Goal: Information Seeking & Learning: Learn about a topic

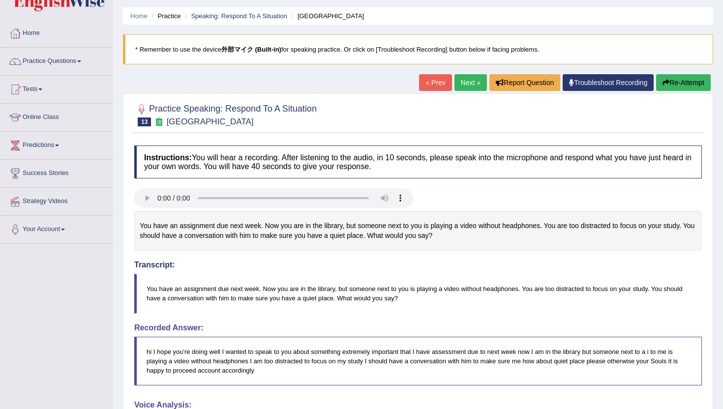
scroll to position [29, 0]
click at [34, 37] on link "Home" at bounding box center [56, 32] width 112 height 25
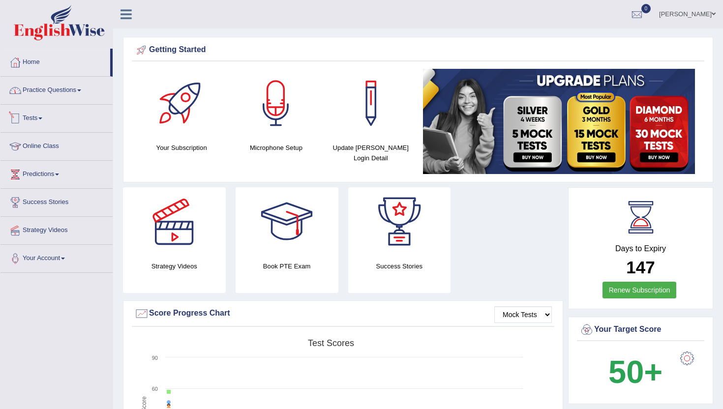
click at [29, 97] on link "Practice Questions" at bounding box center [56, 89] width 112 height 25
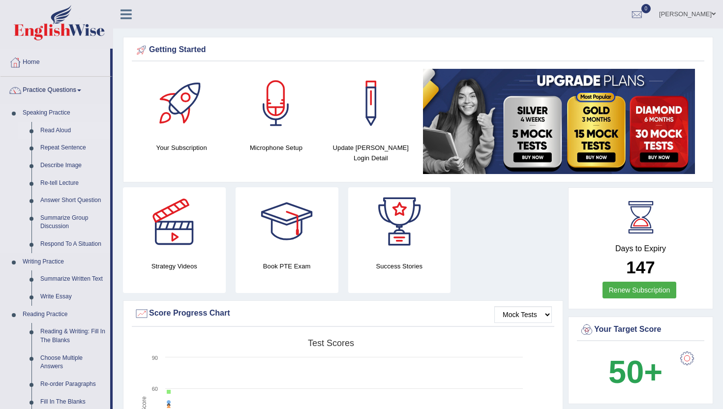
click at [53, 132] on link "Read Aloud" at bounding box center [73, 131] width 74 height 18
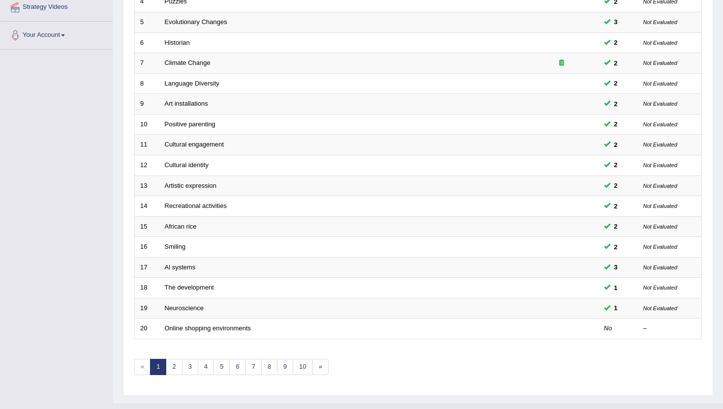
scroll to position [242, 0]
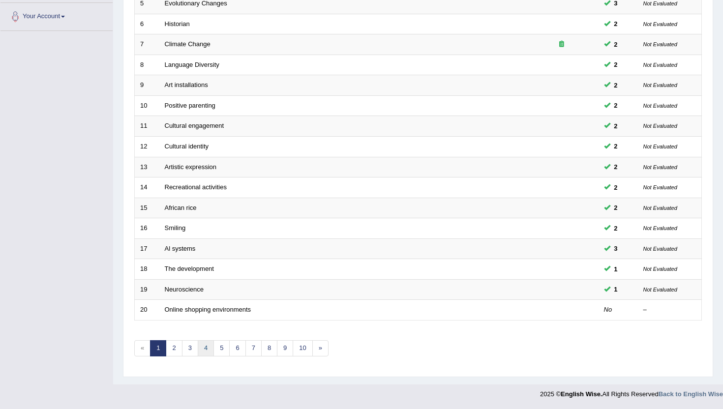
click at [198, 350] on link "4" at bounding box center [206, 348] width 16 height 16
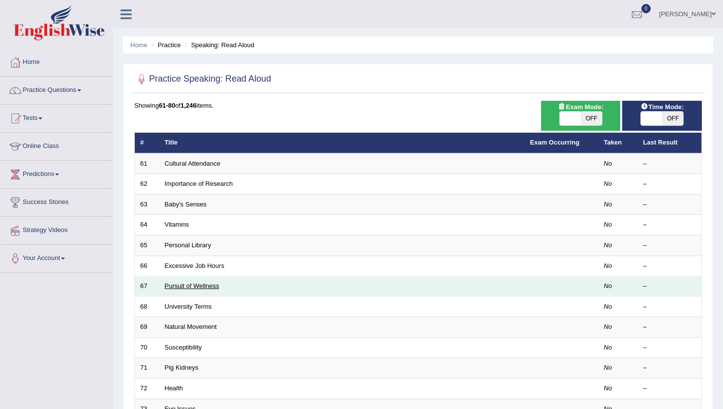
scroll to position [242, 0]
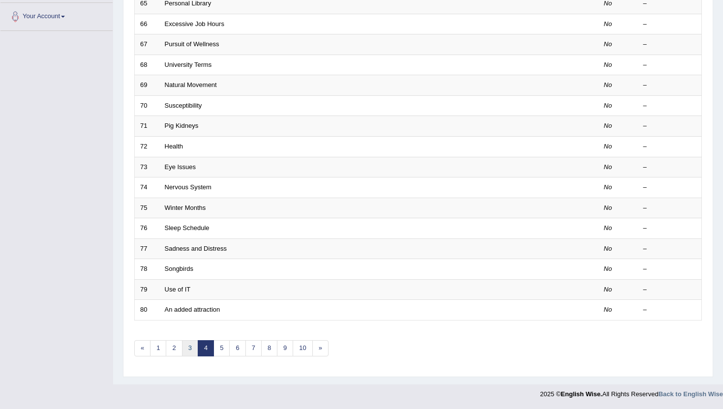
click at [195, 346] on link "3" at bounding box center [190, 348] width 16 height 16
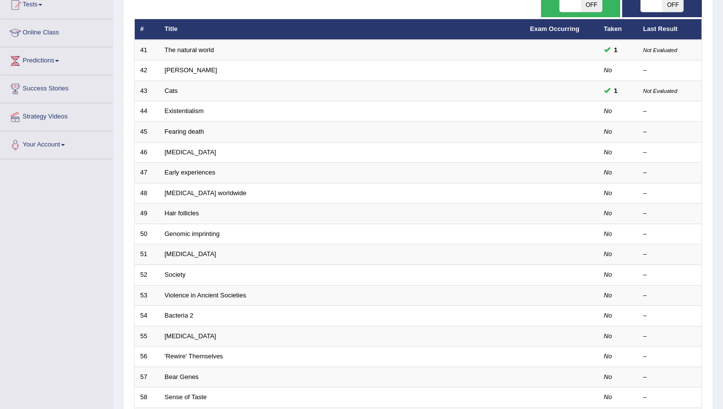
scroll to position [78, 0]
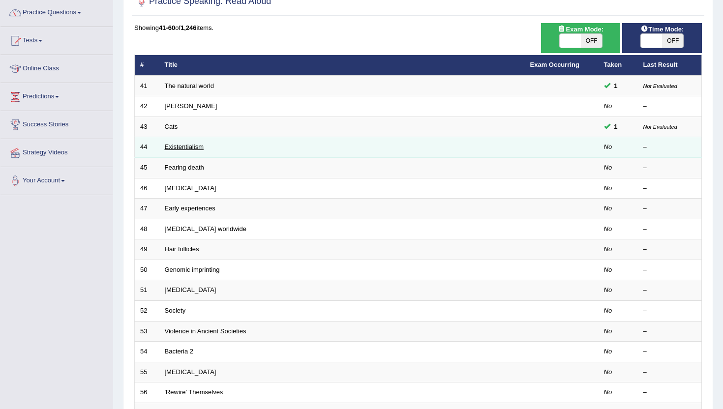
click at [171, 149] on link "Existentialism" at bounding box center [184, 146] width 39 height 7
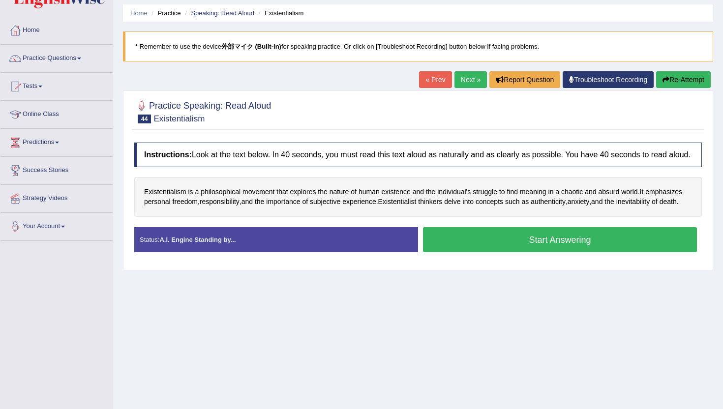
scroll to position [41, 0]
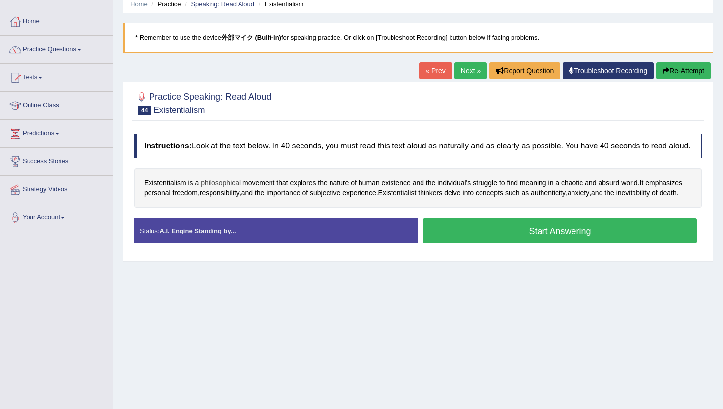
click at [212, 188] on span "philosophical" at bounding box center [221, 183] width 40 height 10
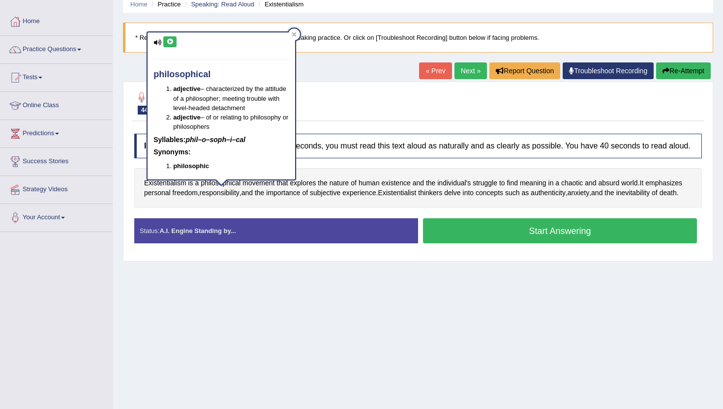
click at [169, 43] on icon at bounding box center [169, 42] width 7 height 6
click at [235, 293] on div "Home Practice Speaking: Read Aloud Existentialism * Remember to use the device …" at bounding box center [418, 205] width 610 height 492
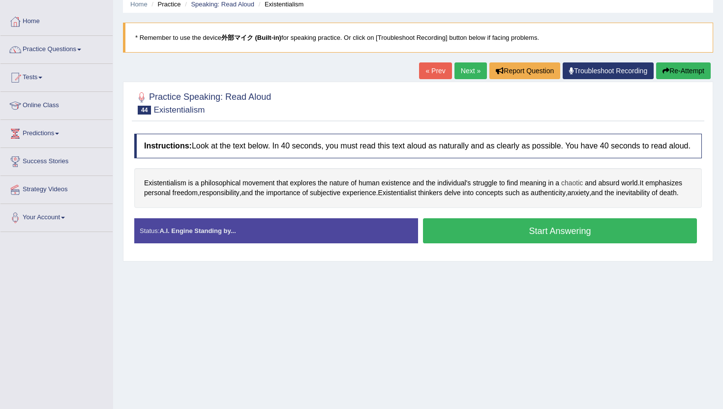
click at [579, 188] on span "chaotic" at bounding box center [572, 183] width 22 height 10
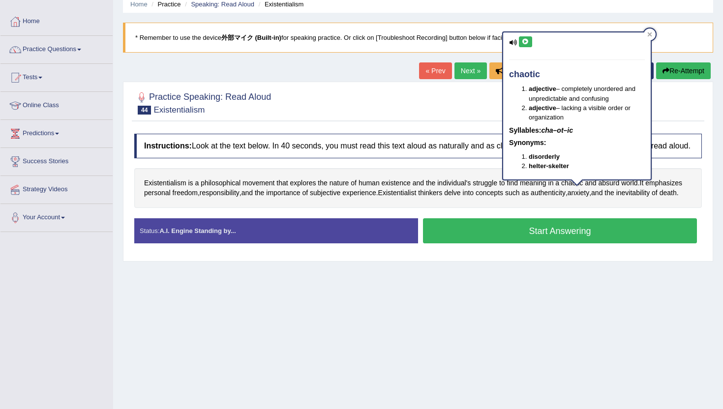
click at [528, 44] on button at bounding box center [525, 41] width 13 height 11
click at [509, 288] on div "Home Practice Speaking: Read Aloud Existentialism * Remember to use the device …" at bounding box center [418, 205] width 610 height 492
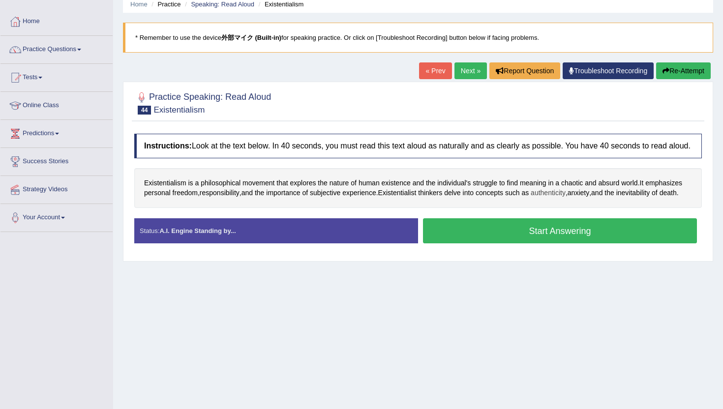
click at [566, 197] on span "authenticity" at bounding box center [548, 193] width 35 height 10
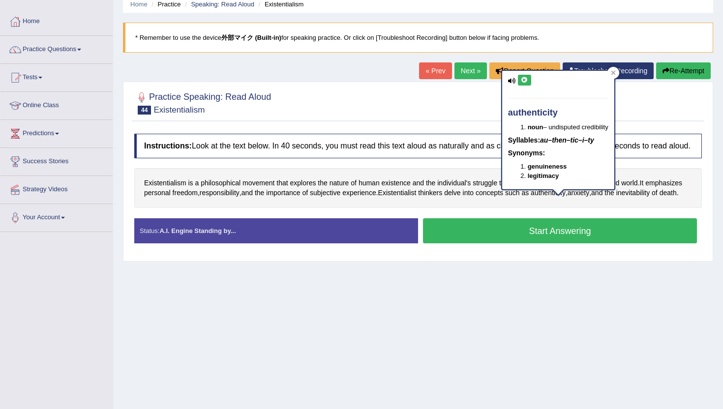
click at [574, 196] on div "authenticity noun – undisputed credibility Syllables: au–then–tic–i–ty Synonyms…" at bounding box center [558, 133] width 114 height 127
click at [538, 347] on div "Home Practice Speaking: Read Aloud Existentialism * Remember to use the device …" at bounding box center [418, 205] width 610 height 492
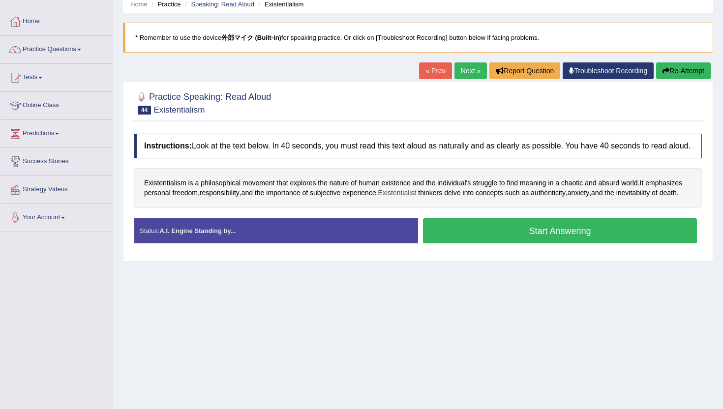
click at [409, 198] on span "Existentialist" at bounding box center [397, 193] width 38 height 10
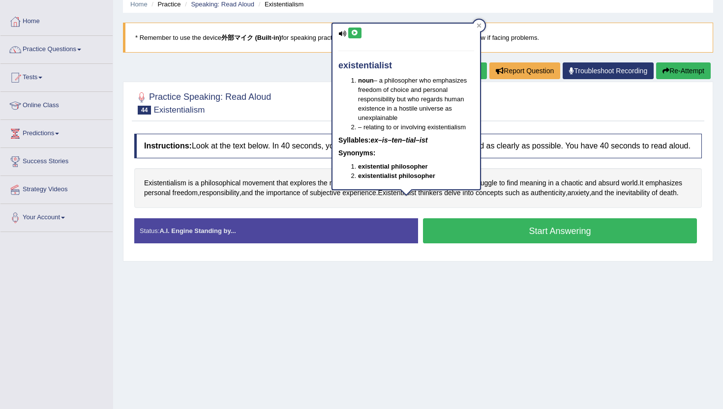
click at [356, 35] on icon at bounding box center [354, 33] width 7 height 6
click at [423, 256] on div "Instructions: Look at the text below. In 40 seconds, you must read this text al…" at bounding box center [418, 192] width 573 height 127
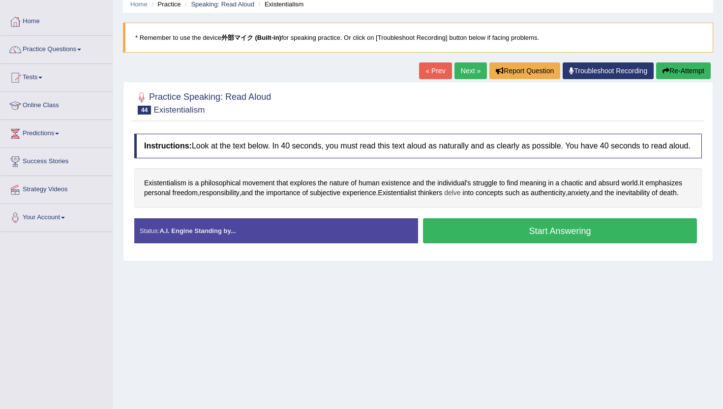
click at [460, 198] on span "delve" at bounding box center [452, 193] width 16 height 10
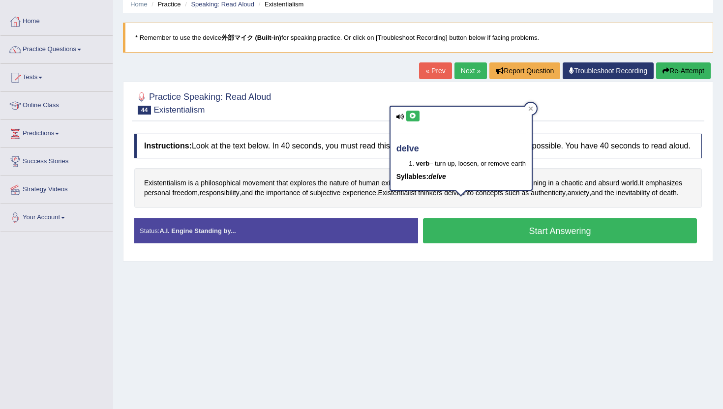
click at [412, 119] on icon at bounding box center [412, 116] width 7 height 6
click at [467, 67] on link "Next »" at bounding box center [471, 70] width 32 height 17
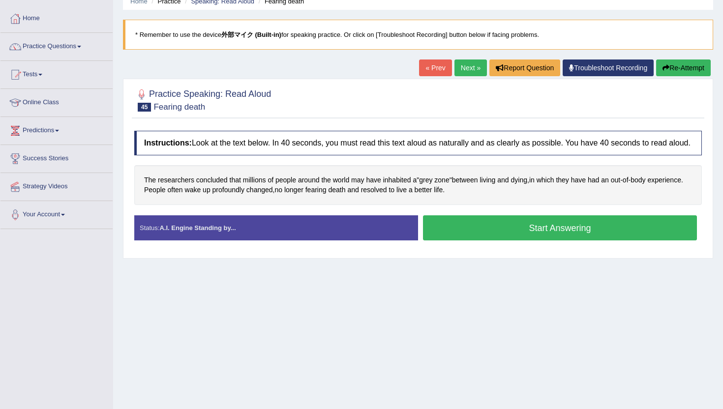
scroll to position [66, 0]
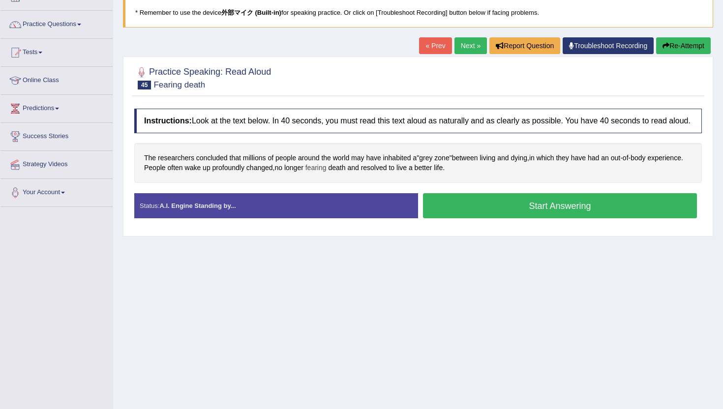
click at [327, 173] on span "fearing" at bounding box center [316, 168] width 21 height 10
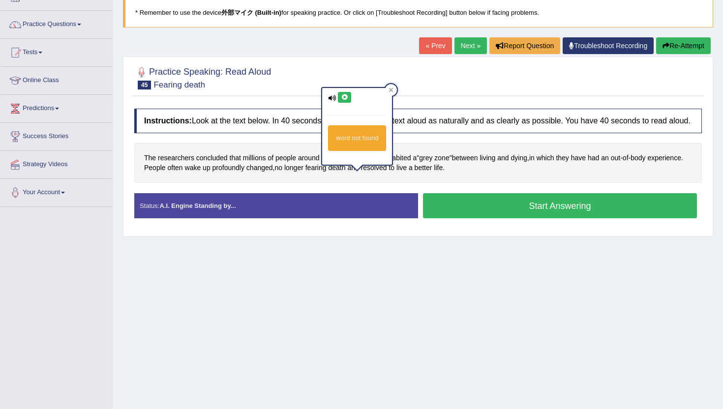
click at [342, 101] on button at bounding box center [344, 97] width 13 height 11
click at [450, 212] on button "Start Answering" at bounding box center [560, 205] width 274 height 25
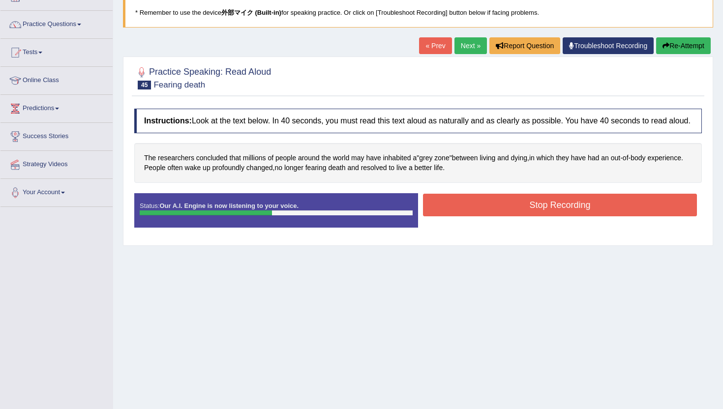
click at [450, 212] on button "Stop Recording" at bounding box center [560, 205] width 274 height 23
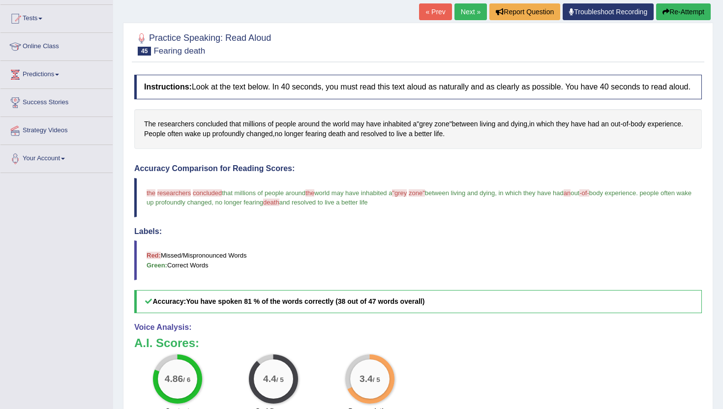
scroll to position [100, 0]
click at [467, 14] on link "Next »" at bounding box center [471, 11] width 32 height 17
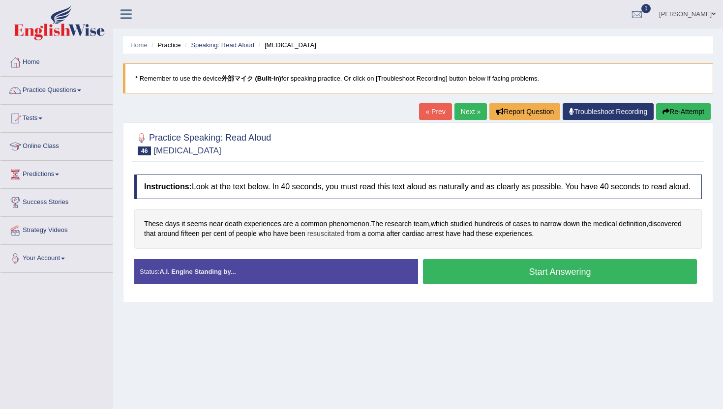
click at [330, 239] on span "resuscitated" at bounding box center [325, 234] width 37 height 10
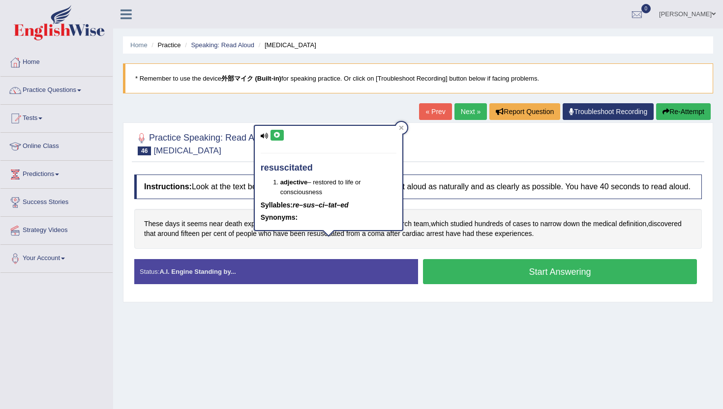
click at [280, 139] on button at bounding box center [277, 135] width 13 height 11
click at [299, 258] on div "Instructions: Look at the text below. In 40 seconds, you must read this text al…" at bounding box center [418, 233] width 573 height 127
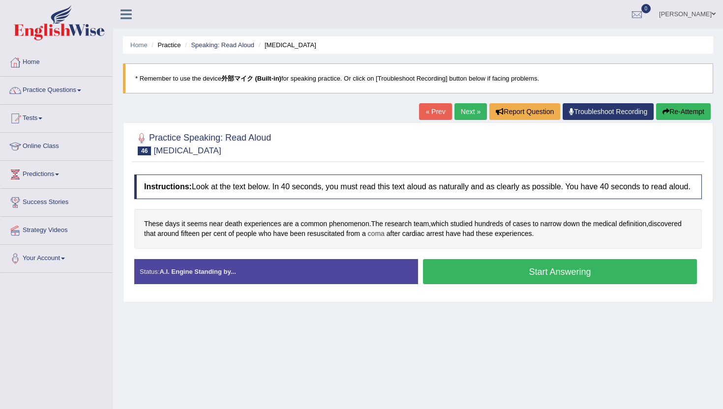
click at [375, 239] on span "coma" at bounding box center [376, 234] width 17 height 10
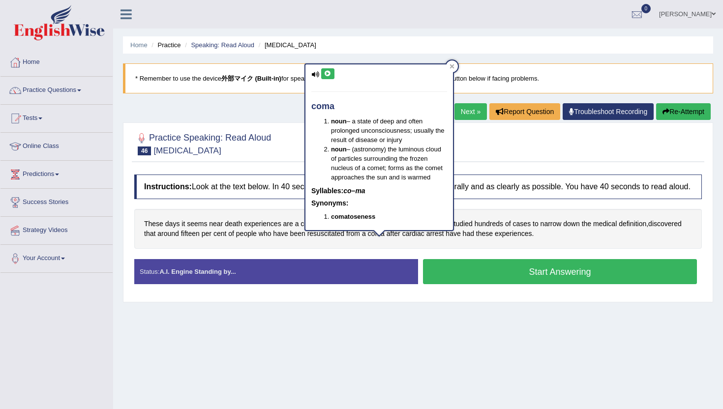
click at [327, 70] on button at bounding box center [327, 73] width 13 height 11
click at [331, 294] on div "Status: A.I. Engine Standing by... Start Answering Stop Recording" at bounding box center [418, 276] width 568 height 35
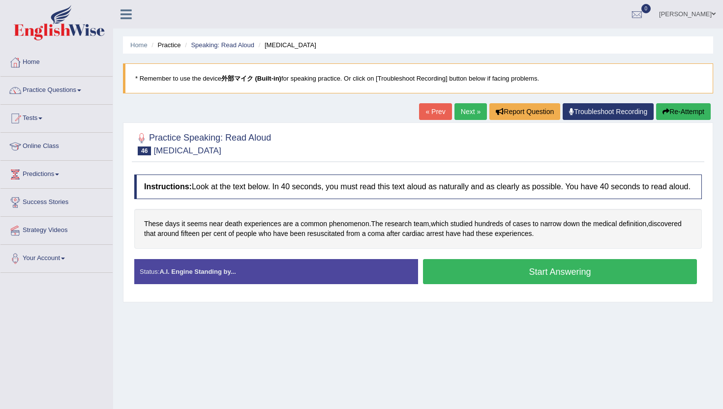
click at [456, 277] on button "Start Answering" at bounding box center [560, 271] width 274 height 25
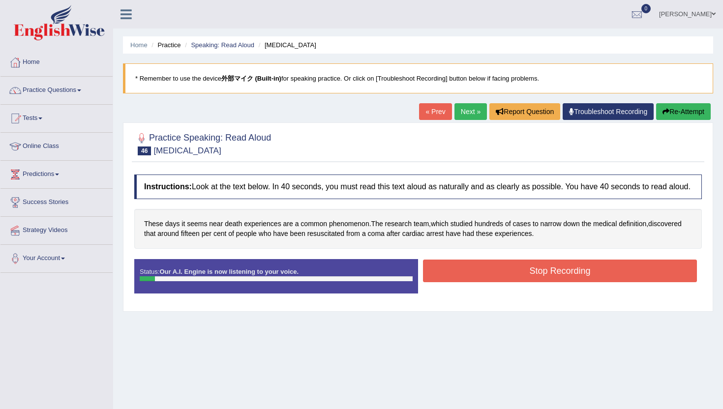
click at [690, 112] on button "Re-Attempt" at bounding box center [683, 111] width 55 height 17
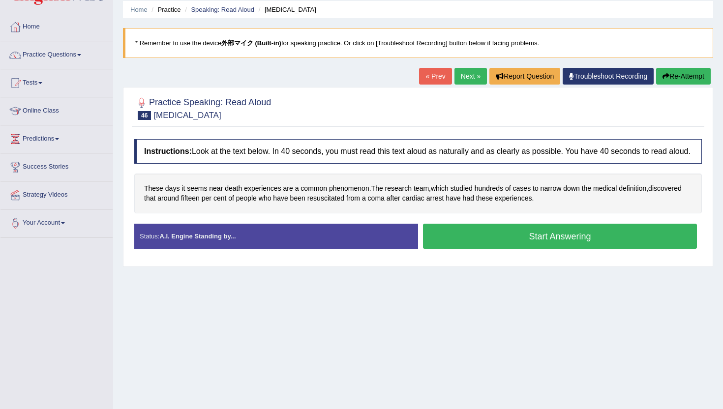
click at [551, 248] on button "Start Answering" at bounding box center [560, 236] width 274 height 25
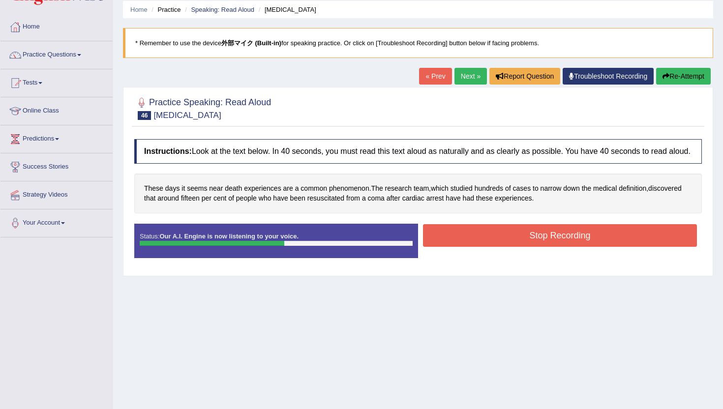
click at [551, 247] on button "Stop Recording" at bounding box center [560, 235] width 274 height 23
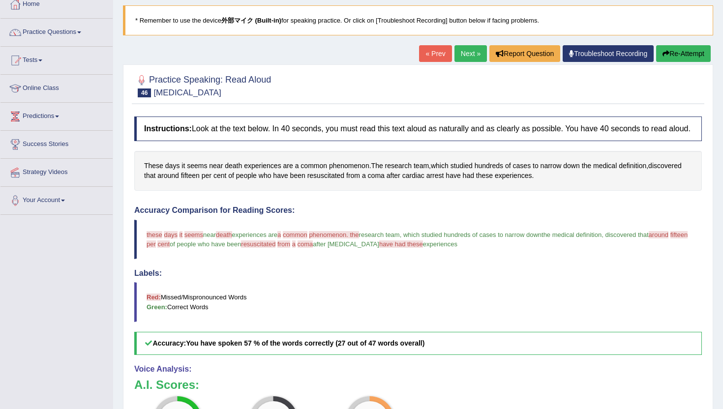
scroll to position [18, 0]
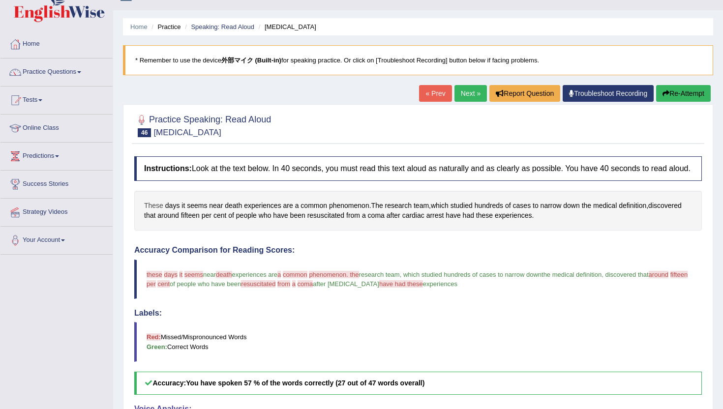
click at [157, 210] on span "These" at bounding box center [153, 206] width 19 height 10
click at [157, 148] on icon at bounding box center [156, 146] width 7 height 6
click at [668, 95] on button "Re-Attempt" at bounding box center [683, 93] width 55 height 17
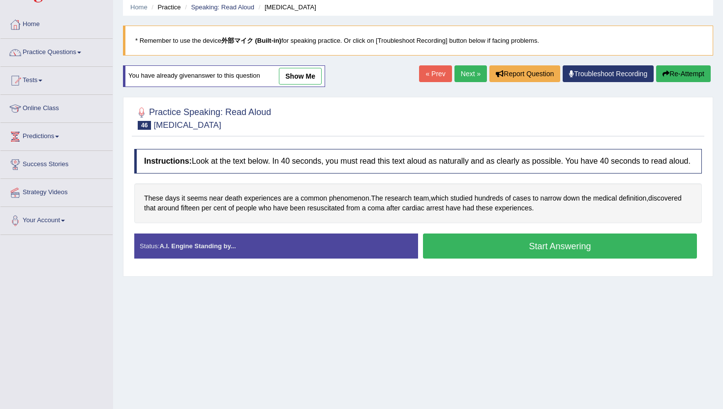
scroll to position [79, 0]
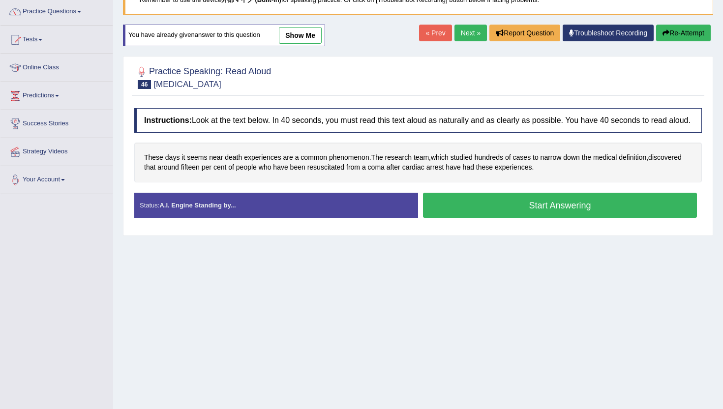
click at [450, 207] on button "Start Answering" at bounding box center [560, 205] width 274 height 25
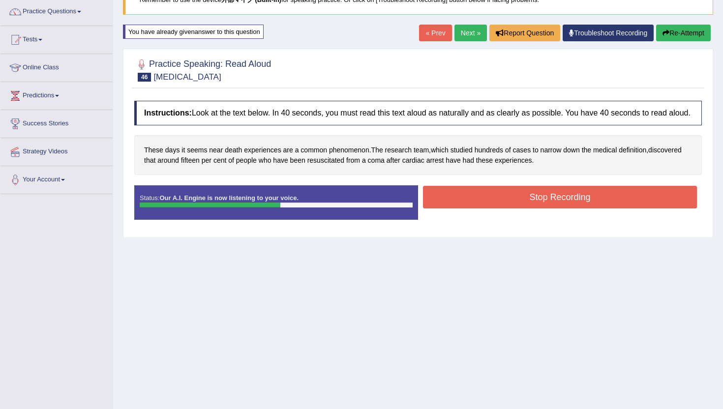
click at [450, 207] on button "Stop Recording" at bounding box center [560, 197] width 274 height 23
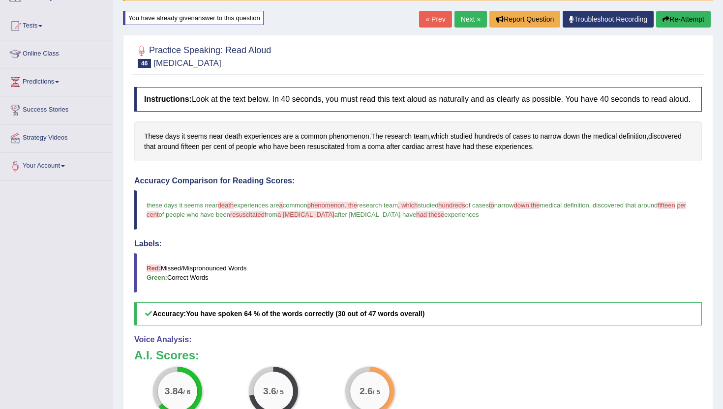
scroll to position [0, 0]
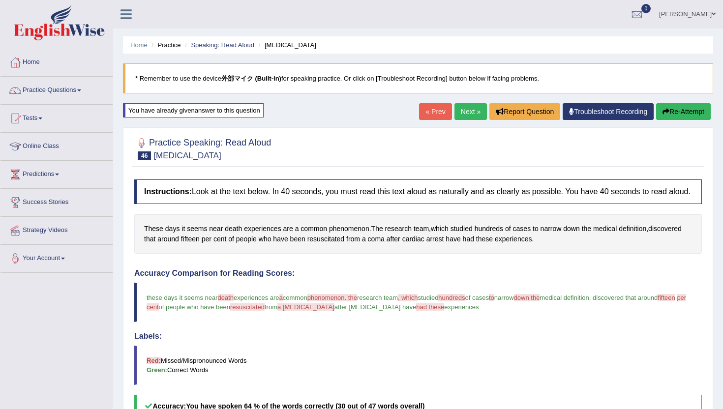
click at [465, 110] on link "Next »" at bounding box center [471, 111] width 32 height 17
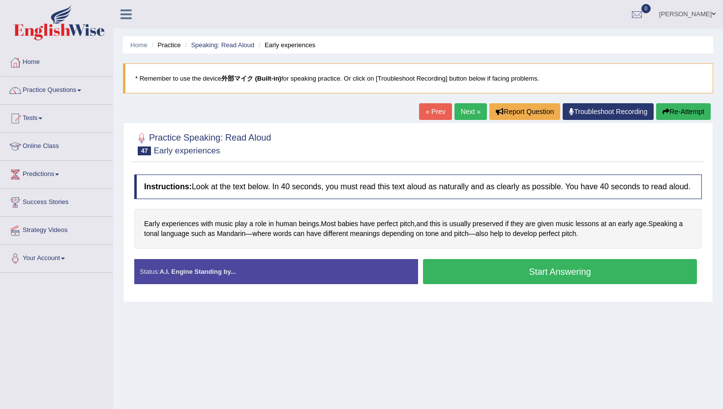
click at [446, 277] on button "Start Answering" at bounding box center [560, 271] width 274 height 25
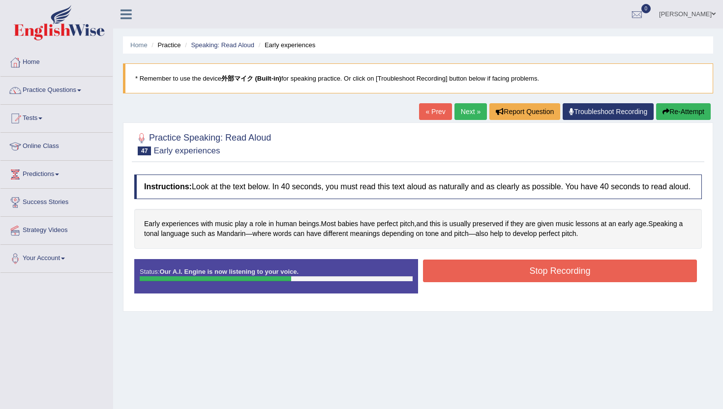
click at [445, 277] on button "Stop Recording" at bounding box center [560, 271] width 274 height 23
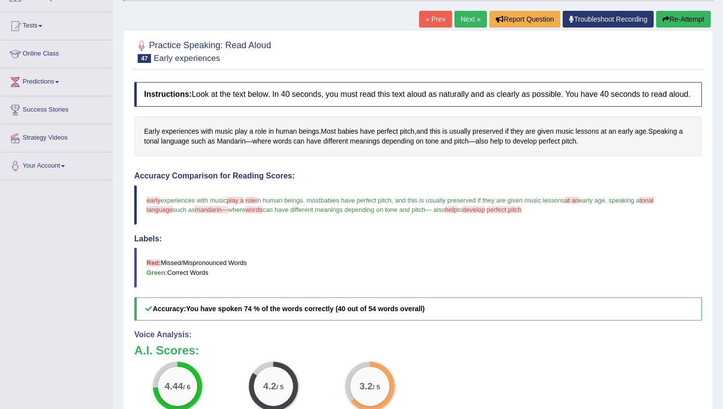
scroll to position [92, 0]
click at [688, 22] on button "Re-Attempt" at bounding box center [683, 19] width 55 height 17
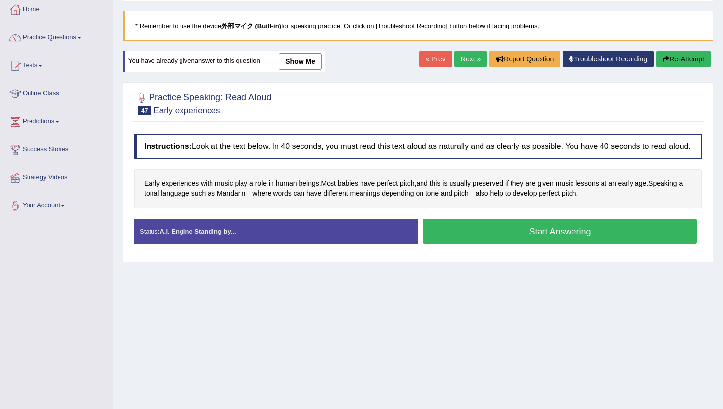
scroll to position [51, 0]
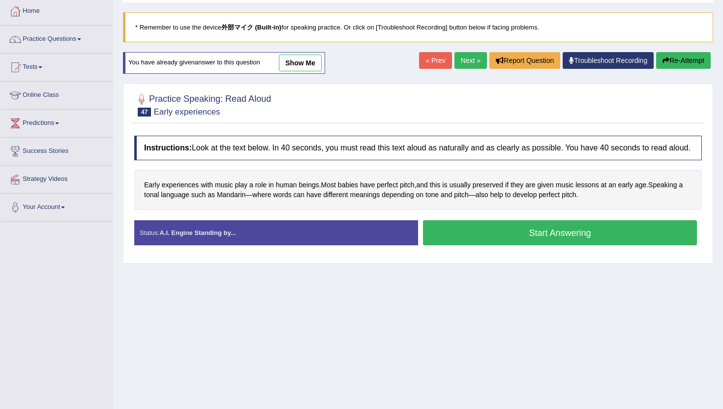
click at [503, 245] on button "Start Answering" at bounding box center [560, 232] width 274 height 25
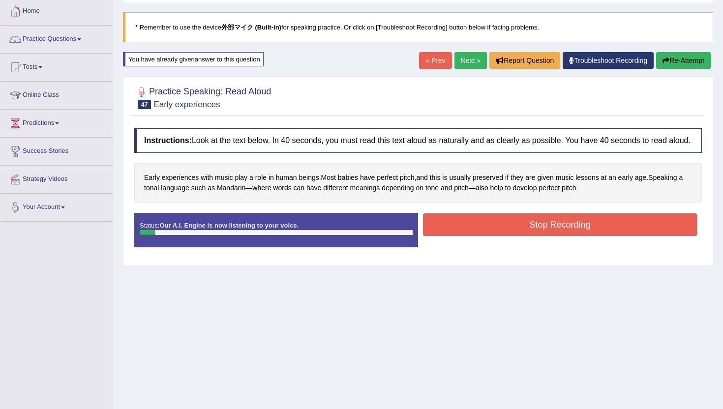
click at [687, 64] on button "Re-Attempt" at bounding box center [683, 60] width 55 height 17
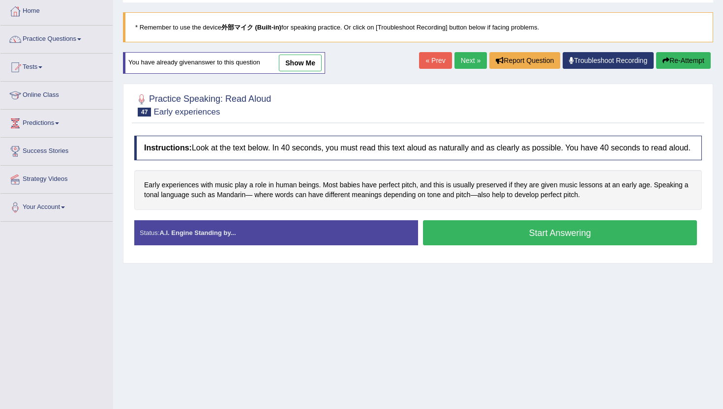
scroll to position [51, 0]
click at [577, 237] on button "Start Answering" at bounding box center [560, 232] width 274 height 25
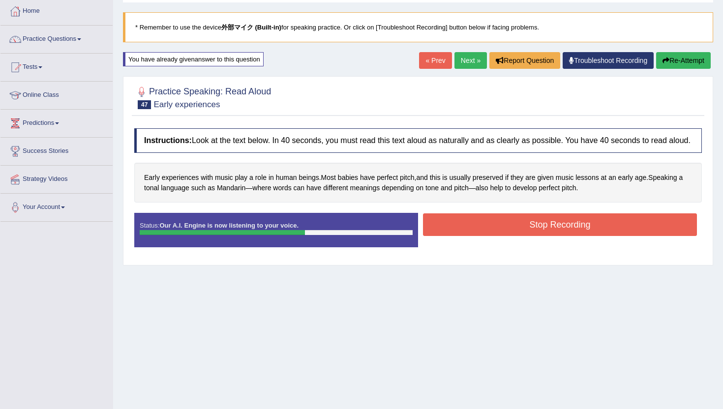
click at [577, 236] on button "Stop Recording" at bounding box center [560, 225] width 274 height 23
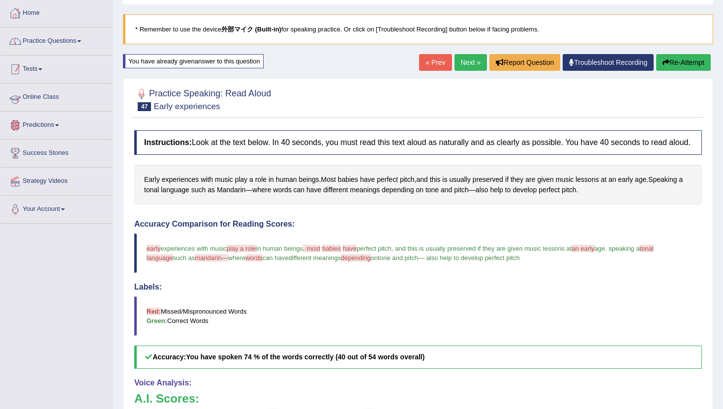
scroll to position [0, 0]
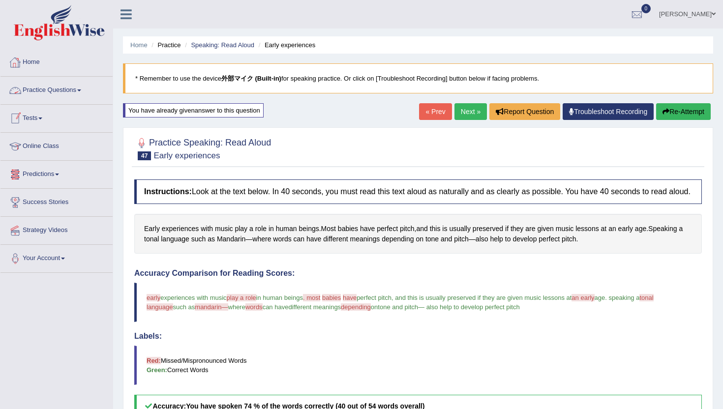
click at [78, 84] on link "Practice Questions" at bounding box center [56, 89] width 112 height 25
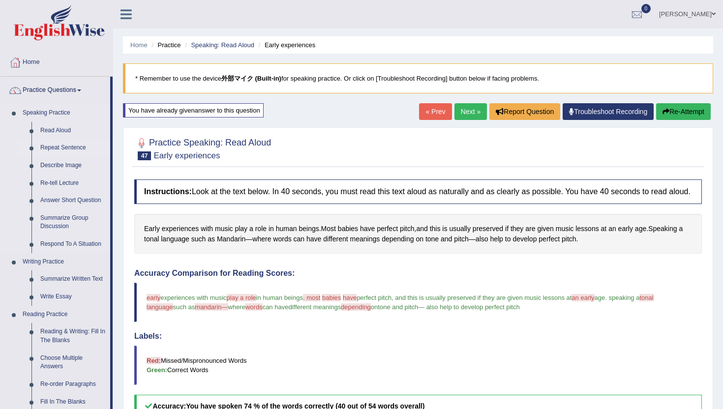
click at [63, 147] on link "Repeat Sentence" at bounding box center [73, 148] width 74 height 18
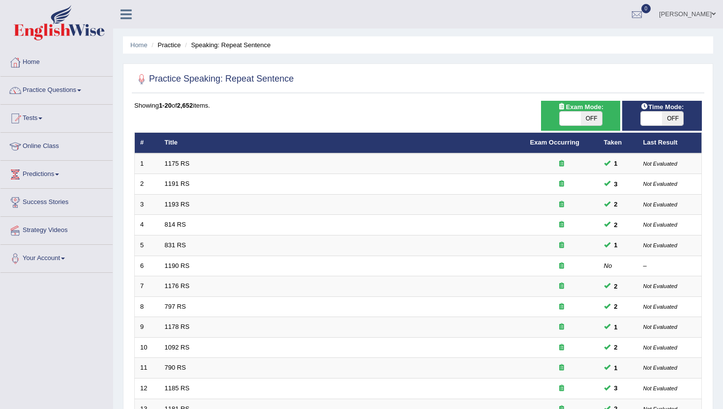
scroll to position [242, 0]
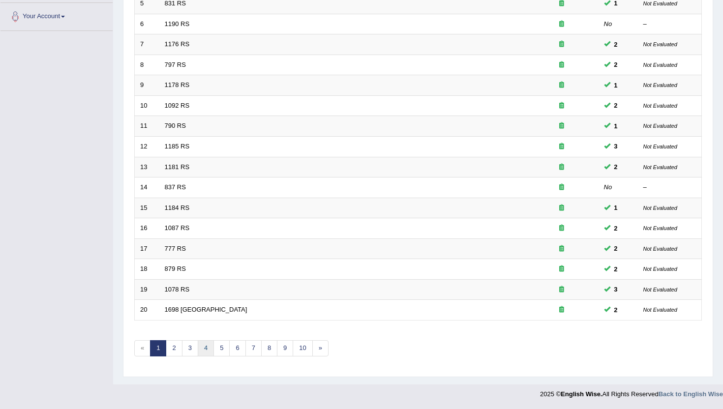
click at [207, 343] on link "4" at bounding box center [206, 348] width 16 height 16
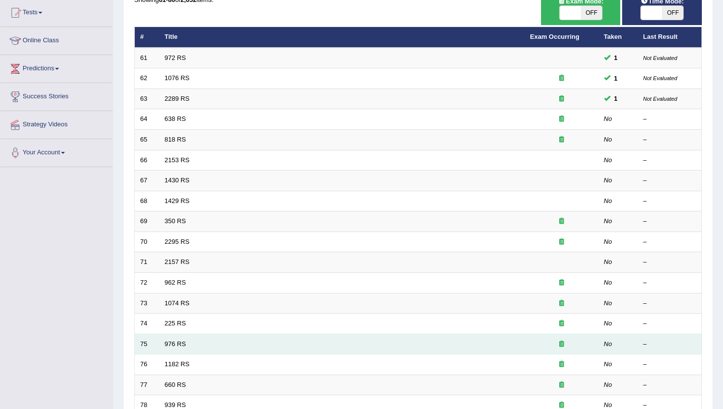
scroll to position [108, 0]
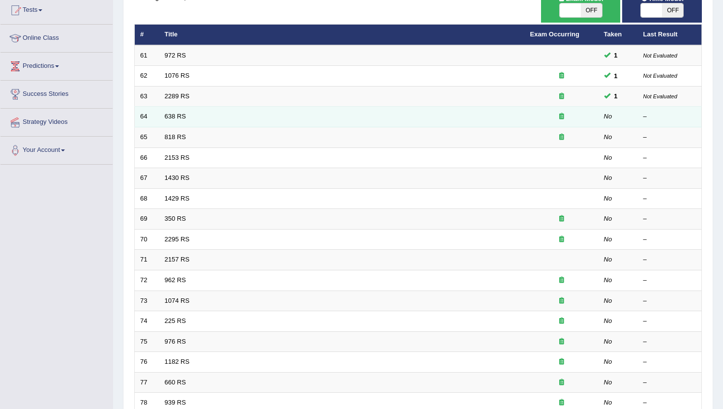
click at [163, 118] on td "638 RS" at bounding box center [342, 117] width 366 height 21
click at [178, 117] on link "638 RS" at bounding box center [175, 116] width 21 height 7
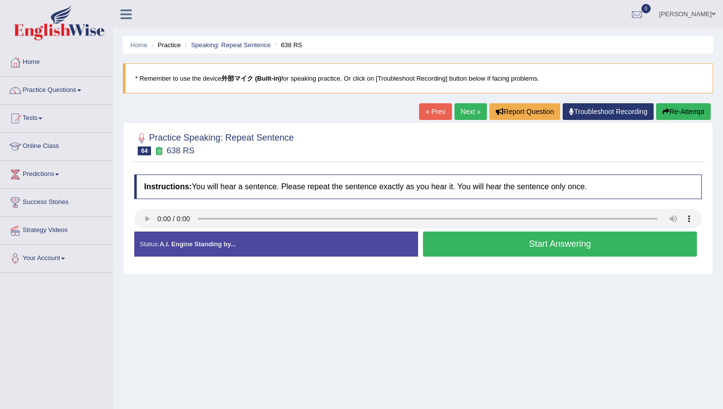
click at [539, 245] on button "Start Answering" at bounding box center [560, 244] width 274 height 25
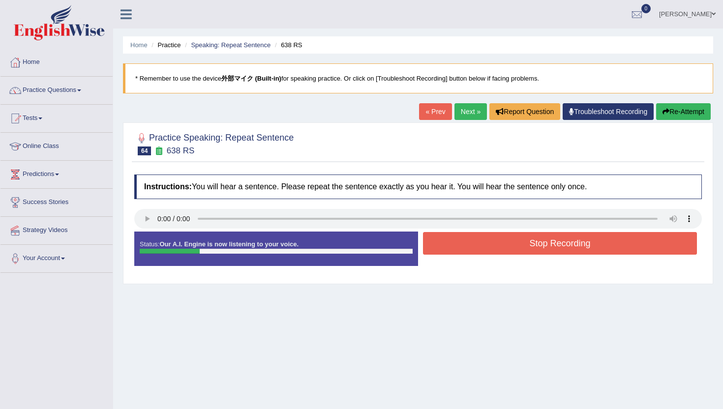
click at [539, 245] on button "Stop Recording" at bounding box center [560, 243] width 274 height 23
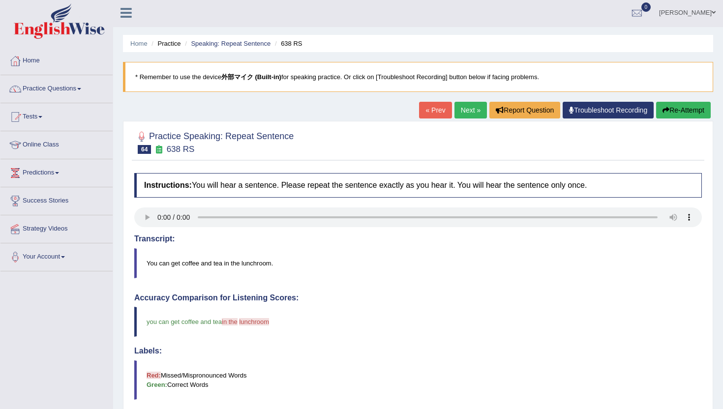
scroll to position [0, 0]
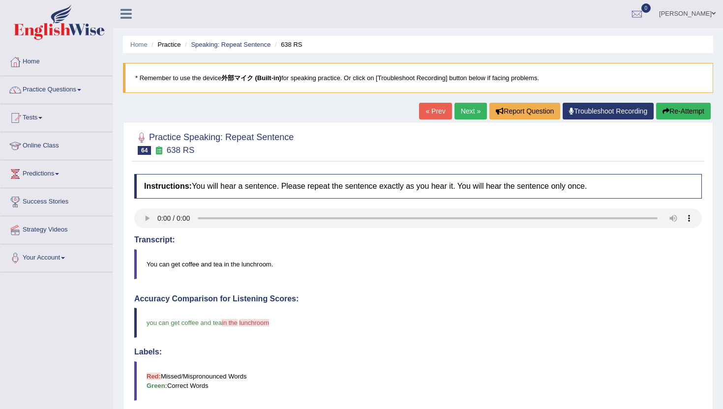
click at [466, 117] on link "Next »" at bounding box center [471, 111] width 32 height 17
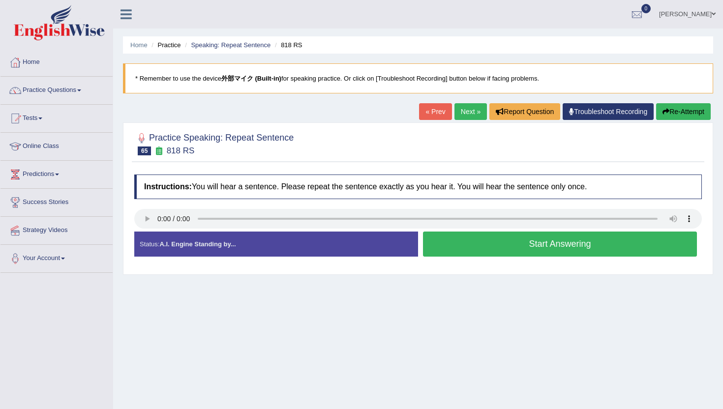
click at [558, 249] on button "Start Answering" at bounding box center [560, 244] width 274 height 25
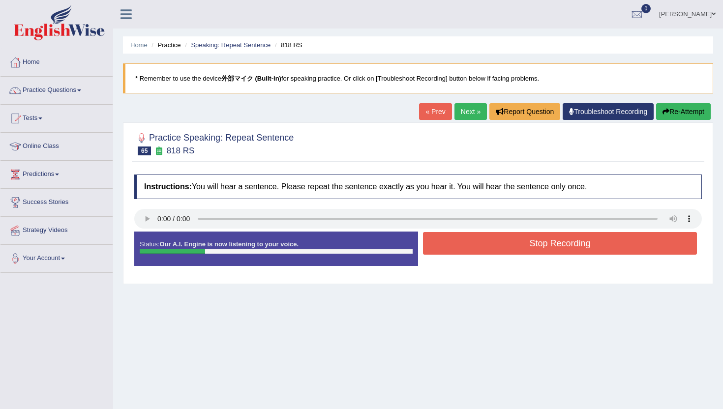
click at [558, 249] on button "Stop Recording" at bounding box center [560, 243] width 274 height 23
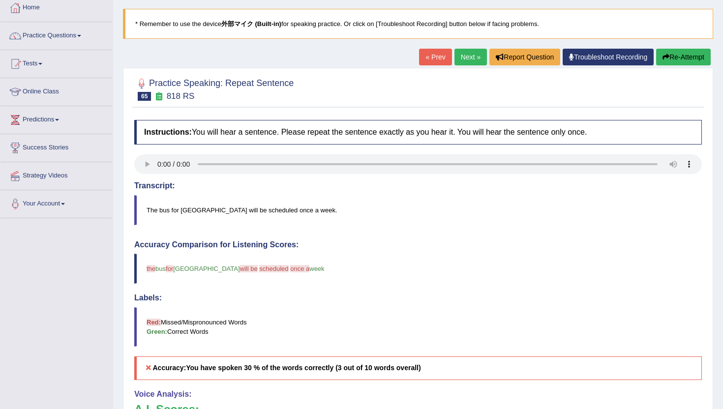
scroll to position [54, 0]
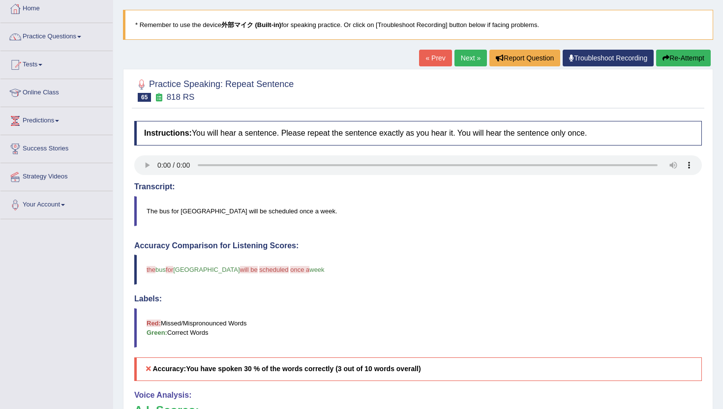
click at [690, 57] on button "Re-Attempt" at bounding box center [683, 58] width 55 height 17
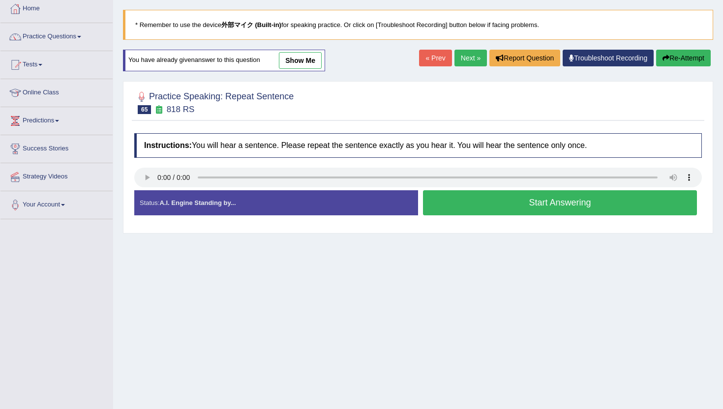
click at [487, 212] on button "Start Answering" at bounding box center [560, 202] width 274 height 25
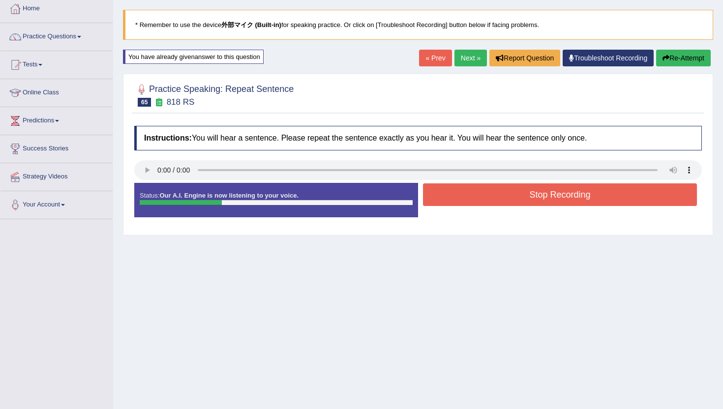
click at [676, 58] on button "Re-Attempt" at bounding box center [683, 58] width 55 height 17
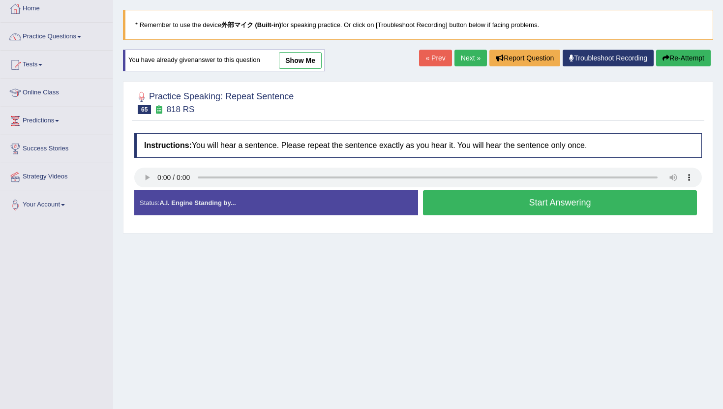
click at [535, 205] on button "Start Answering" at bounding box center [560, 202] width 274 height 25
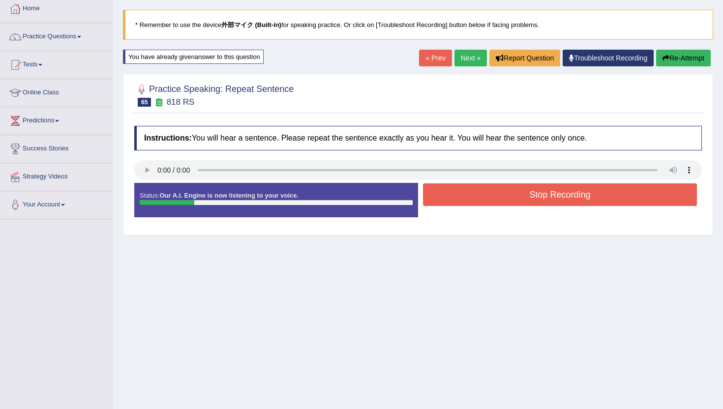
click at [680, 59] on button "Re-Attempt" at bounding box center [683, 58] width 55 height 17
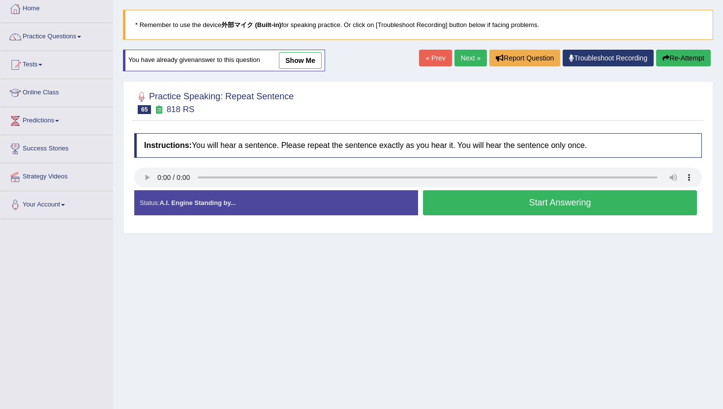
click at [584, 203] on button "Start Answering" at bounding box center [560, 202] width 274 height 25
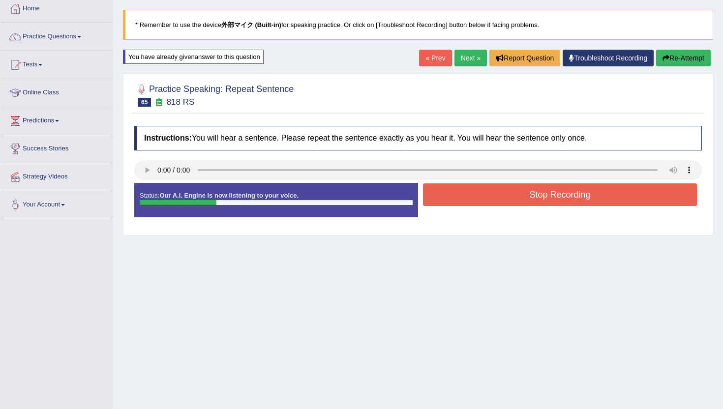
click at [584, 203] on button "Stop Recording" at bounding box center [560, 194] width 274 height 23
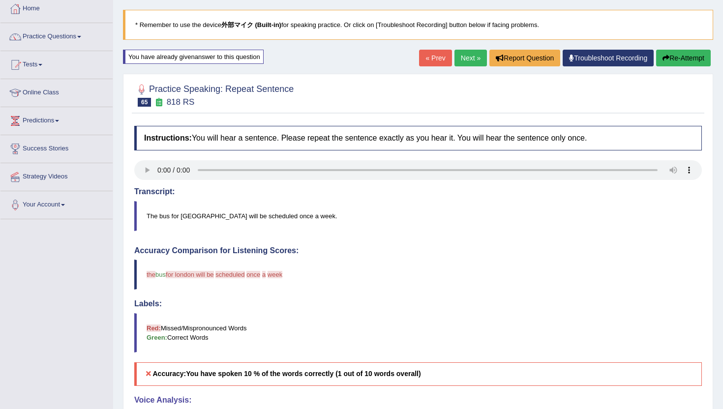
click at [679, 57] on button "Re-Attempt" at bounding box center [683, 58] width 55 height 17
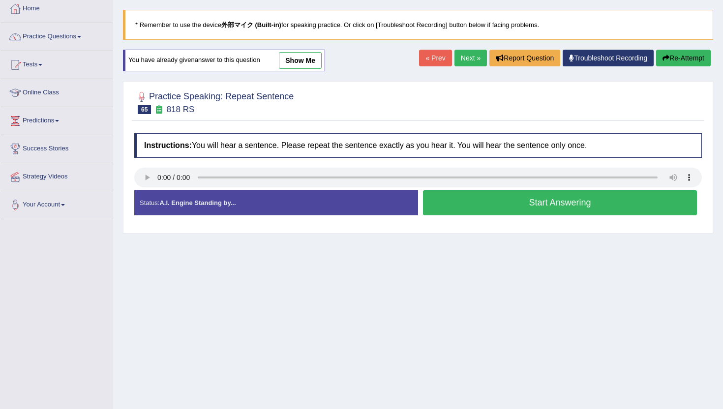
scroll to position [54, 0]
click at [561, 203] on button "Start Answering" at bounding box center [560, 202] width 274 height 25
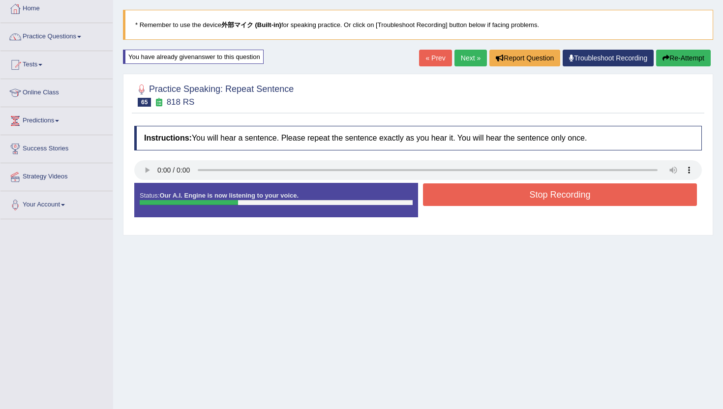
click at [467, 56] on link "Next »" at bounding box center [471, 58] width 32 height 17
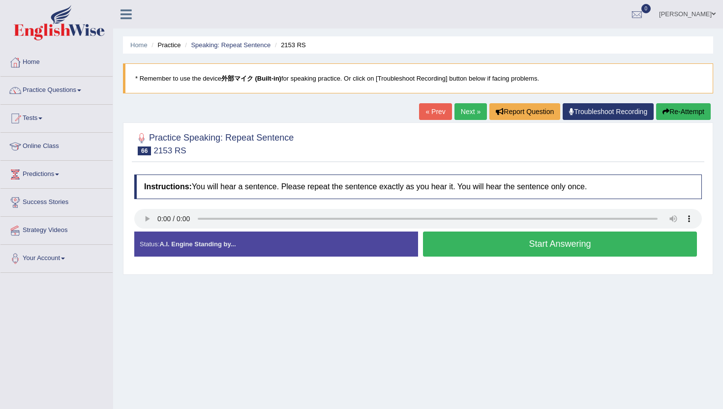
click at [482, 247] on button "Start Answering" at bounding box center [560, 244] width 274 height 25
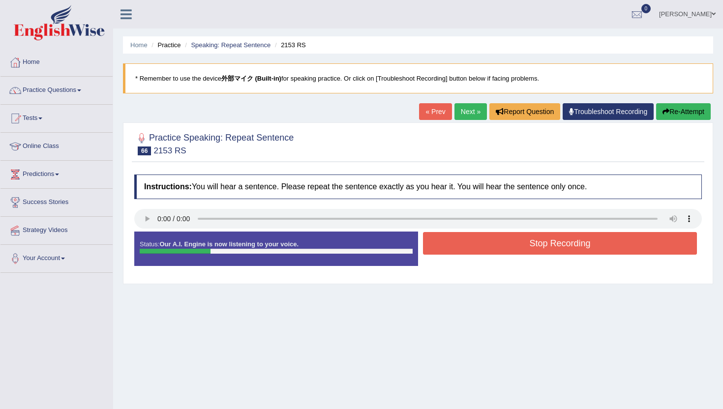
click at [482, 247] on button "Stop Recording" at bounding box center [560, 243] width 274 height 23
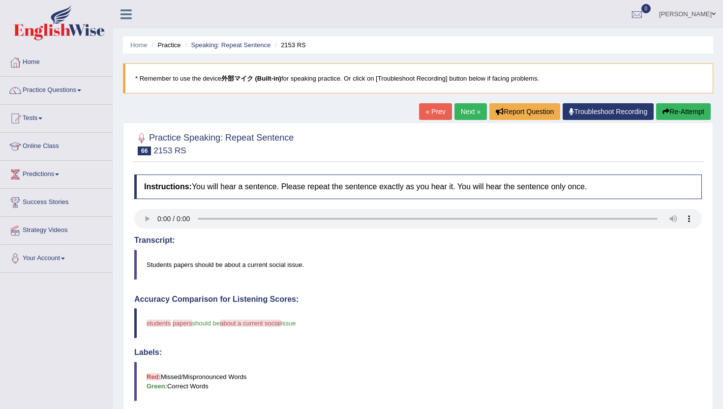
click at [686, 113] on button "Re-Attempt" at bounding box center [683, 111] width 55 height 17
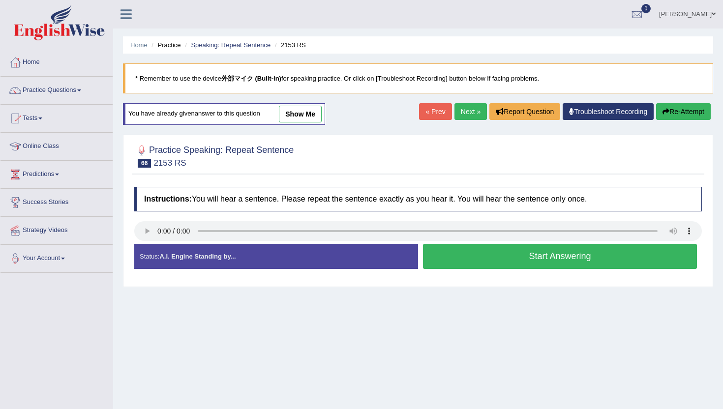
click at [466, 256] on button "Start Answering" at bounding box center [560, 256] width 274 height 25
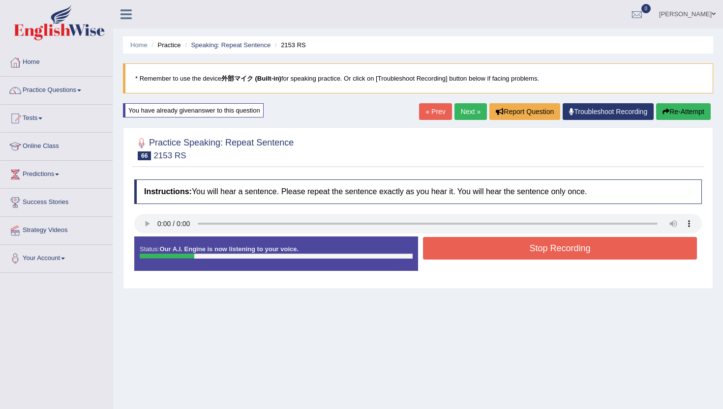
click at [466, 256] on button "Stop Recording" at bounding box center [560, 248] width 274 height 23
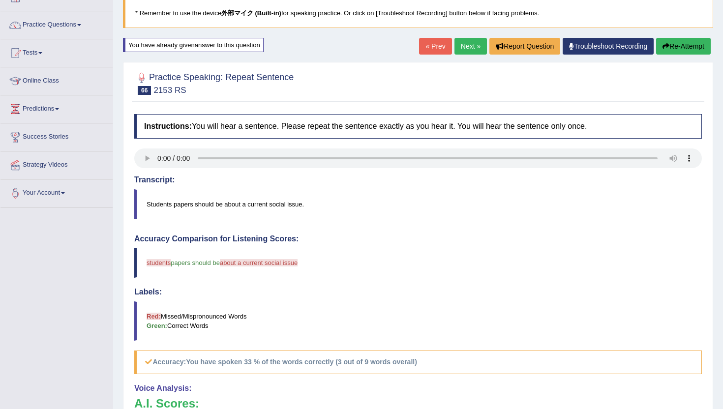
scroll to position [7, 0]
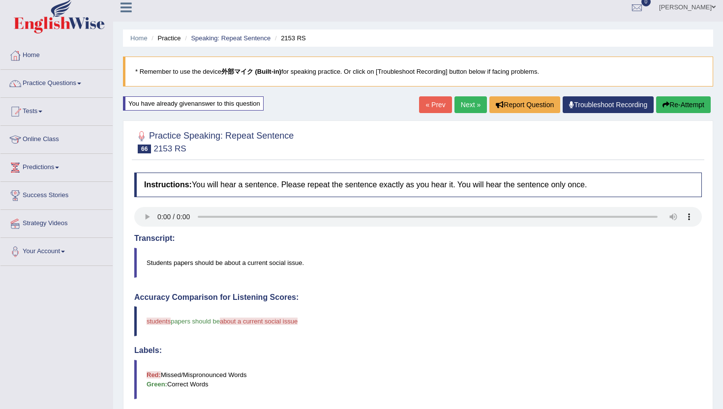
click at [669, 102] on button "Re-Attempt" at bounding box center [683, 104] width 55 height 17
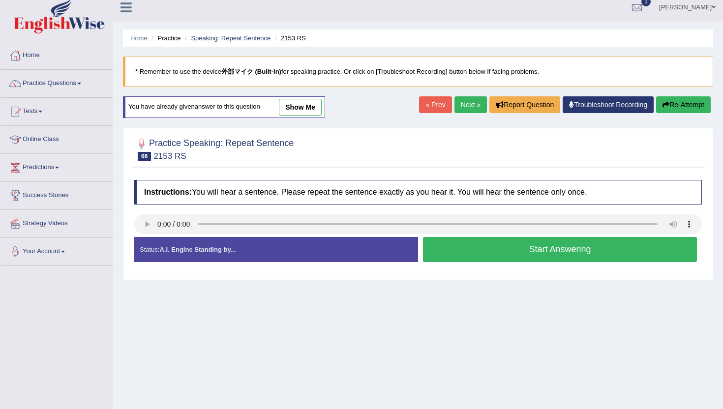
click at [581, 256] on button "Start Answering" at bounding box center [560, 249] width 274 height 25
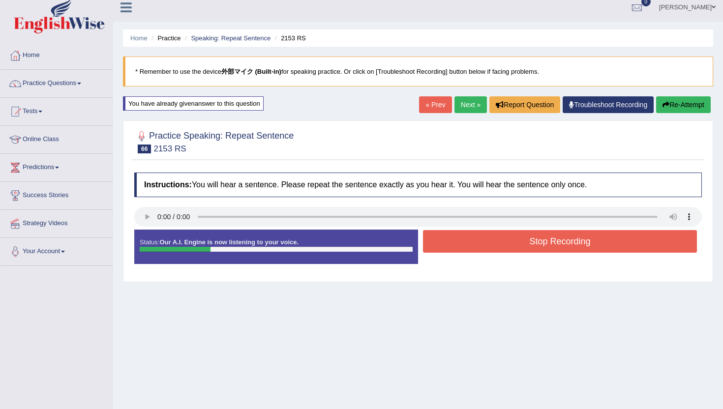
click at [581, 256] on div "Status: Our A.I. Engine is now listening to your voice. Start Answering Stop Re…" at bounding box center [418, 252] width 568 height 44
click at [580, 245] on button "Stop Recording" at bounding box center [560, 241] width 274 height 23
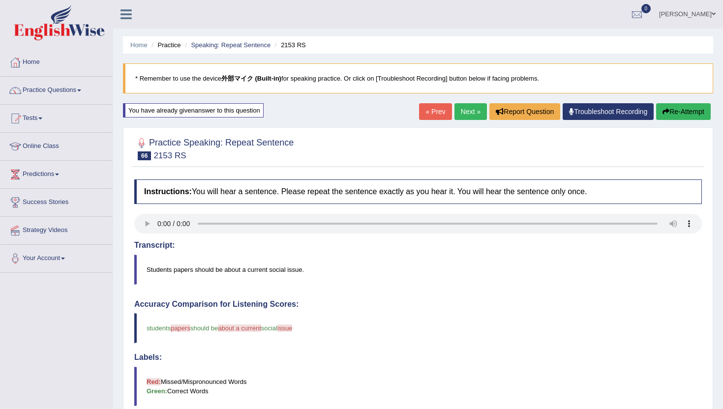
click at [469, 115] on link "Next »" at bounding box center [471, 111] width 32 height 17
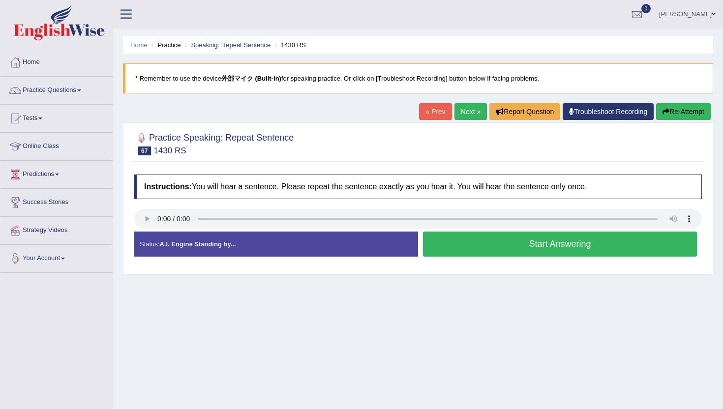
click at [501, 246] on button "Start Answering" at bounding box center [560, 244] width 274 height 25
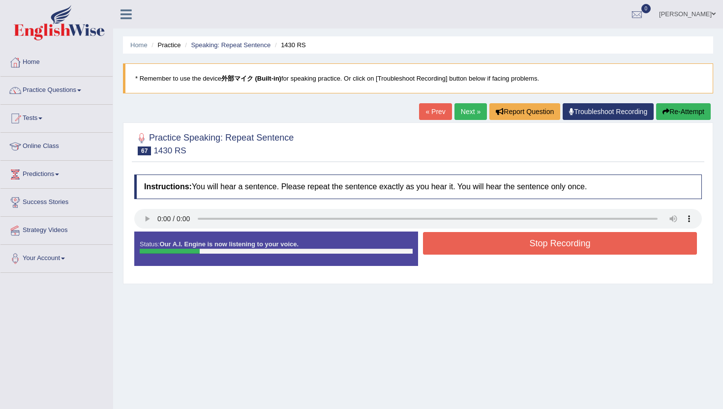
click at [501, 246] on button "Stop Recording" at bounding box center [560, 243] width 274 height 23
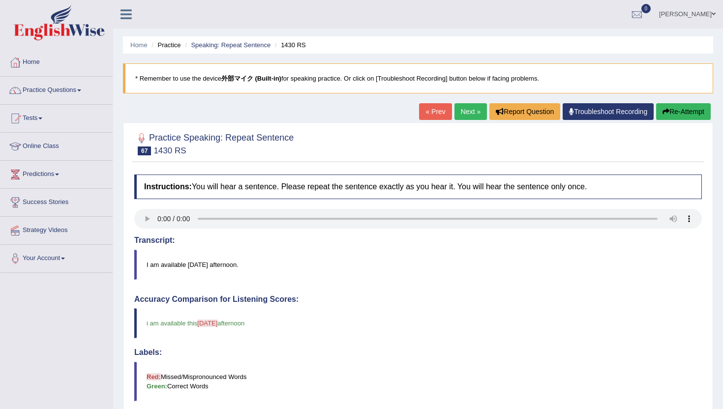
click at [465, 114] on link "Next »" at bounding box center [471, 111] width 32 height 17
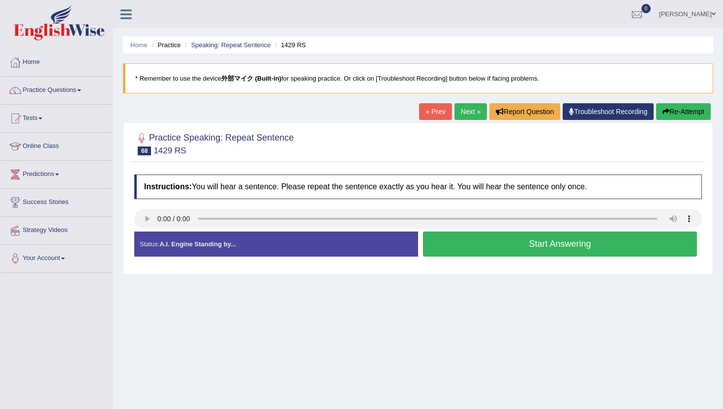
click at [536, 251] on button "Start Answering" at bounding box center [560, 244] width 274 height 25
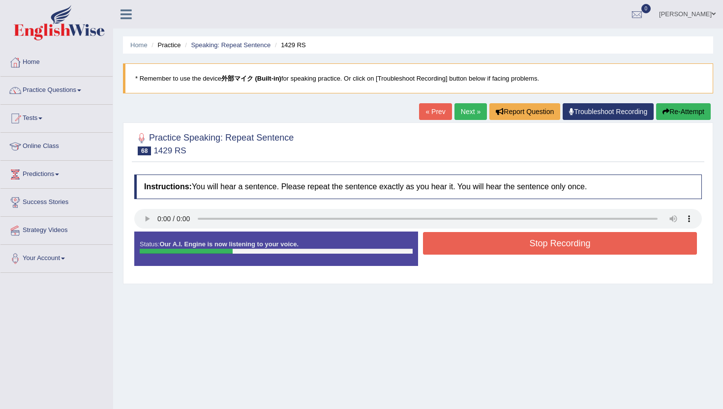
click at [536, 251] on button "Stop Recording" at bounding box center [560, 243] width 274 height 23
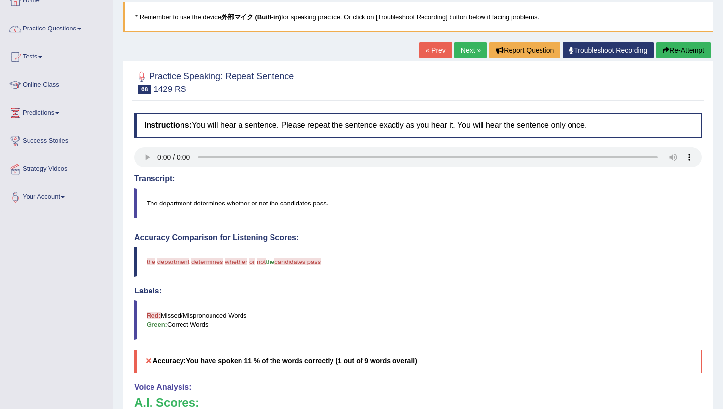
scroll to position [31, 0]
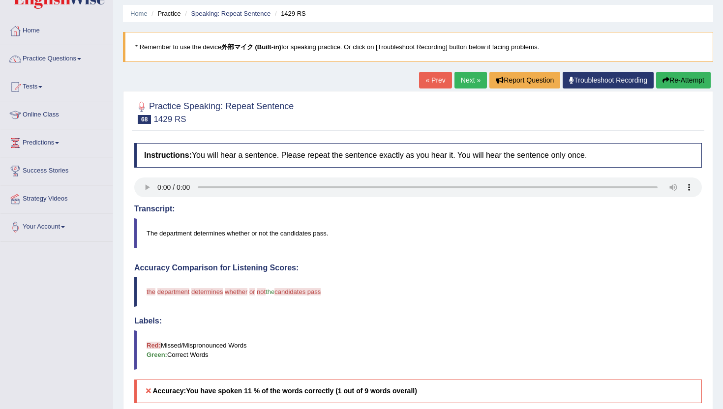
click at [461, 76] on link "Next »" at bounding box center [471, 80] width 32 height 17
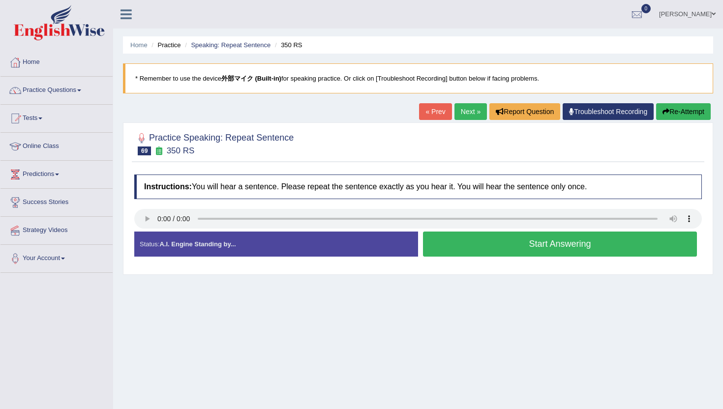
click at [674, 109] on button "Re-Attempt" at bounding box center [683, 111] width 55 height 17
click at [680, 111] on button "Re-Attempt" at bounding box center [683, 111] width 55 height 17
click at [491, 249] on button "Start Answering" at bounding box center [560, 244] width 274 height 25
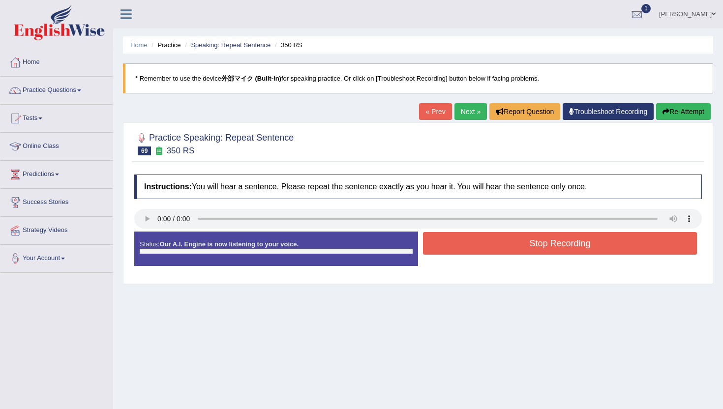
click at [491, 249] on button "Stop Recording" at bounding box center [560, 243] width 274 height 23
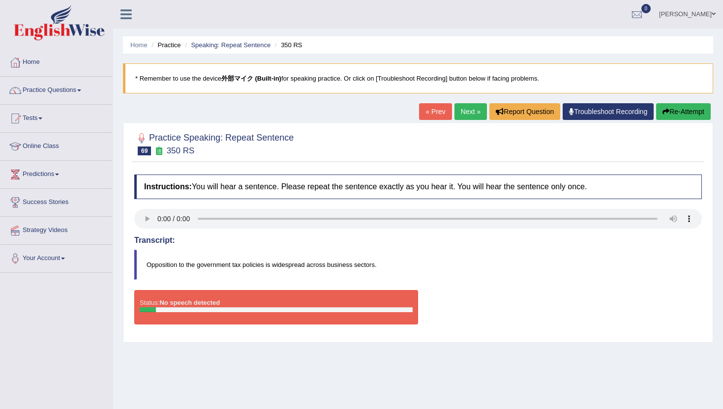
click at [668, 110] on button "Re-Attempt" at bounding box center [683, 111] width 55 height 17
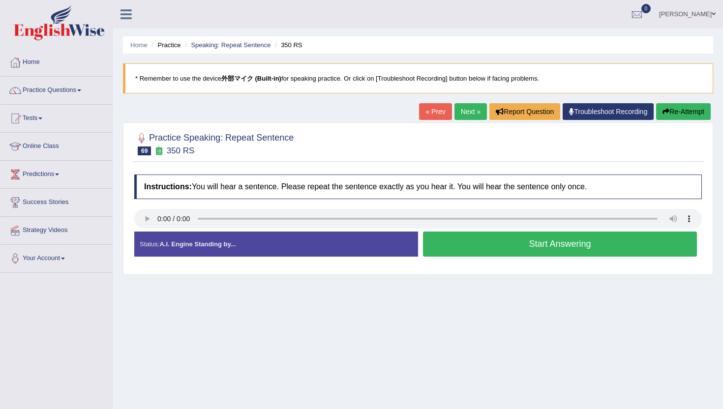
click at [491, 244] on button "Start Answering" at bounding box center [560, 244] width 274 height 25
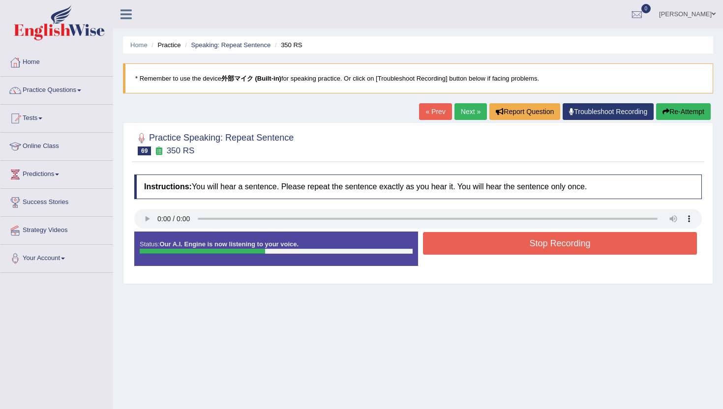
click at [481, 250] on button "Stop Recording" at bounding box center [560, 243] width 274 height 23
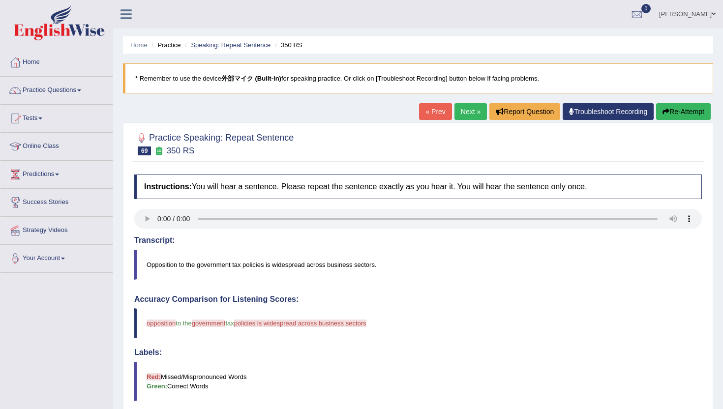
click at [663, 111] on icon "button" at bounding box center [666, 111] width 7 height 7
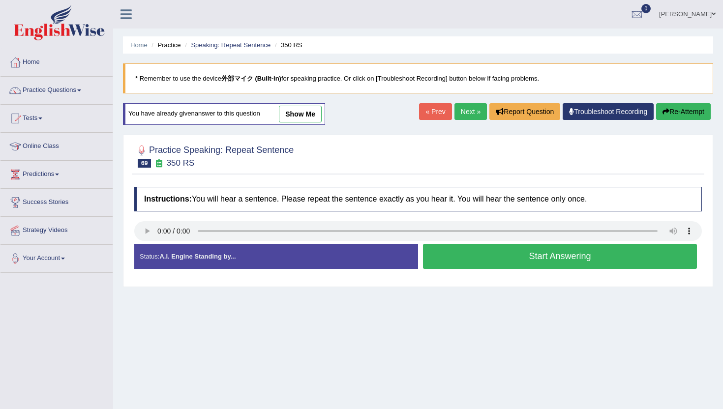
click at [451, 261] on button "Start Answering" at bounding box center [560, 256] width 274 height 25
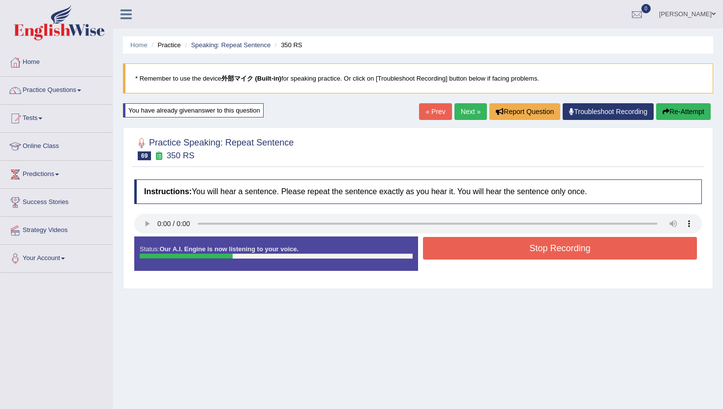
click at [454, 251] on button "Stop Recording" at bounding box center [560, 248] width 274 height 23
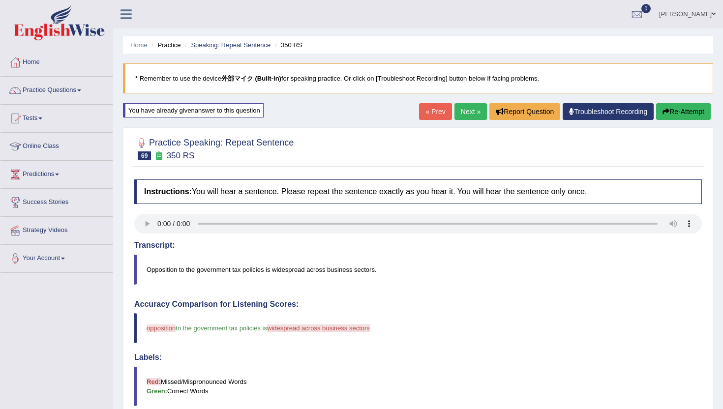
click at [472, 108] on link "Next »" at bounding box center [471, 111] width 32 height 17
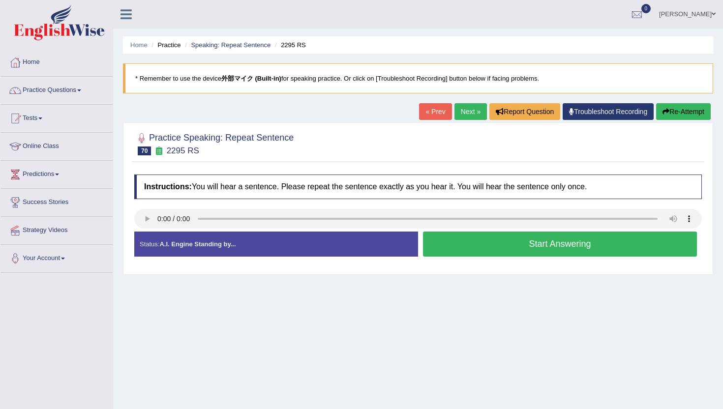
click at [506, 245] on button "Start Answering" at bounding box center [560, 244] width 274 height 25
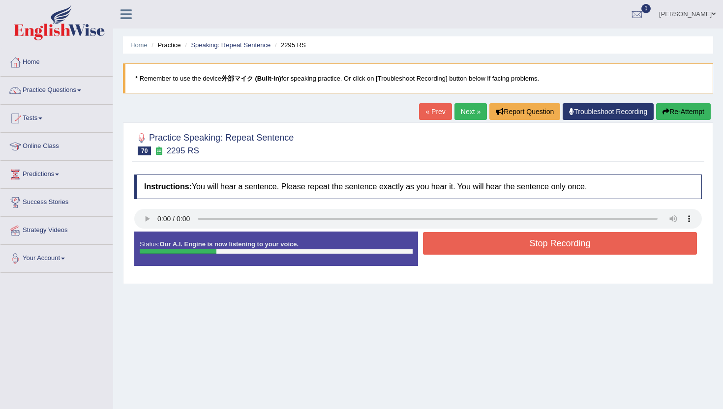
click at [506, 245] on button "Stop Recording" at bounding box center [560, 243] width 274 height 23
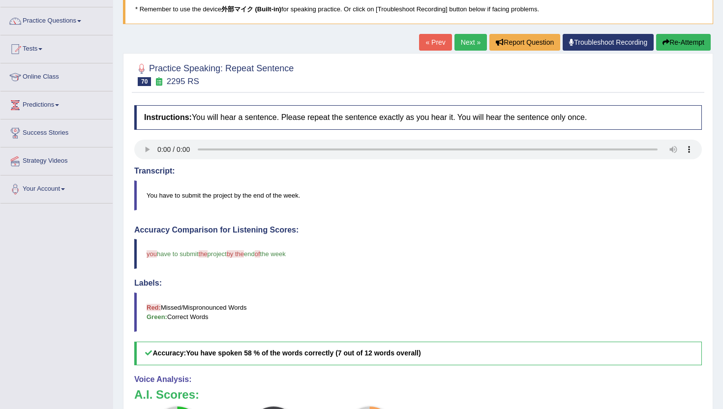
scroll to position [102, 0]
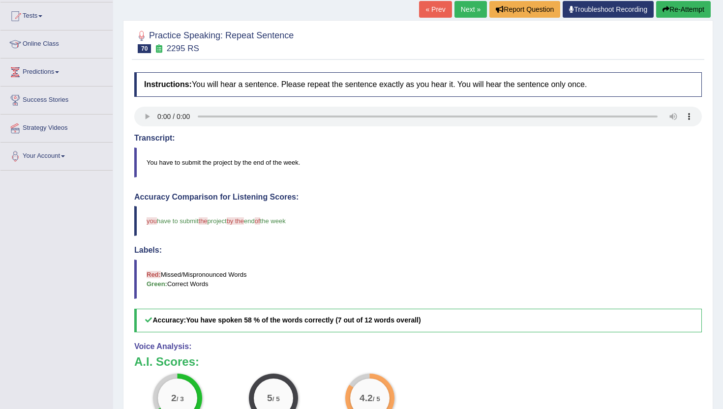
click at [506, 245] on div "Accuracy Comparison for Listening Scores: you have to submit the this project b…" at bounding box center [418, 263] width 568 height 140
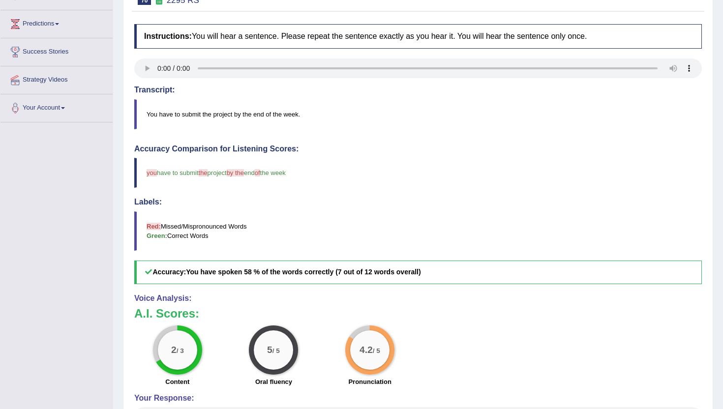
scroll to position [0, 0]
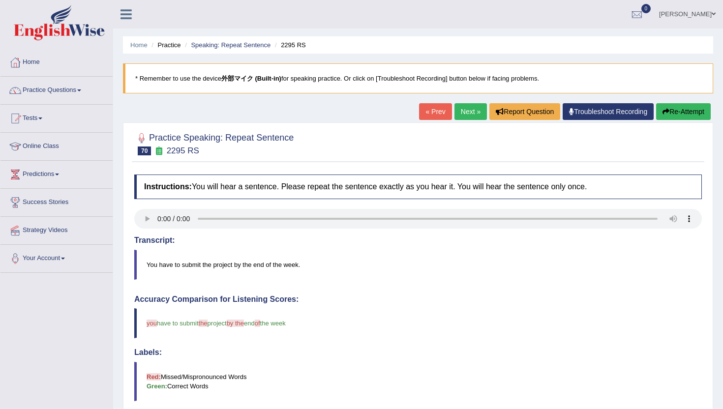
click at [459, 114] on link "Next »" at bounding box center [471, 111] width 32 height 17
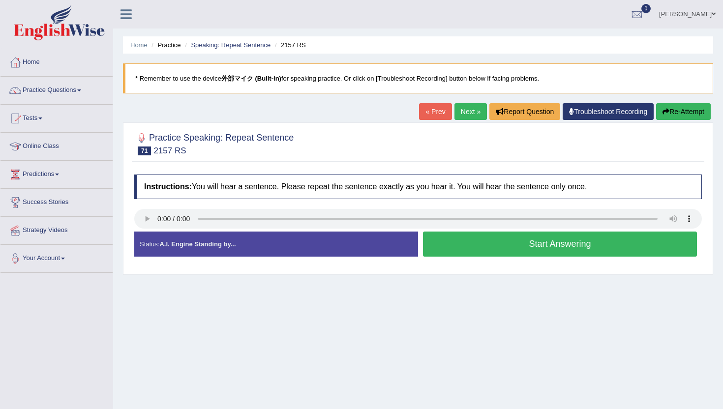
click at [487, 251] on button "Start Answering" at bounding box center [560, 244] width 274 height 25
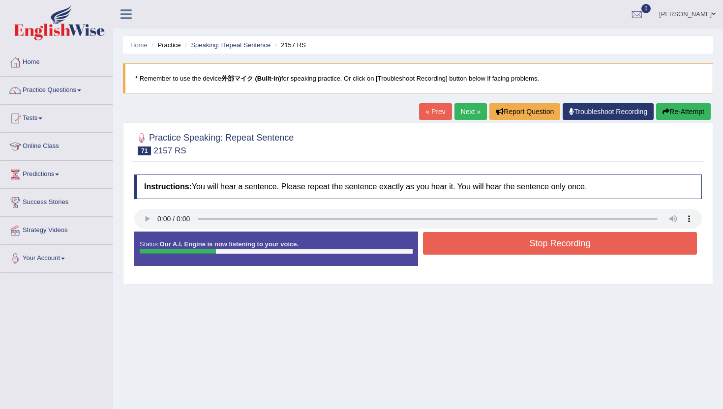
click at [487, 251] on button "Stop Recording" at bounding box center [560, 243] width 274 height 23
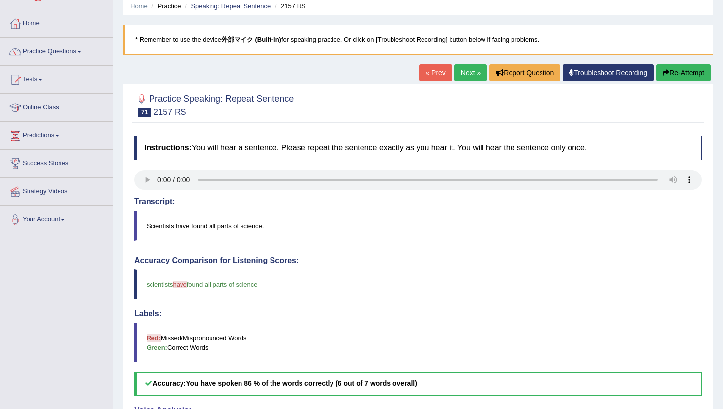
scroll to position [42, 0]
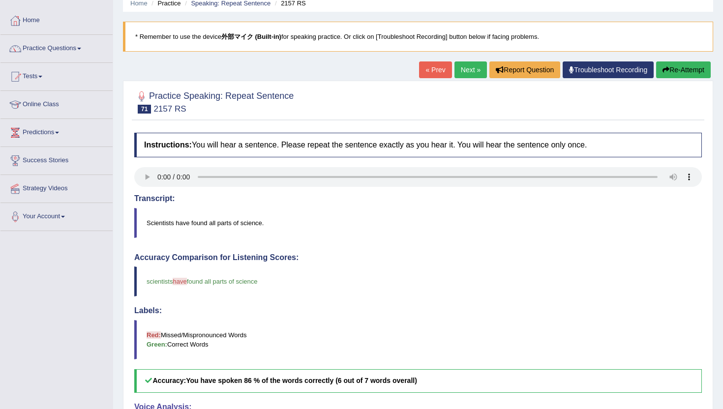
click at [465, 73] on link "Next »" at bounding box center [471, 69] width 32 height 17
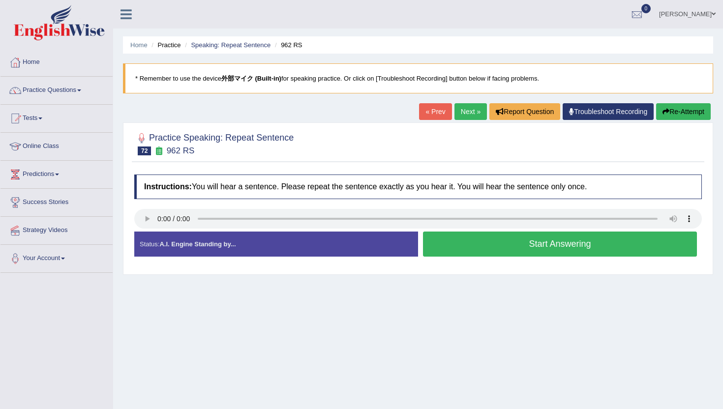
click at [551, 244] on button "Start Answering" at bounding box center [560, 244] width 274 height 25
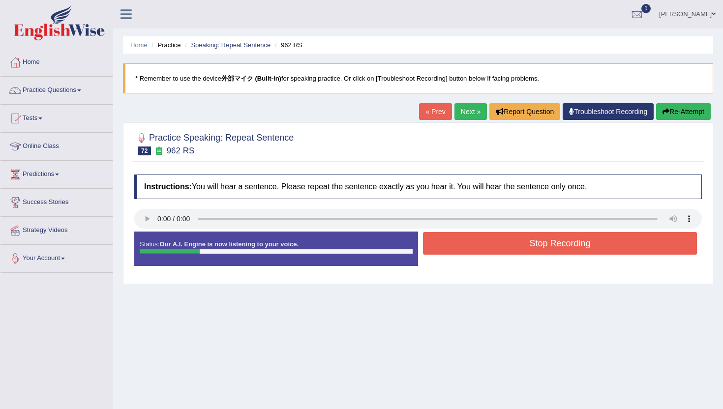
click at [551, 244] on button "Stop Recording" at bounding box center [560, 243] width 274 height 23
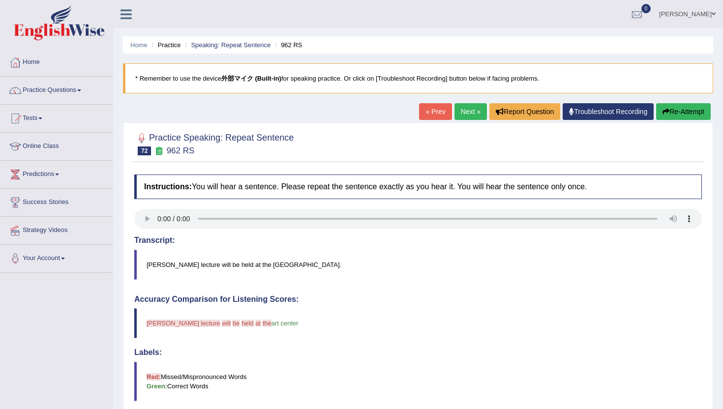
click at [667, 112] on button "Re-Attempt" at bounding box center [683, 111] width 55 height 17
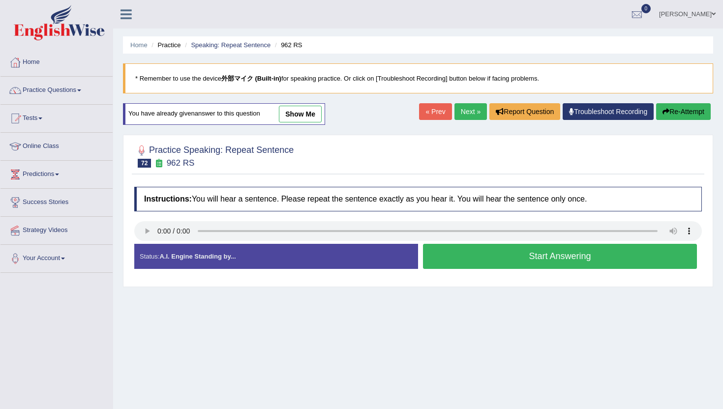
click at [673, 111] on button "Re-Attempt" at bounding box center [683, 111] width 55 height 17
click at [464, 252] on button "Start Answering" at bounding box center [560, 256] width 274 height 25
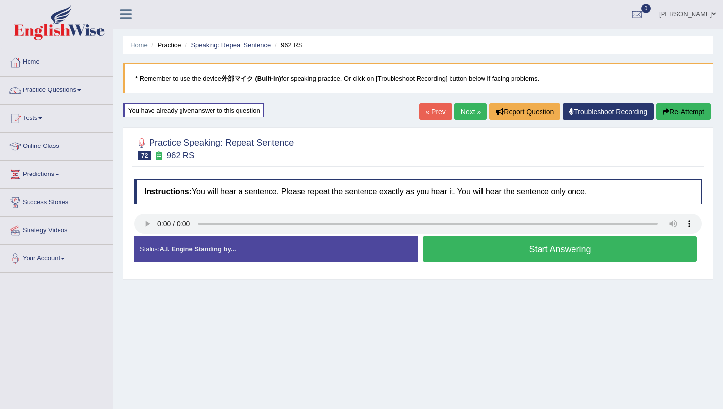
click at [458, 252] on div "Status: A.I. Engine Standing by... Start Answering Stop Recording" at bounding box center [418, 254] width 568 height 35
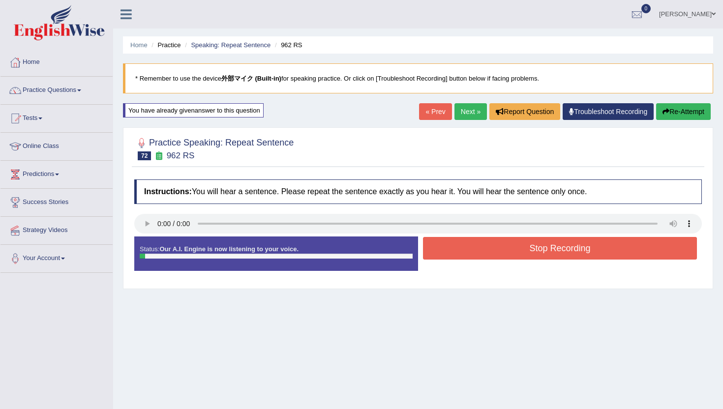
click at [458, 252] on button "Stop Recording" at bounding box center [560, 248] width 274 height 23
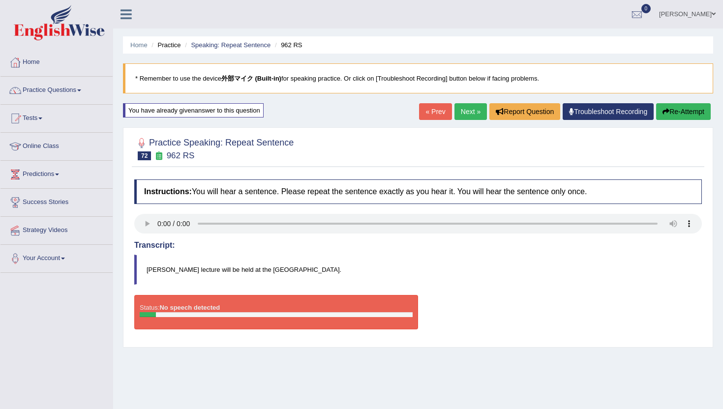
click at [476, 115] on link "Next »" at bounding box center [471, 111] width 32 height 17
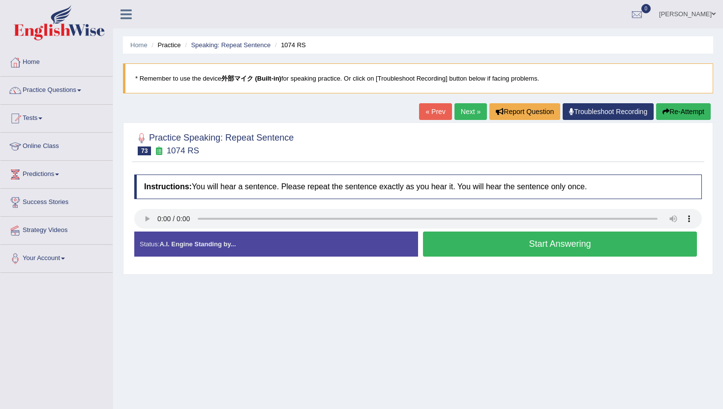
click at [466, 113] on link "Next »" at bounding box center [471, 111] width 32 height 17
click at [472, 114] on link "Next »" at bounding box center [471, 111] width 32 height 17
click at [458, 243] on button "Start Answering" at bounding box center [560, 244] width 274 height 25
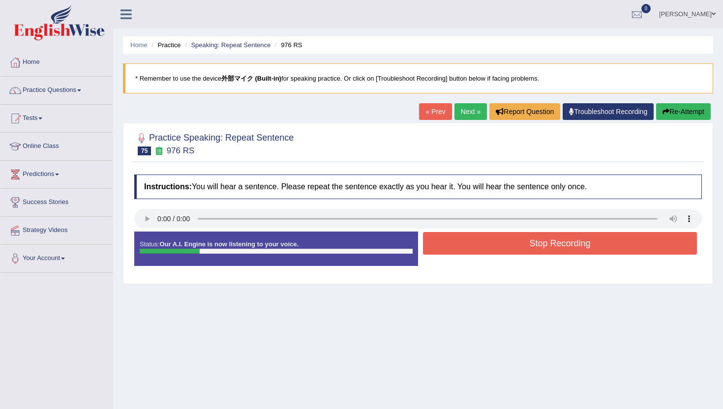
click at [458, 243] on button "Stop Recording" at bounding box center [560, 243] width 274 height 23
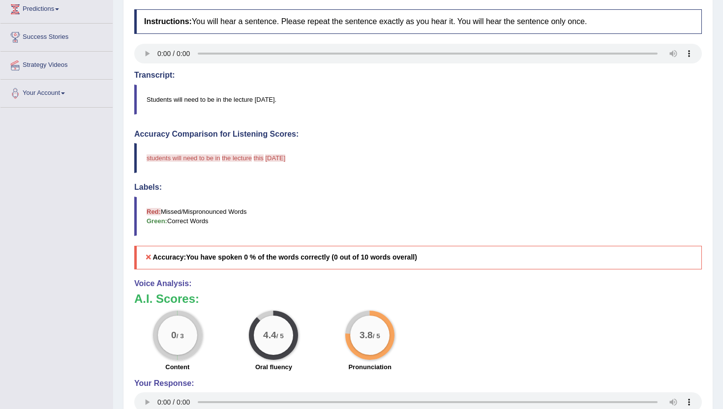
scroll to position [256, 0]
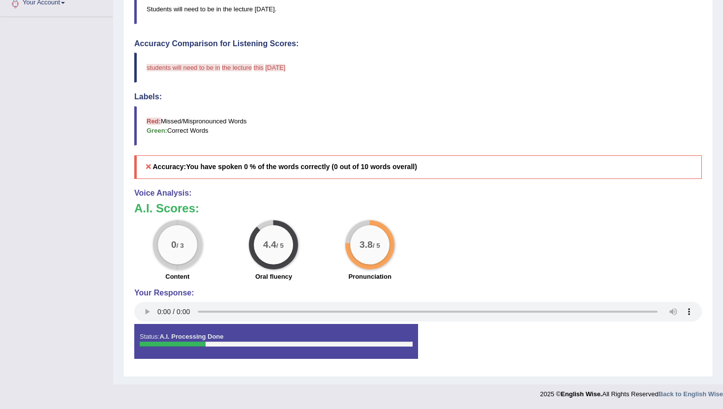
click at [145, 220] on div "0 / 3 Content" at bounding box center [177, 251] width 96 height 63
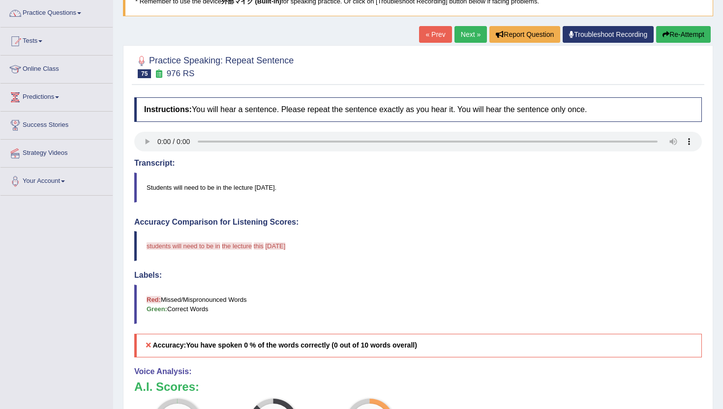
scroll to position [65, 0]
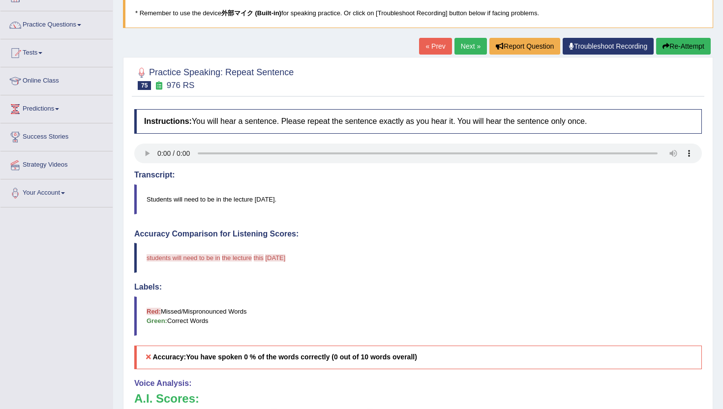
click at [701, 46] on button "Re-Attempt" at bounding box center [683, 46] width 55 height 17
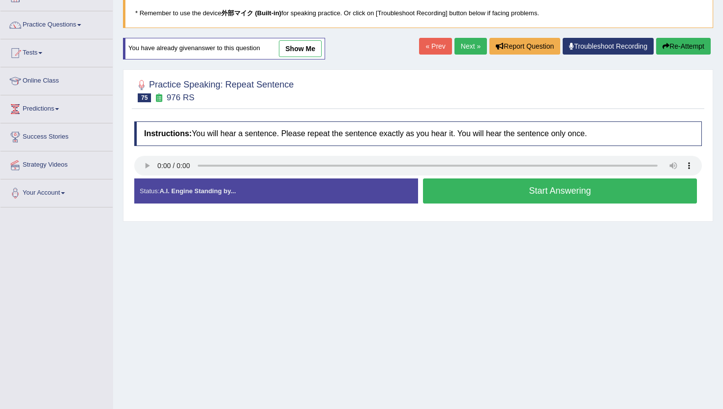
click at [437, 193] on button "Start Answering" at bounding box center [560, 191] width 274 height 25
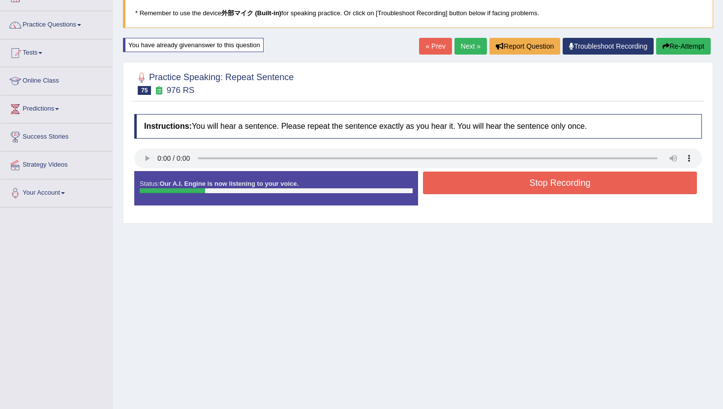
click at [436, 192] on button "Stop Recording" at bounding box center [560, 183] width 274 height 23
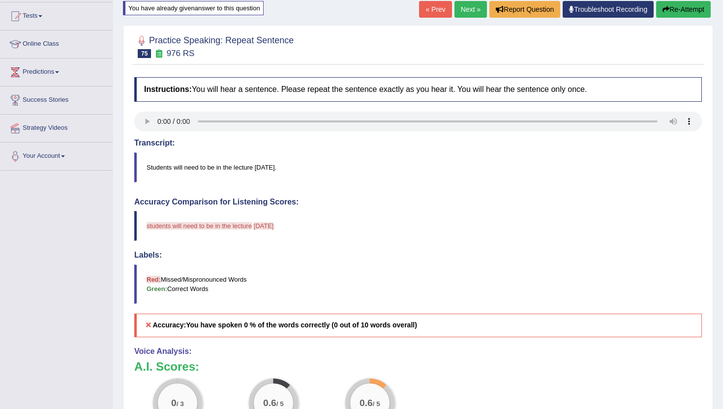
scroll to position [104, 0]
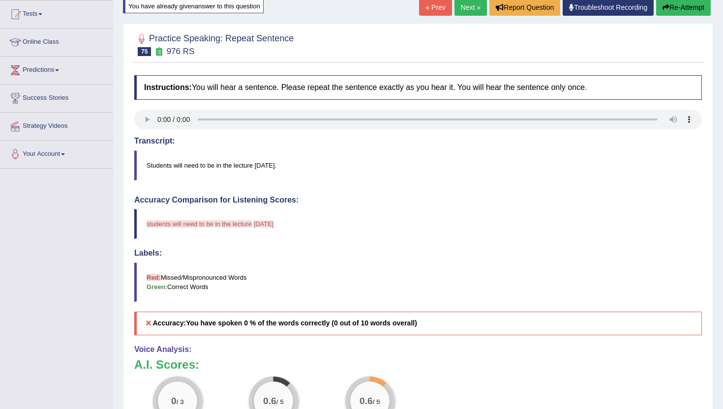
click at [468, 12] on link "Next »" at bounding box center [471, 7] width 32 height 17
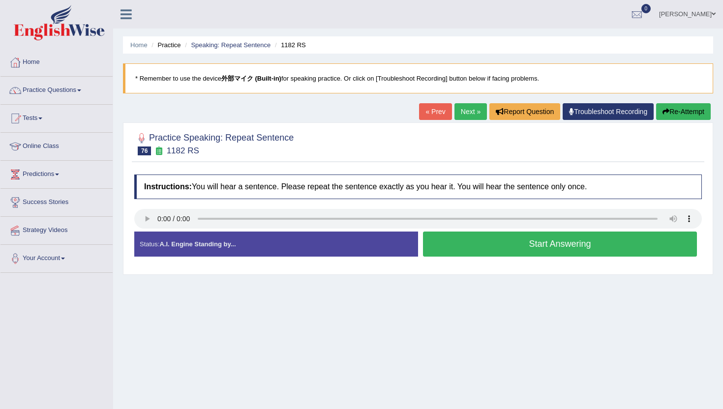
click at [510, 245] on button "Start Answering" at bounding box center [560, 244] width 274 height 25
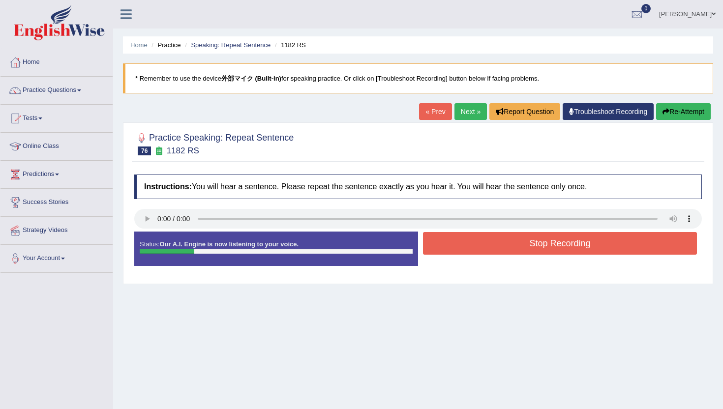
click at [510, 245] on button "Stop Recording" at bounding box center [560, 243] width 274 height 23
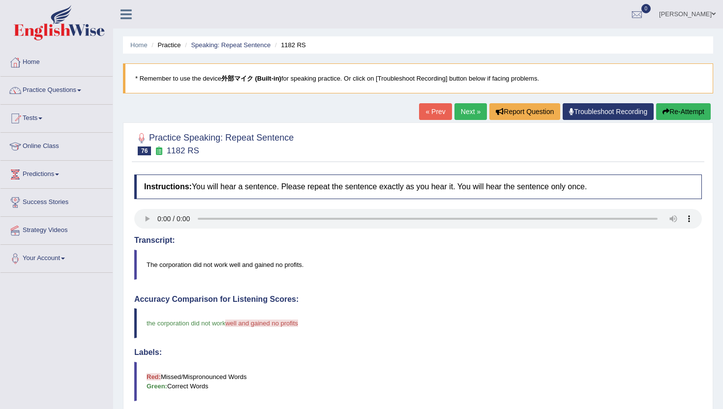
scroll to position [0, 0]
click at [471, 110] on link "Next »" at bounding box center [471, 111] width 32 height 17
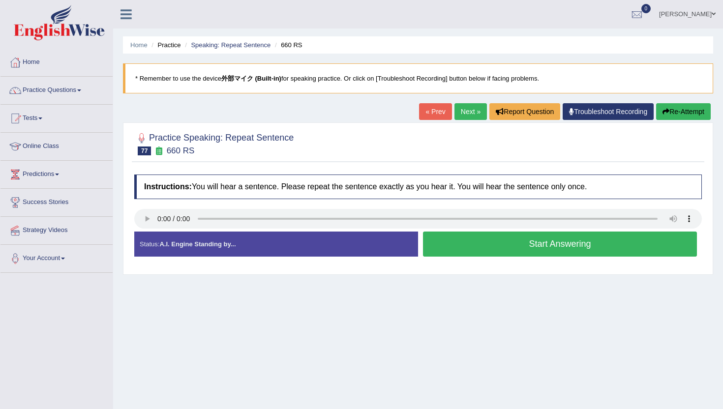
click at [500, 242] on button "Start Answering" at bounding box center [560, 244] width 274 height 25
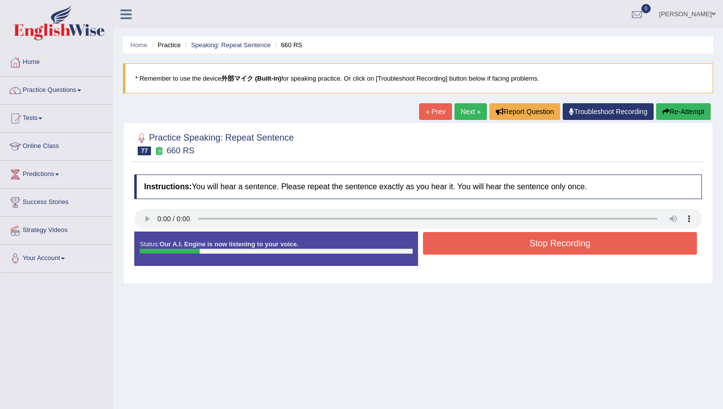
click at [500, 242] on button "Stop Recording" at bounding box center [560, 243] width 274 height 23
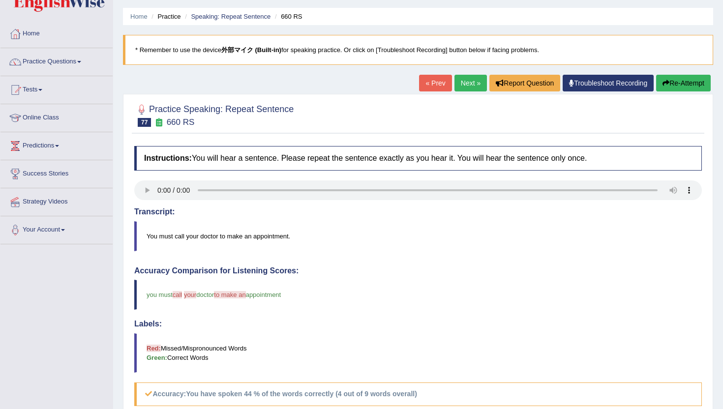
scroll to position [29, 0]
click at [490, 92] on div "« Prev Next » Report Question Troubleshoot Recording Re-Attempt" at bounding box center [566, 83] width 294 height 19
click at [462, 80] on link "Next »" at bounding box center [471, 82] width 32 height 17
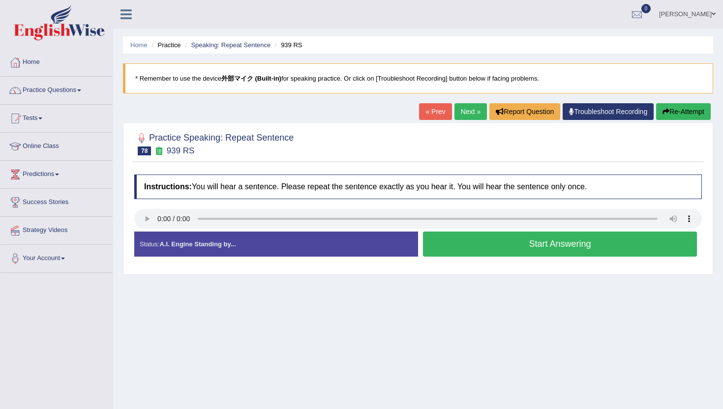
click at [493, 245] on button "Start Answering" at bounding box center [560, 244] width 274 height 25
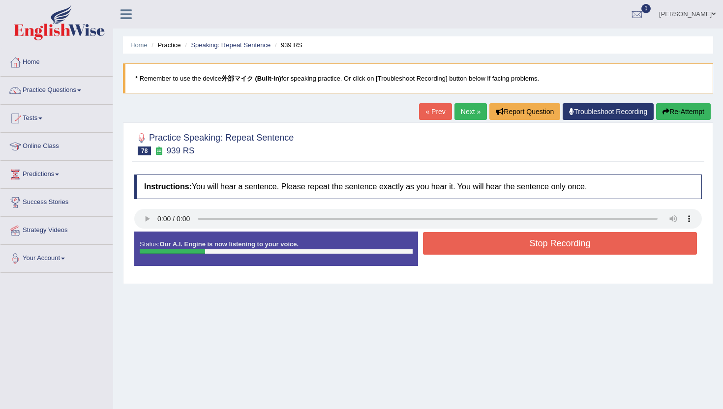
click at [493, 245] on button "Stop Recording" at bounding box center [560, 243] width 274 height 23
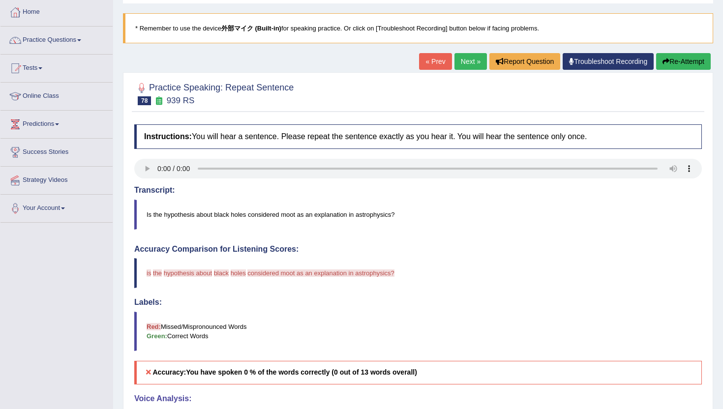
scroll to position [50, 0]
click at [466, 54] on link "Next »" at bounding box center [471, 62] width 32 height 17
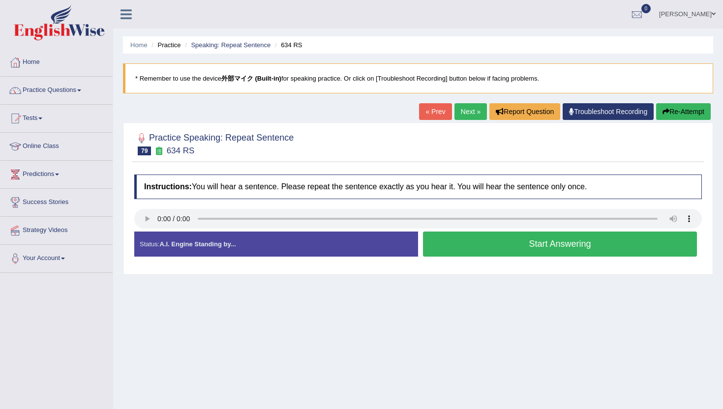
click at [490, 245] on button "Start Answering" at bounding box center [560, 244] width 274 height 25
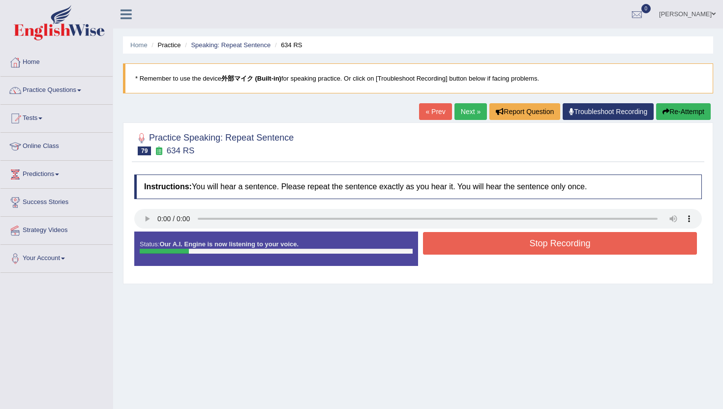
click at [490, 245] on button "Stop Recording" at bounding box center [560, 243] width 274 height 23
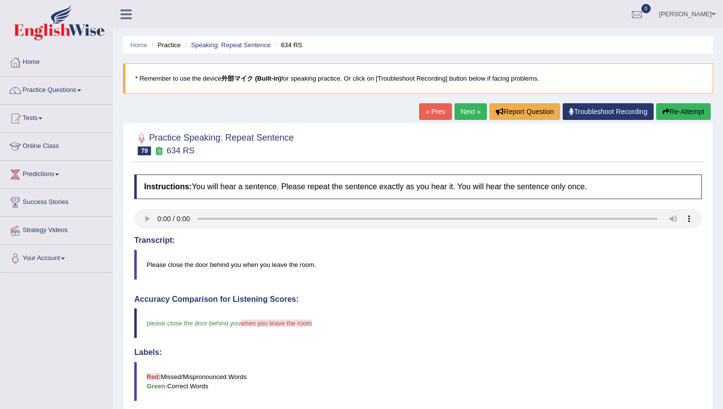
click at [465, 116] on link "Next »" at bounding box center [471, 111] width 32 height 17
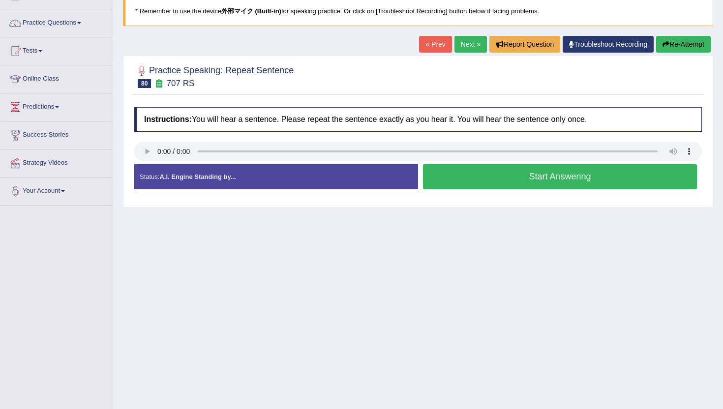
click at [530, 176] on button "Start Answering" at bounding box center [560, 176] width 274 height 25
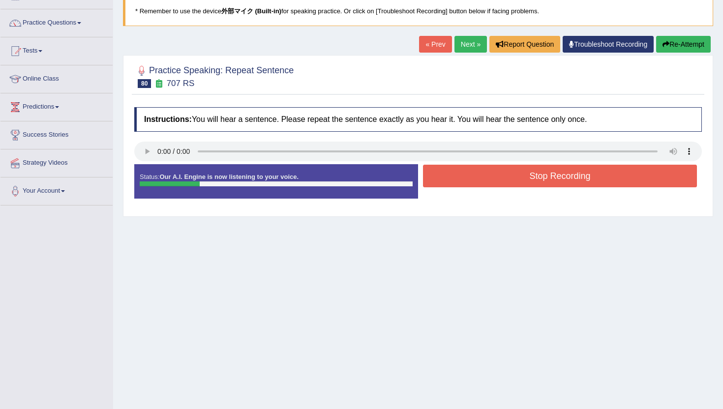
click at [530, 176] on button "Stop Recording" at bounding box center [560, 176] width 274 height 23
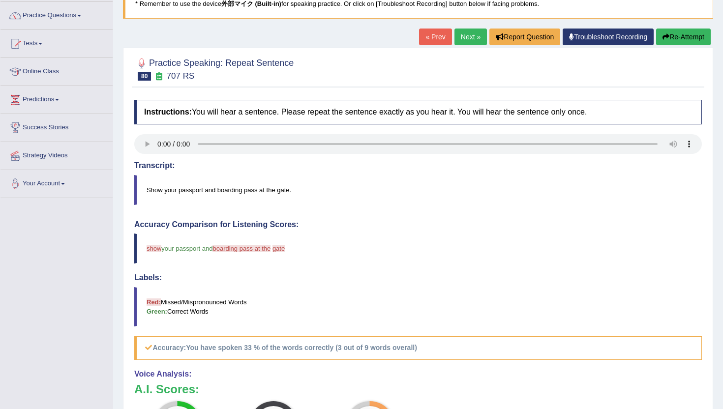
scroll to position [67, 0]
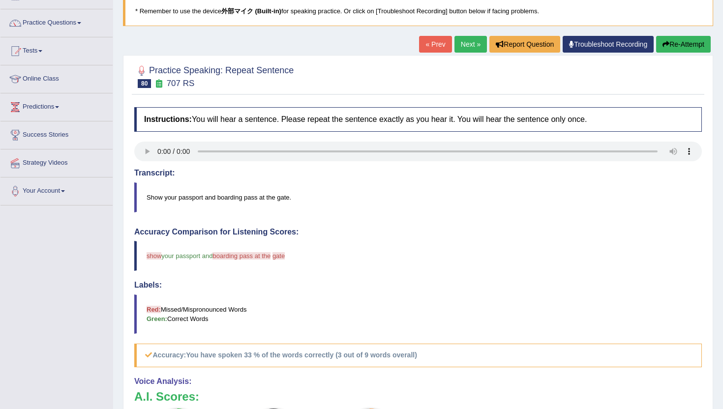
click at [686, 49] on button "Re-Attempt" at bounding box center [683, 44] width 55 height 17
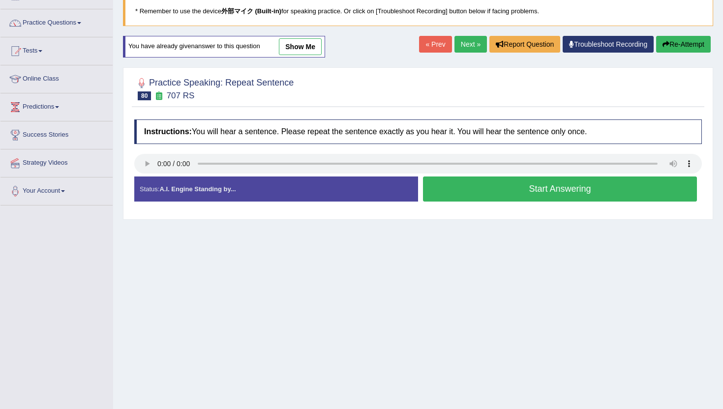
click at [454, 187] on button "Start Answering" at bounding box center [560, 189] width 274 height 25
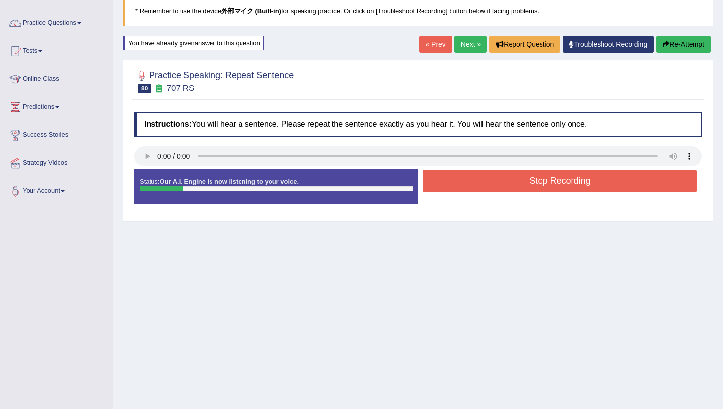
click at [683, 45] on button "Re-Attempt" at bounding box center [683, 44] width 55 height 17
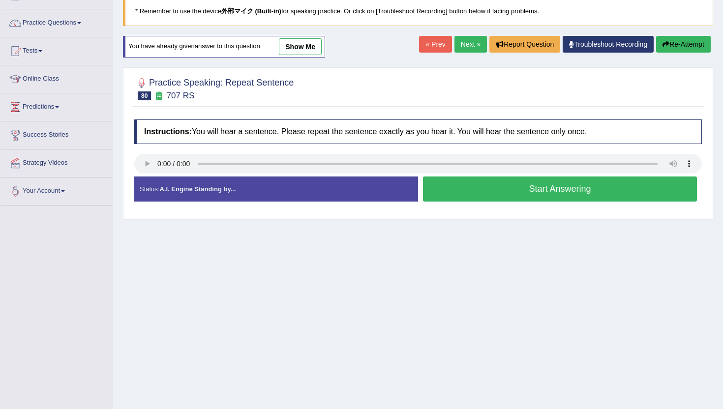
scroll to position [67, 0]
click at [538, 198] on button "Start Answering" at bounding box center [560, 189] width 274 height 25
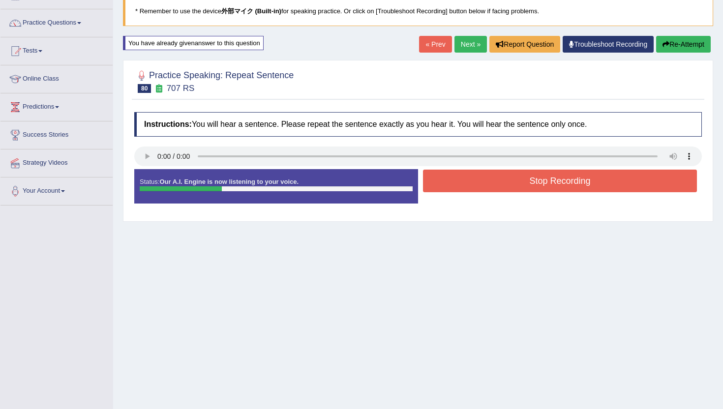
click at [678, 44] on button "Re-Attempt" at bounding box center [683, 44] width 55 height 17
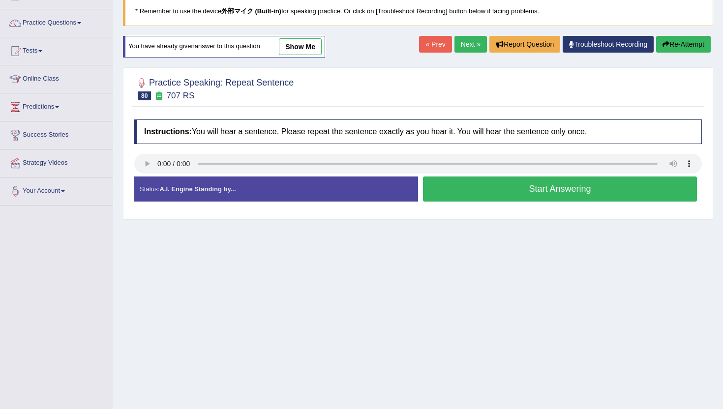
click at [511, 193] on button "Start Answering" at bounding box center [560, 189] width 274 height 25
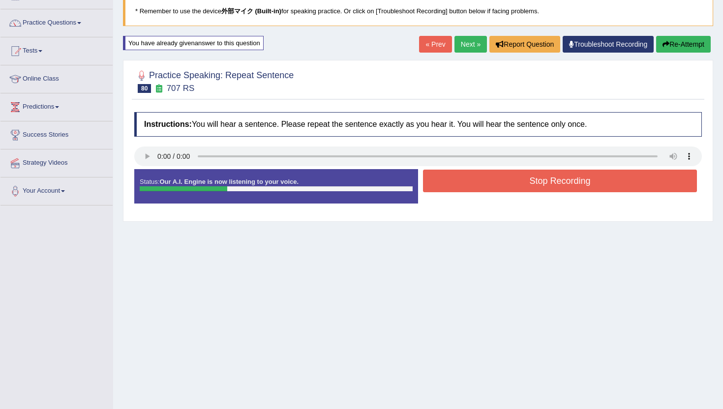
click at [511, 182] on button "Stop Recording" at bounding box center [560, 181] width 274 height 23
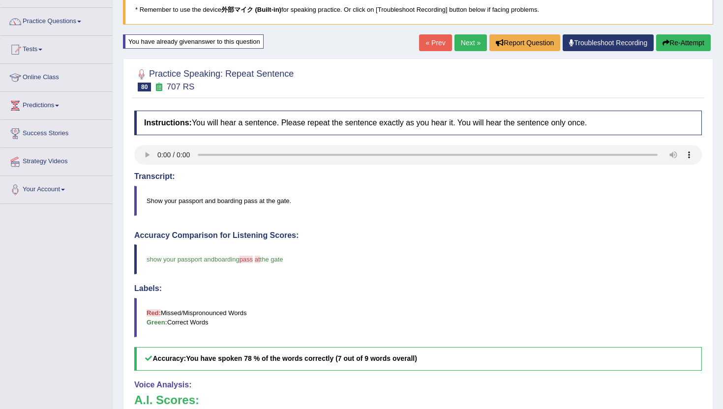
scroll to position [68, 0]
click at [468, 39] on link "Next »" at bounding box center [471, 43] width 32 height 17
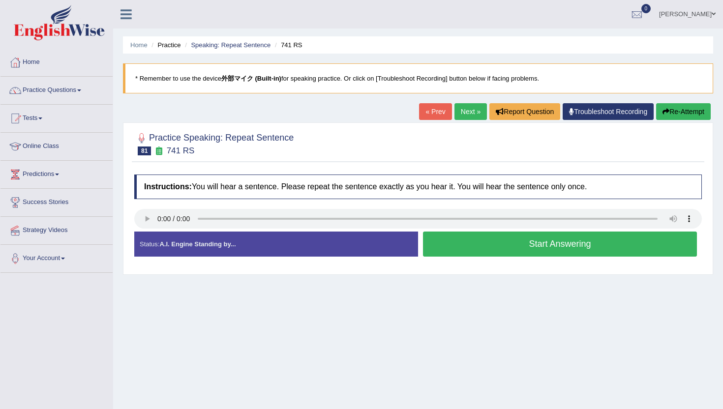
click at [539, 246] on button "Start Answering" at bounding box center [560, 244] width 274 height 25
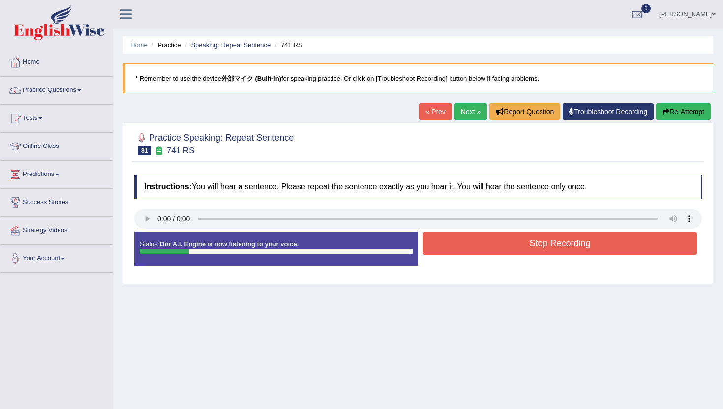
click at [539, 246] on button "Stop Recording" at bounding box center [560, 243] width 274 height 23
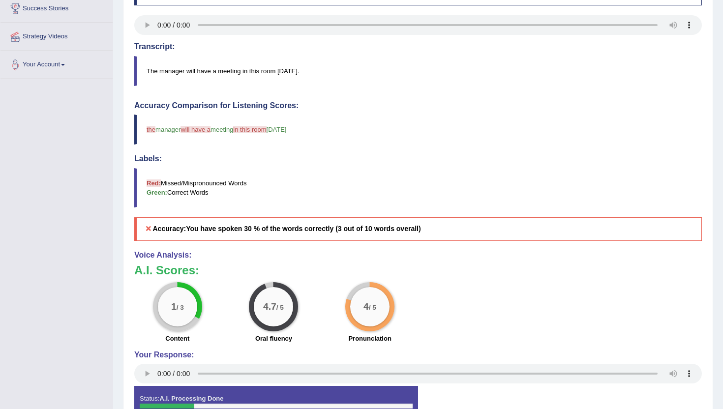
scroll to position [30, 0]
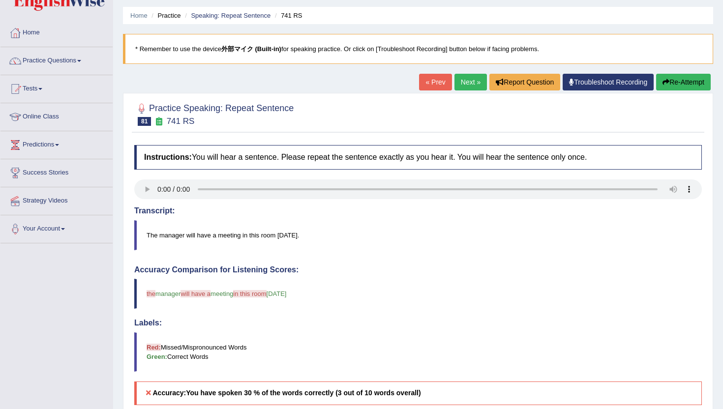
click at [681, 80] on button "Re-Attempt" at bounding box center [683, 82] width 55 height 17
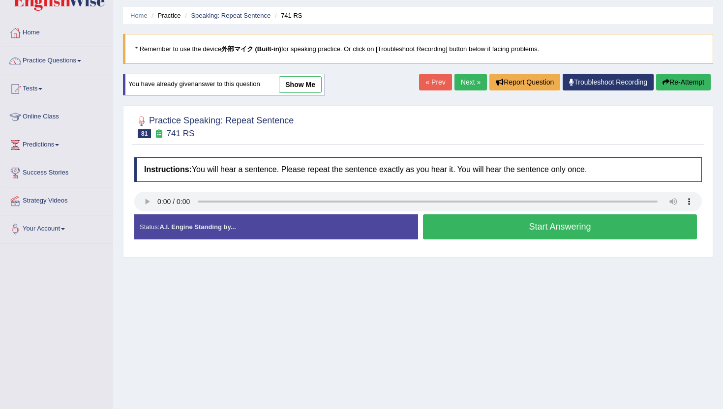
click at [510, 229] on button "Start Answering" at bounding box center [560, 226] width 274 height 25
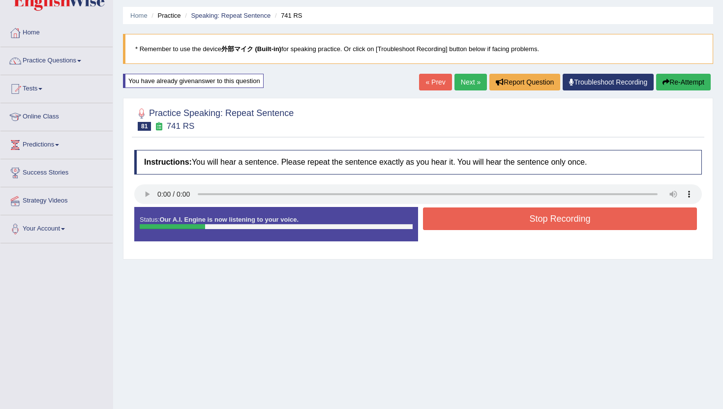
click at [510, 229] on button "Stop Recording" at bounding box center [560, 219] width 274 height 23
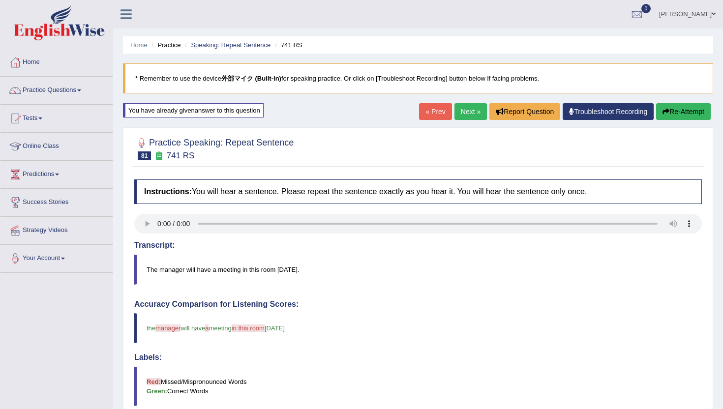
click at [470, 115] on link "Next »" at bounding box center [471, 111] width 32 height 17
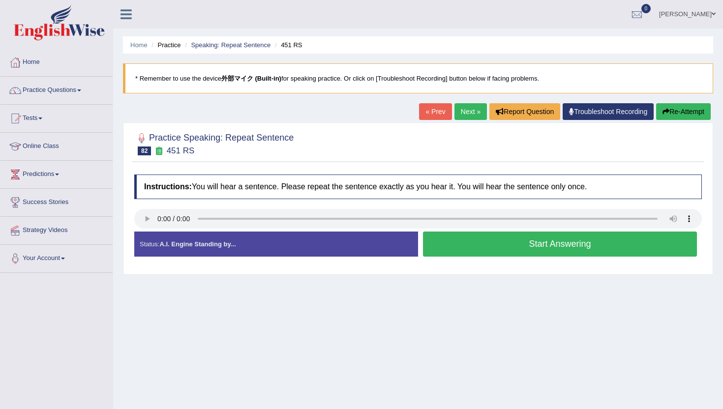
click at [483, 247] on button "Start Answering" at bounding box center [560, 244] width 274 height 25
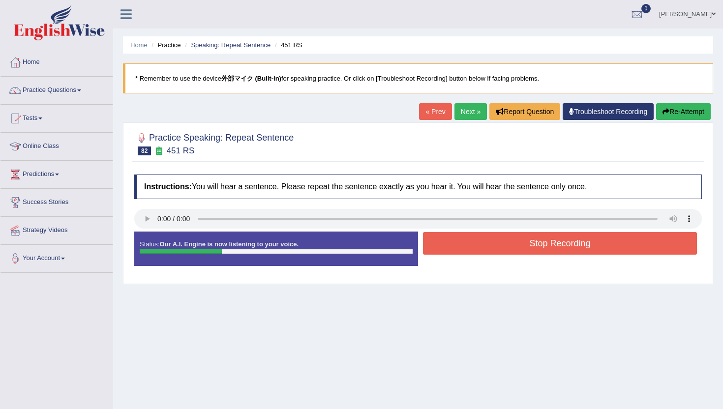
click at [483, 247] on button "Stop Recording" at bounding box center [560, 243] width 274 height 23
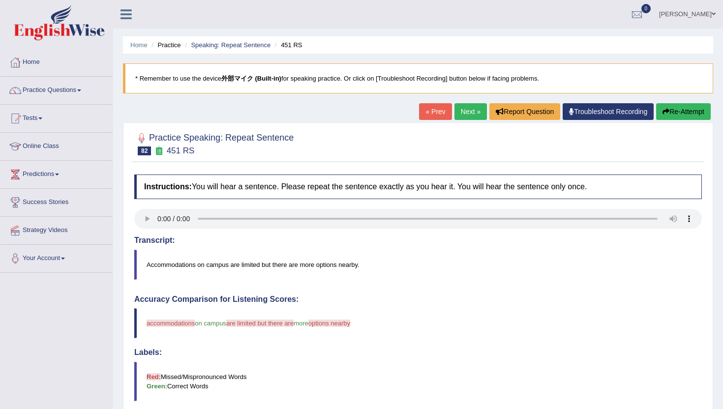
click at [680, 108] on button "Re-Attempt" at bounding box center [683, 111] width 55 height 17
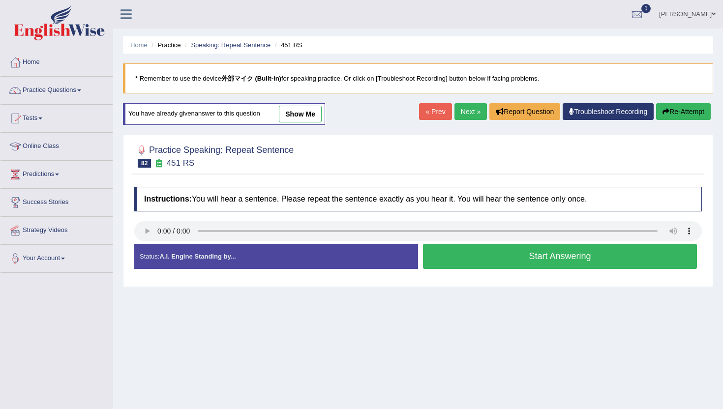
click at [553, 264] on button "Start Answering" at bounding box center [560, 256] width 274 height 25
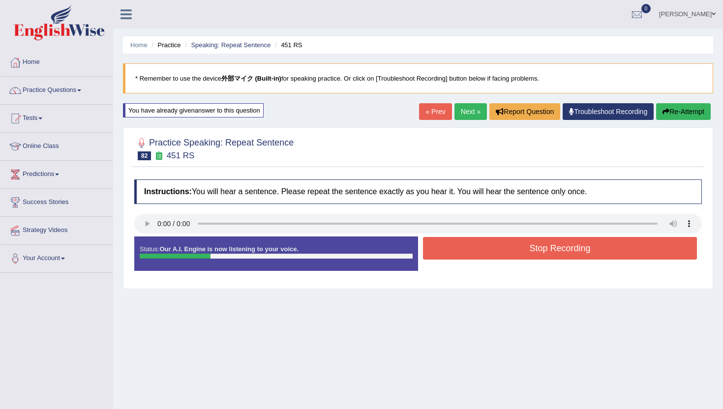
click at [545, 249] on button "Stop Recording" at bounding box center [560, 248] width 274 height 23
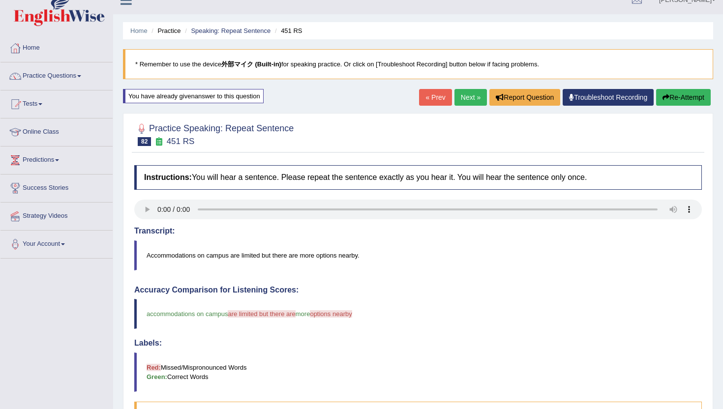
scroll to position [10, 0]
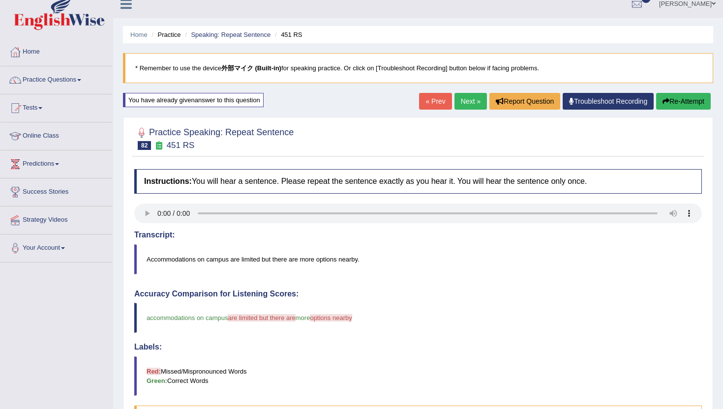
click at [459, 105] on link "Next »" at bounding box center [471, 101] width 32 height 17
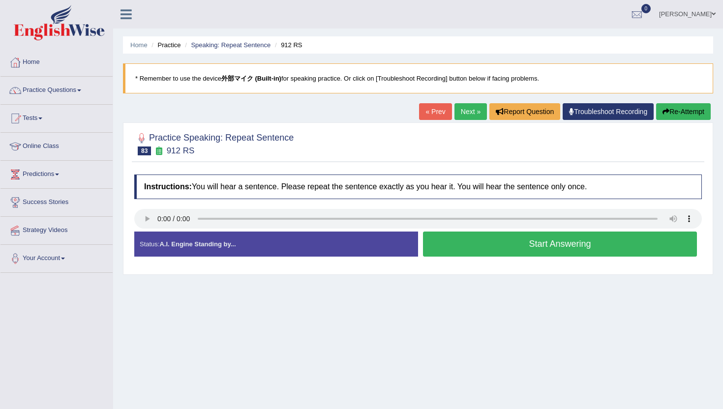
click at [506, 246] on button "Start Answering" at bounding box center [560, 244] width 274 height 25
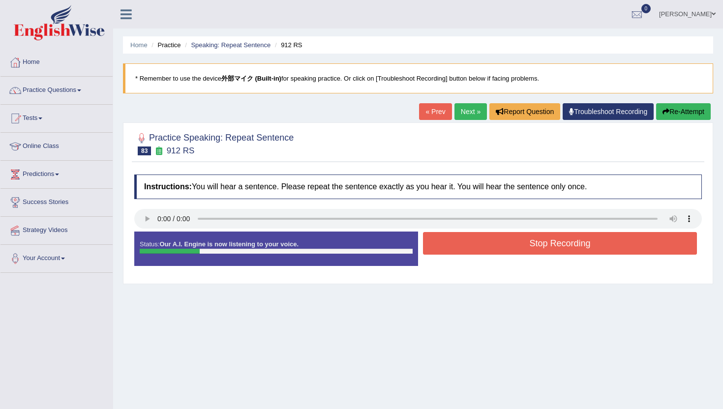
click at [674, 115] on button "Re-Attempt" at bounding box center [683, 111] width 55 height 17
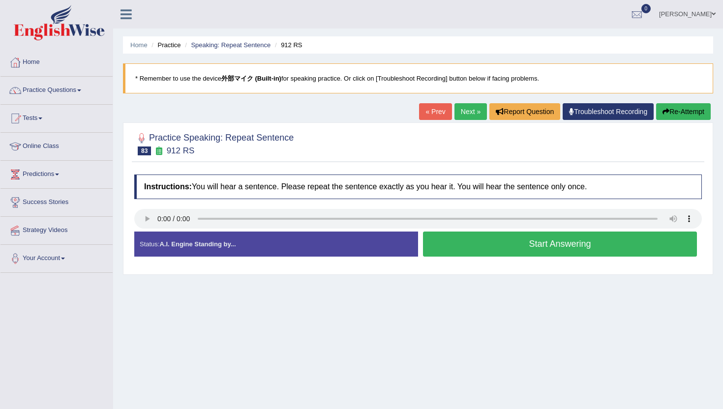
click at [492, 243] on button "Start Answering" at bounding box center [560, 244] width 274 height 25
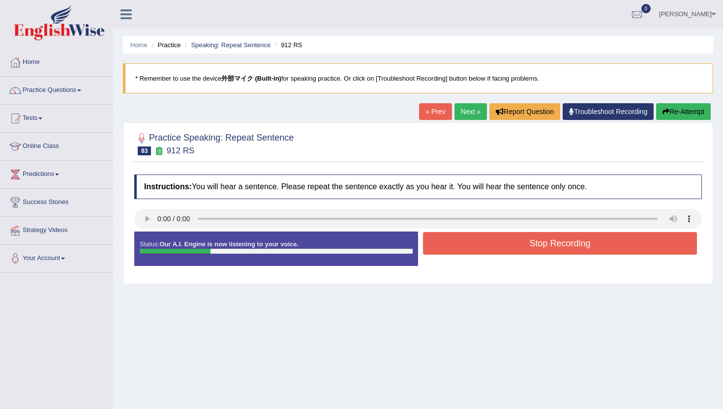
click at [492, 243] on button "Stop Recording" at bounding box center [560, 243] width 274 height 23
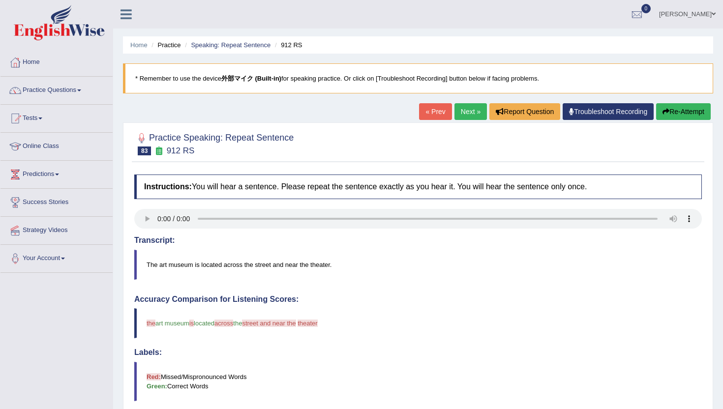
click at [678, 110] on button "Re-Attempt" at bounding box center [683, 111] width 55 height 17
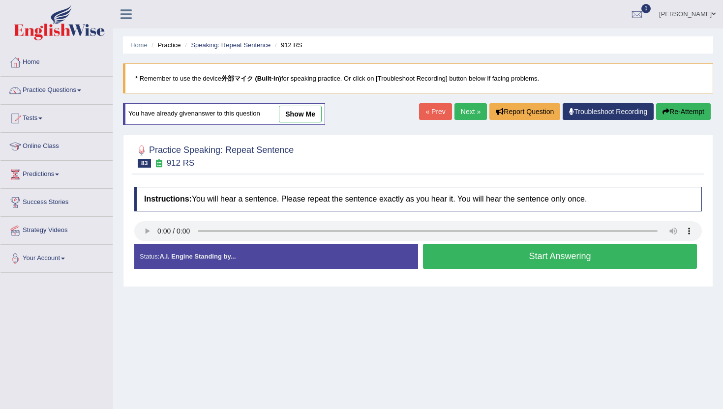
click at [467, 254] on button "Start Answering" at bounding box center [560, 256] width 274 height 25
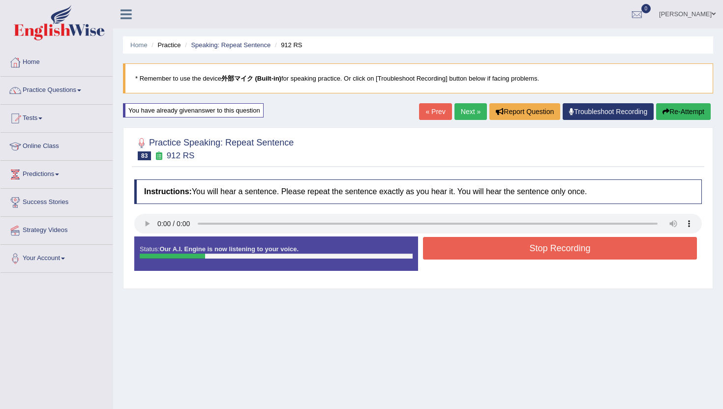
click at [694, 107] on button "Re-Attempt" at bounding box center [683, 111] width 55 height 17
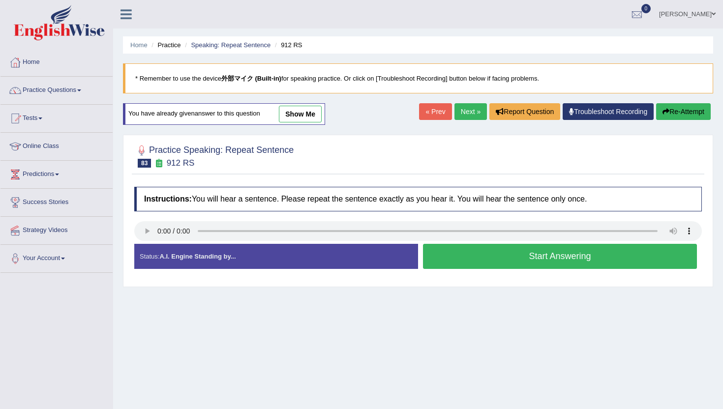
click at [510, 258] on button "Start Answering" at bounding box center [560, 256] width 274 height 25
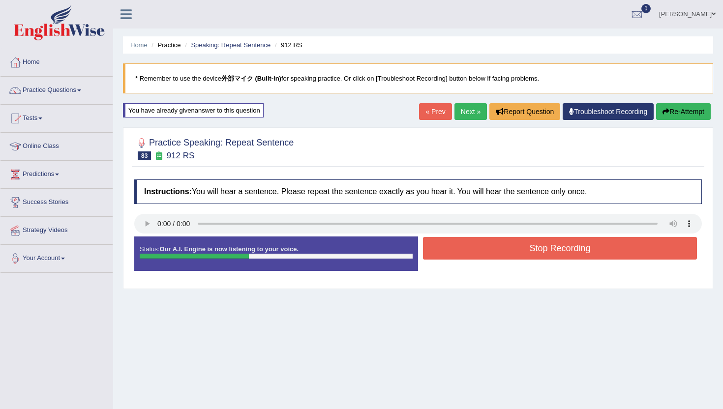
click at [510, 258] on button "Stop Recording" at bounding box center [560, 248] width 274 height 23
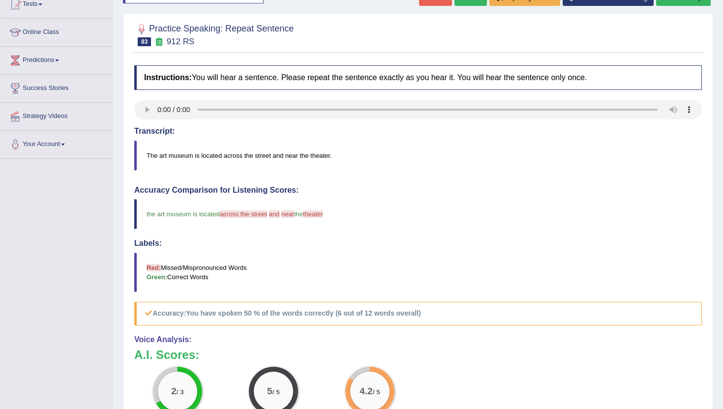
scroll to position [44, 0]
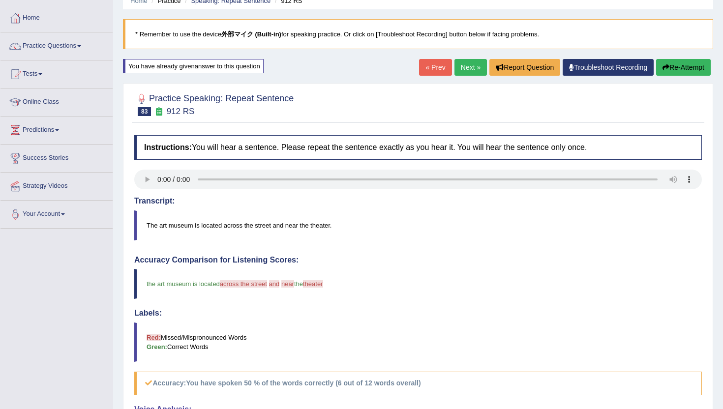
click at [477, 70] on link "Next »" at bounding box center [471, 67] width 32 height 17
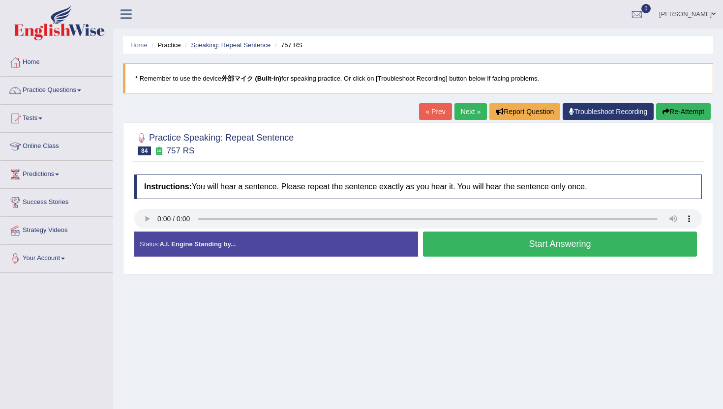
click at [663, 112] on icon "button" at bounding box center [666, 111] width 7 height 7
click at [421, 254] on div "Start Answering" at bounding box center [560, 246] width 284 height 28
click at [489, 241] on button "Start Answering" at bounding box center [560, 244] width 274 height 25
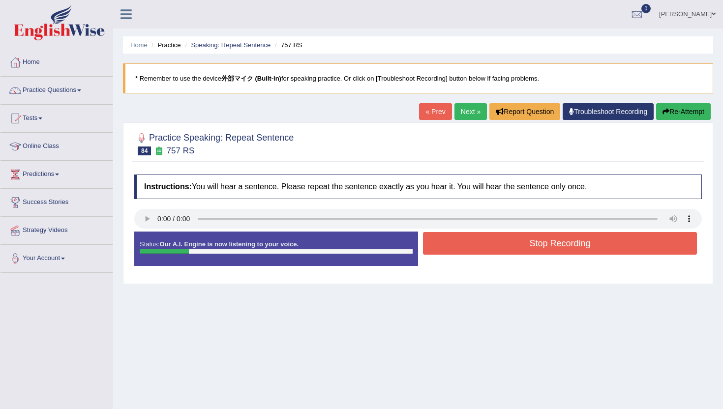
click at [489, 241] on button "Stop Recording" at bounding box center [560, 243] width 274 height 23
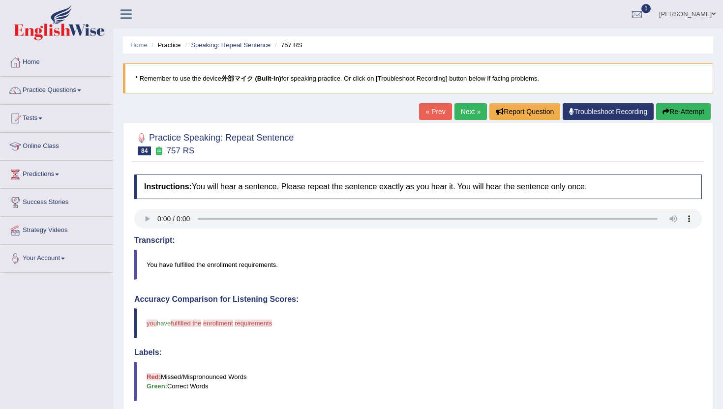
click at [670, 115] on button "Re-Attempt" at bounding box center [683, 111] width 55 height 17
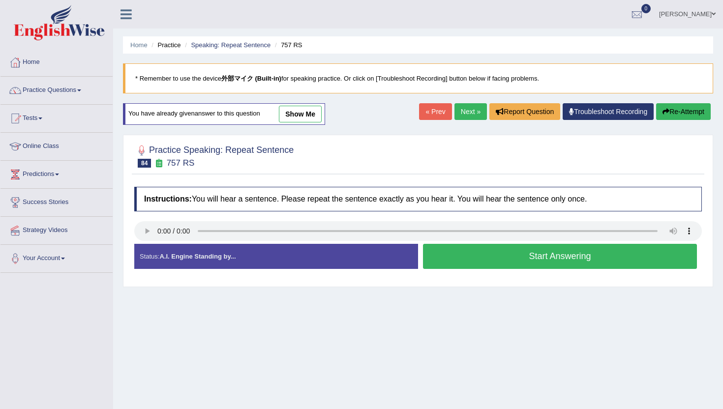
click at [451, 250] on button "Start Answering" at bounding box center [560, 256] width 274 height 25
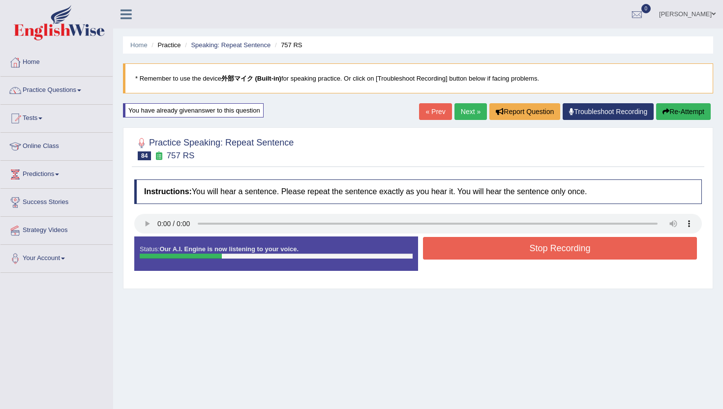
click at [451, 250] on button "Stop Recording" at bounding box center [560, 248] width 274 height 23
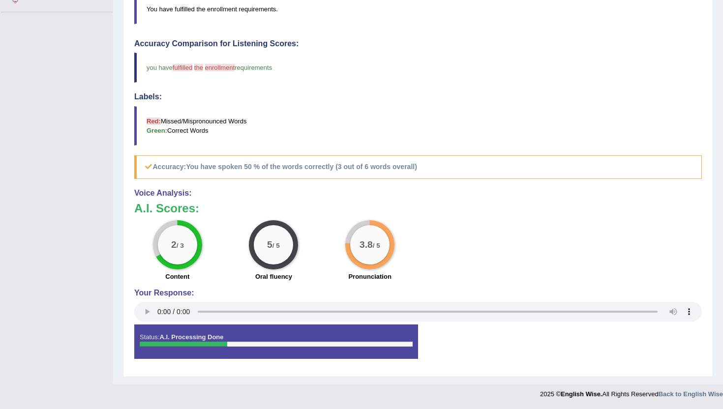
scroll to position [86, 0]
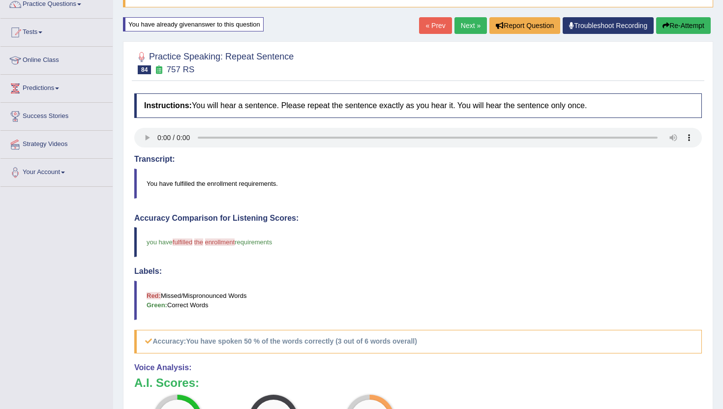
click at [464, 26] on link "Next »" at bounding box center [471, 25] width 32 height 17
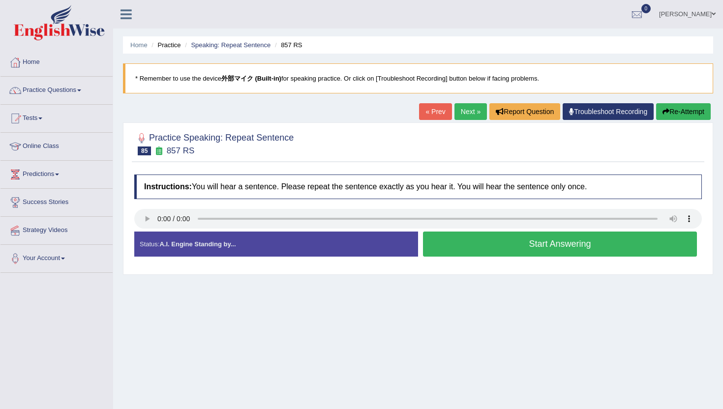
click at [504, 248] on button "Start Answering" at bounding box center [560, 244] width 274 height 25
click at [504, 248] on div "Status: A.I. Engine Standing by... Start Answering Stop Recording" at bounding box center [418, 249] width 568 height 35
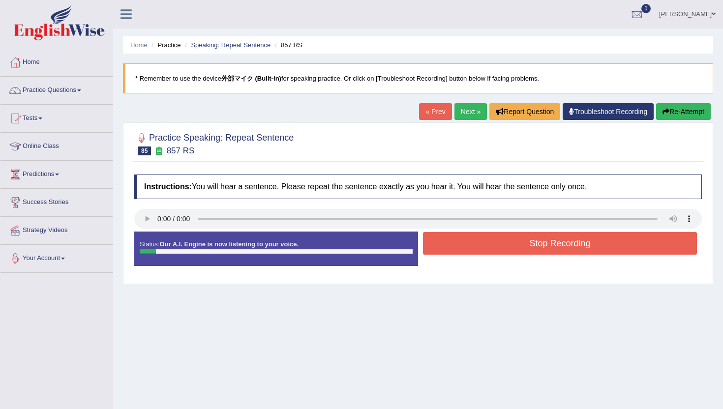
click at [504, 248] on button "Stop Recording" at bounding box center [560, 243] width 274 height 23
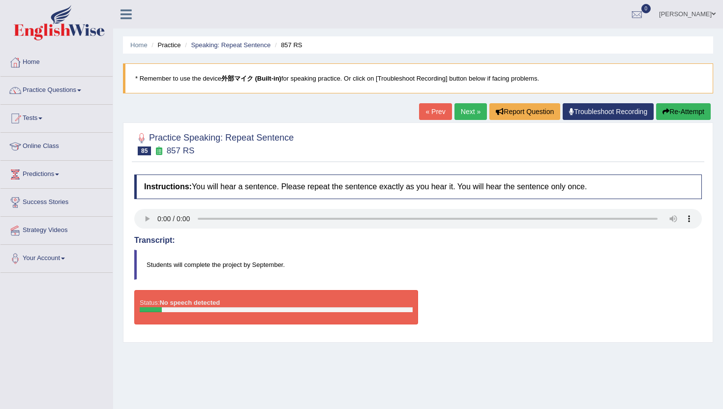
click at [696, 107] on button "Re-Attempt" at bounding box center [683, 111] width 55 height 17
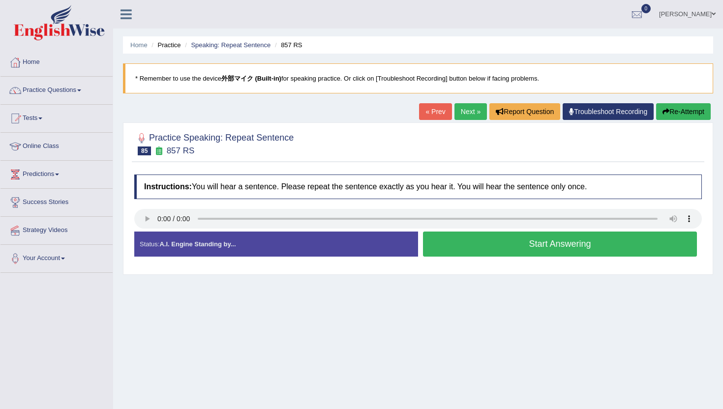
click at [548, 246] on button "Start Answering" at bounding box center [560, 244] width 274 height 25
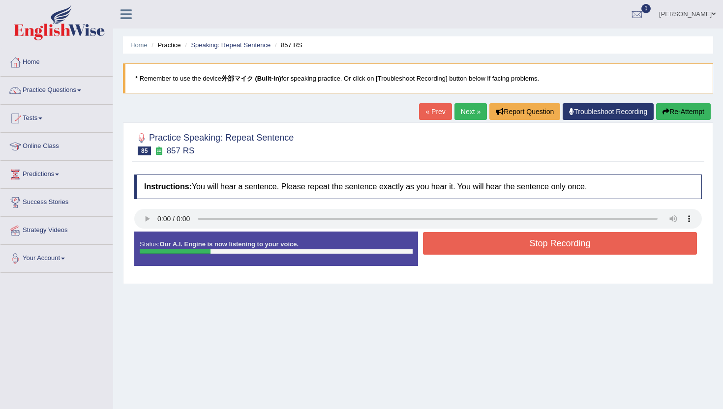
click at [547, 246] on button "Stop Recording" at bounding box center [560, 243] width 274 height 23
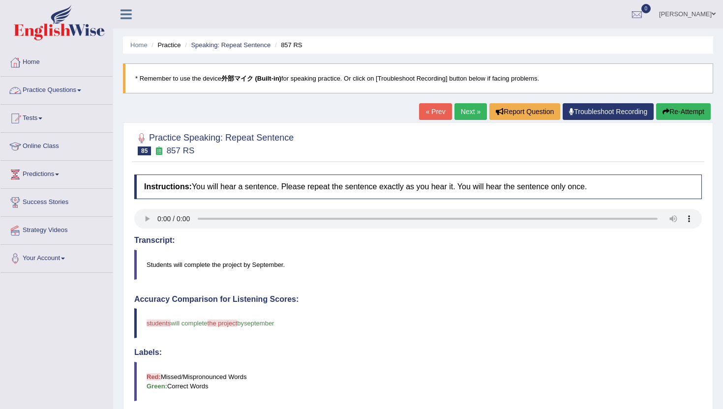
click at [80, 88] on link "Practice Questions" at bounding box center [56, 89] width 112 height 25
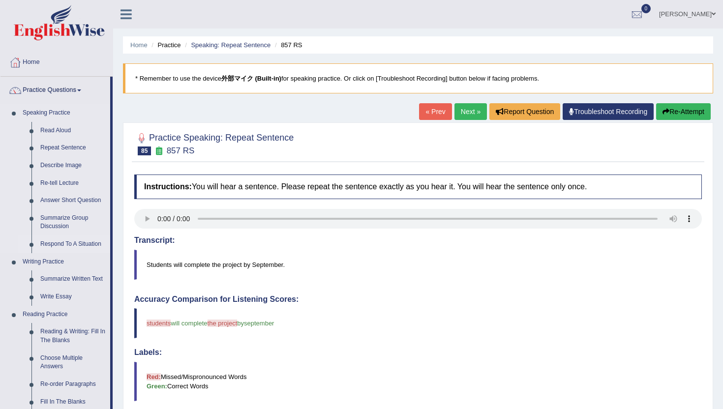
click at [60, 243] on link "Respond To A Situation" at bounding box center [73, 245] width 74 height 18
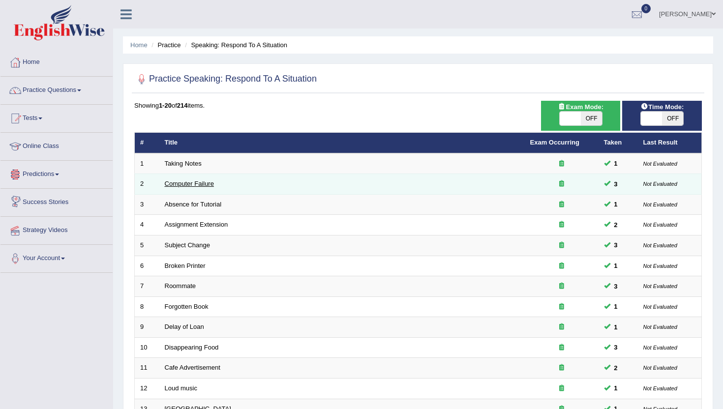
scroll to position [242, 0]
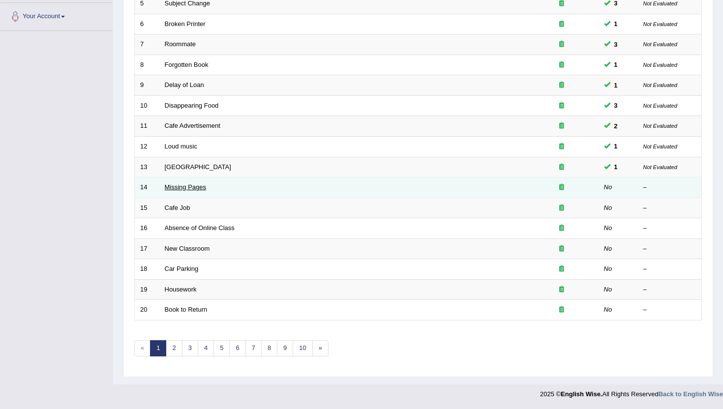
click at [179, 188] on link "Missing Pages" at bounding box center [186, 186] width 42 height 7
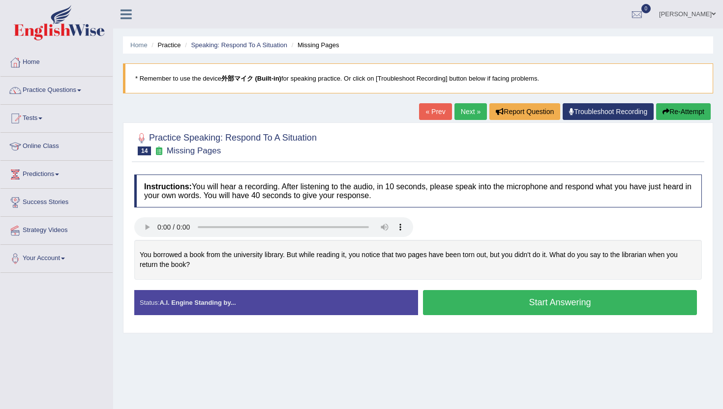
click at [461, 304] on button "Start Answering" at bounding box center [560, 302] width 274 height 25
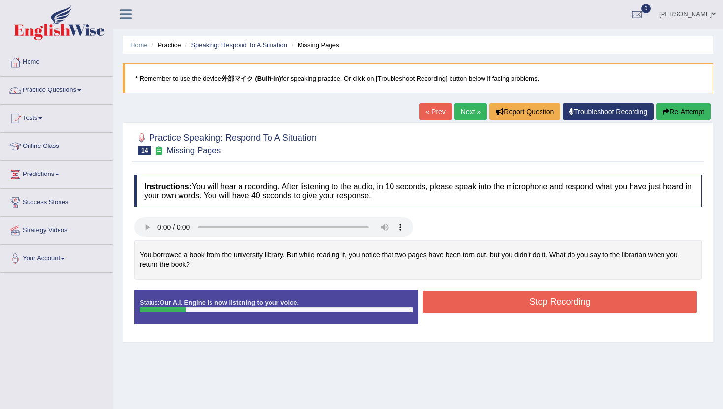
click at [668, 111] on button "Re-Attempt" at bounding box center [683, 111] width 55 height 17
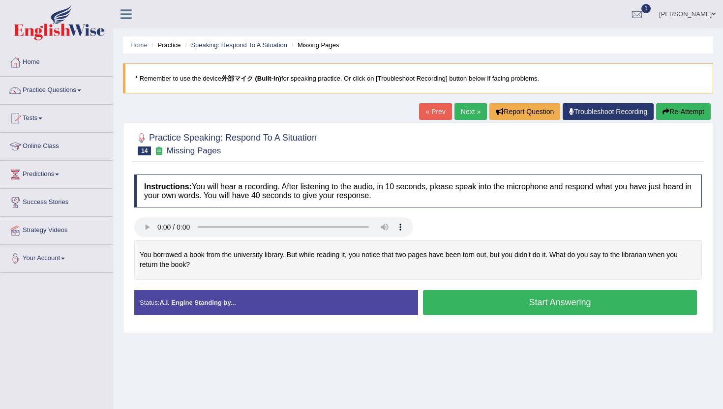
click at [470, 307] on button "Start Answering" at bounding box center [560, 302] width 274 height 25
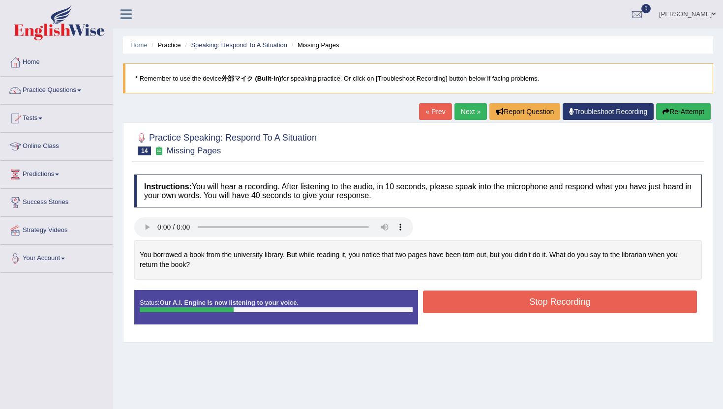
click at [679, 117] on button "Re-Attempt" at bounding box center [683, 111] width 55 height 17
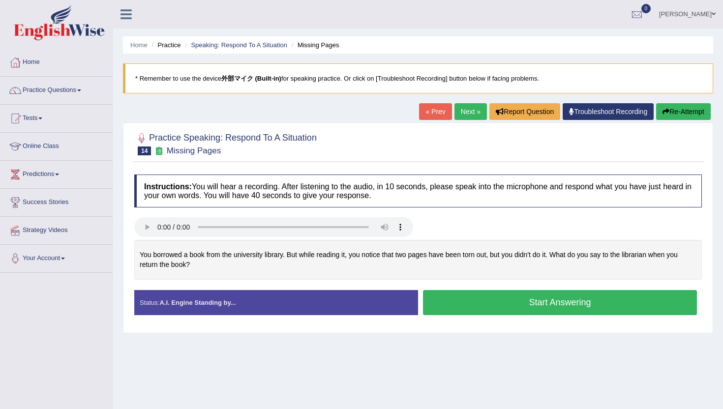
click at [559, 303] on button "Start Answering" at bounding box center [560, 302] width 274 height 25
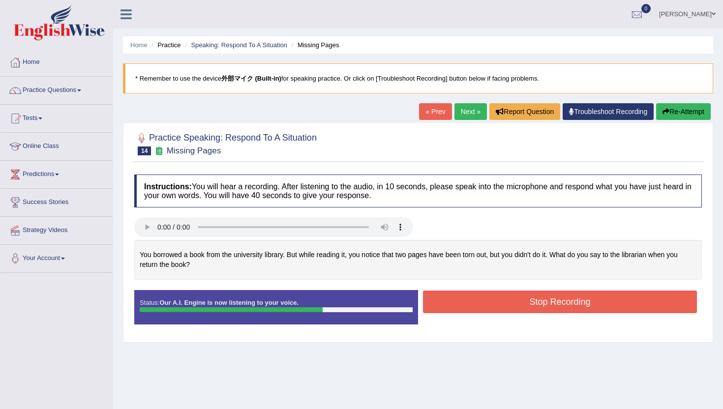
click at [692, 111] on button "Re-Attempt" at bounding box center [683, 111] width 55 height 17
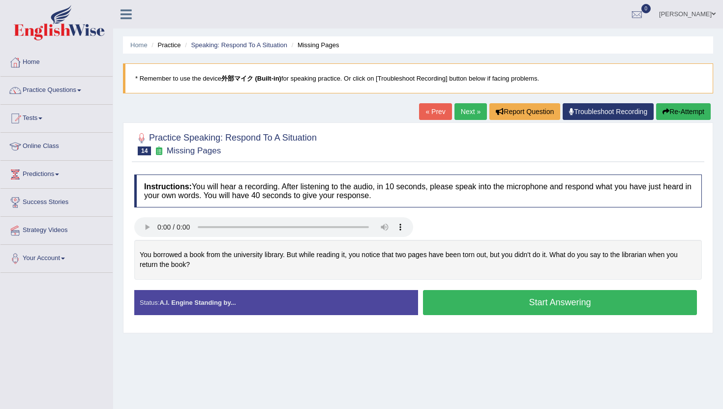
click at [471, 304] on button "Start Answering" at bounding box center [560, 302] width 274 height 25
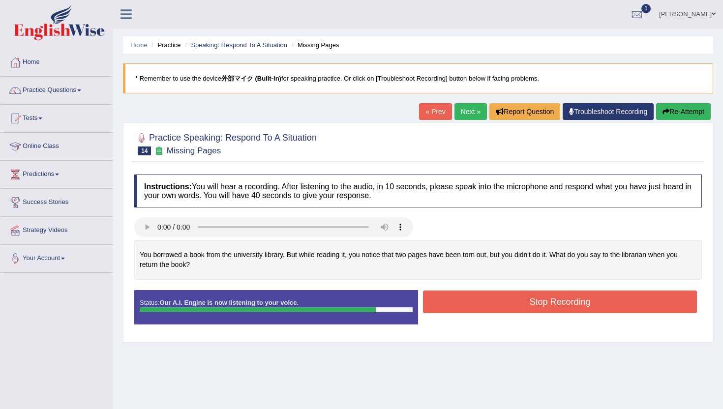
click at [471, 304] on button "Stop Recording" at bounding box center [560, 302] width 274 height 23
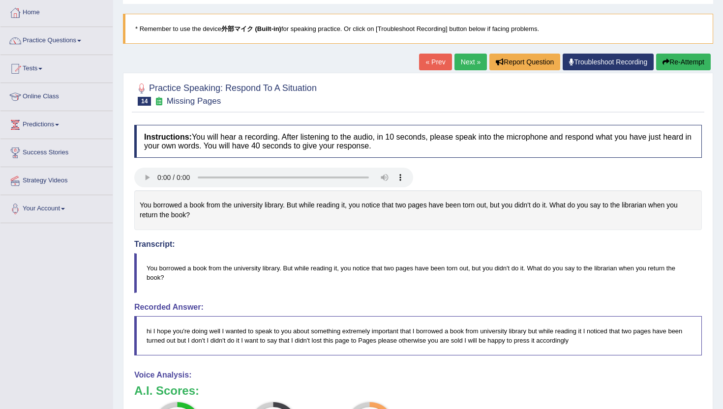
scroll to position [42, 0]
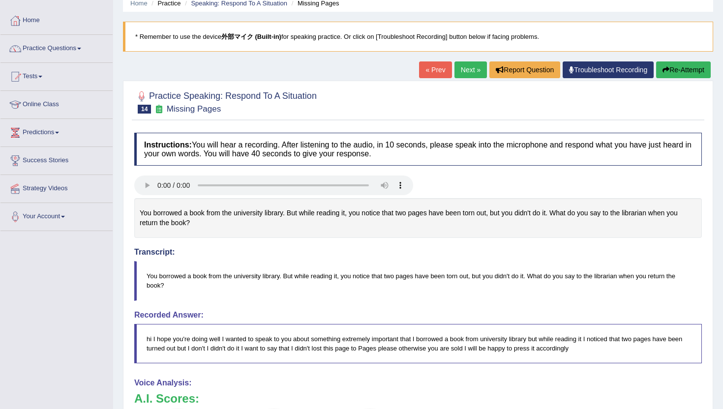
click at [462, 72] on link "Next »" at bounding box center [471, 69] width 32 height 17
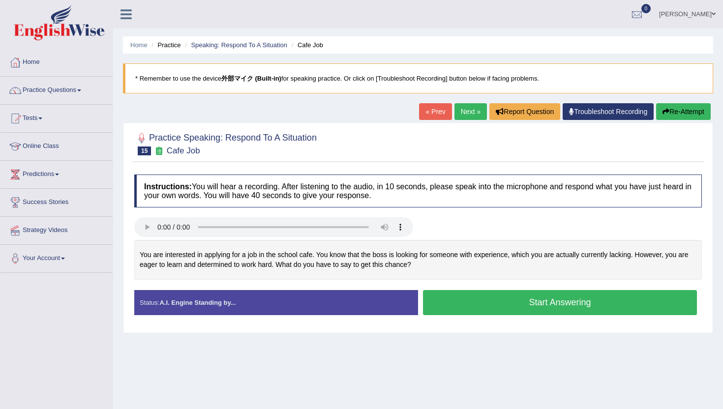
click at [467, 308] on button "Start Answering" at bounding box center [560, 302] width 274 height 25
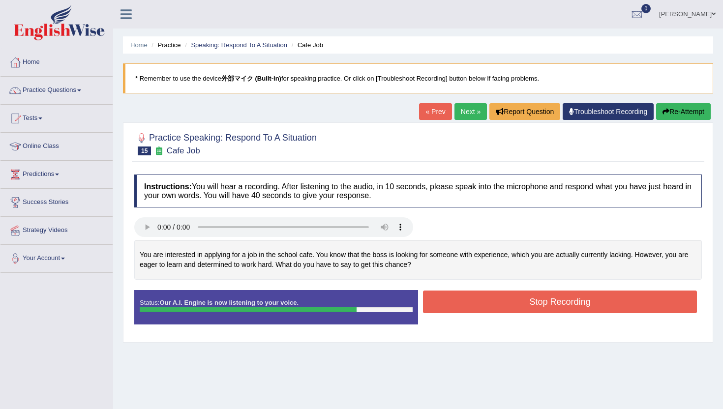
click at [467, 308] on button "Stop Recording" at bounding box center [560, 302] width 274 height 23
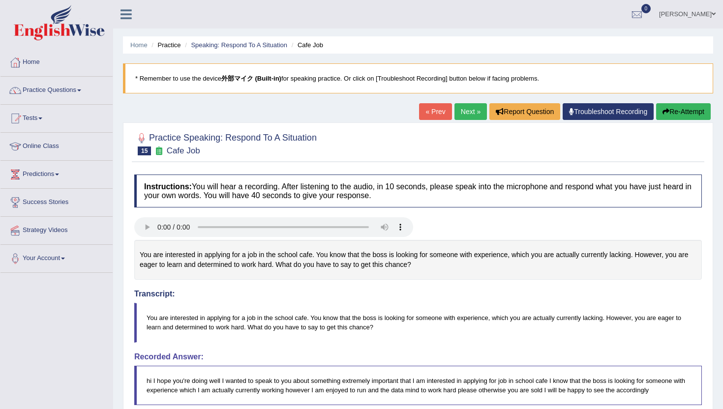
click at [466, 111] on link "Next »" at bounding box center [471, 111] width 32 height 17
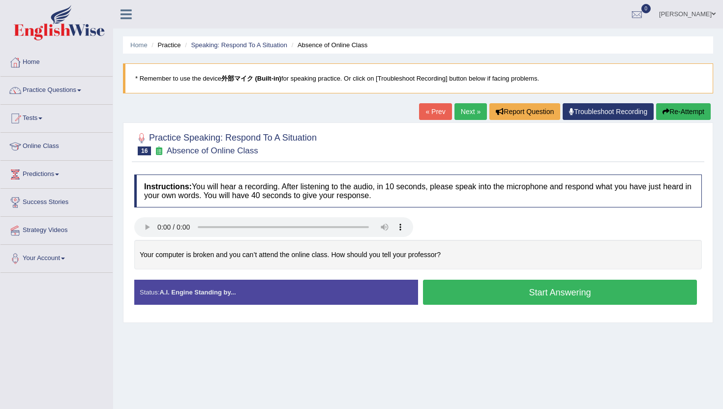
click at [457, 292] on button "Start Answering" at bounding box center [560, 292] width 274 height 25
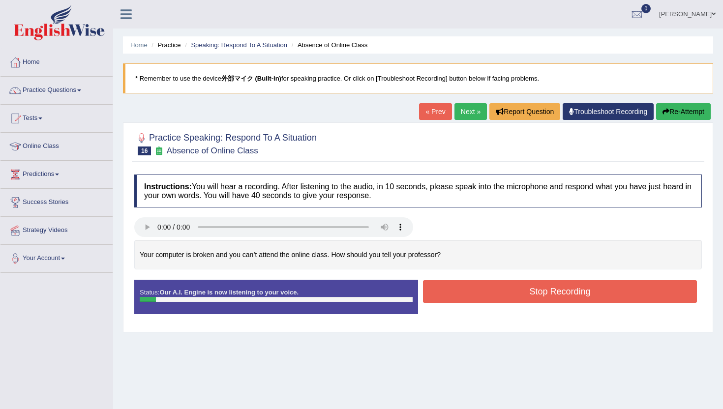
click at [697, 112] on button "Re-Attempt" at bounding box center [683, 111] width 55 height 17
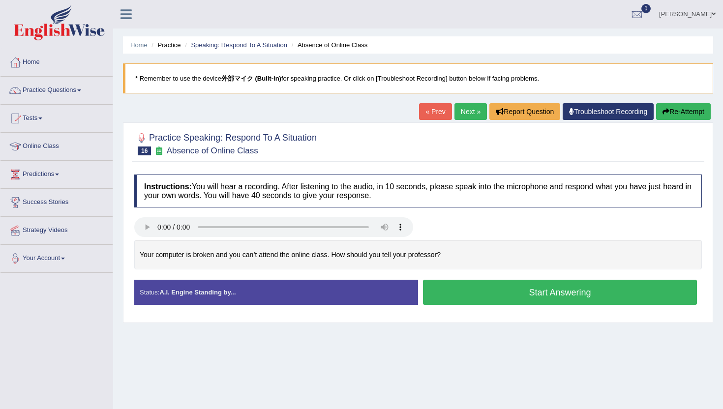
click at [510, 301] on button "Start Answering" at bounding box center [560, 292] width 274 height 25
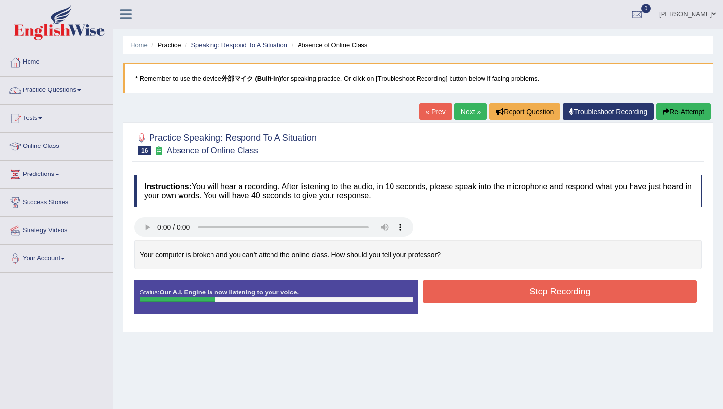
click at [701, 112] on button "Re-Attempt" at bounding box center [683, 111] width 55 height 17
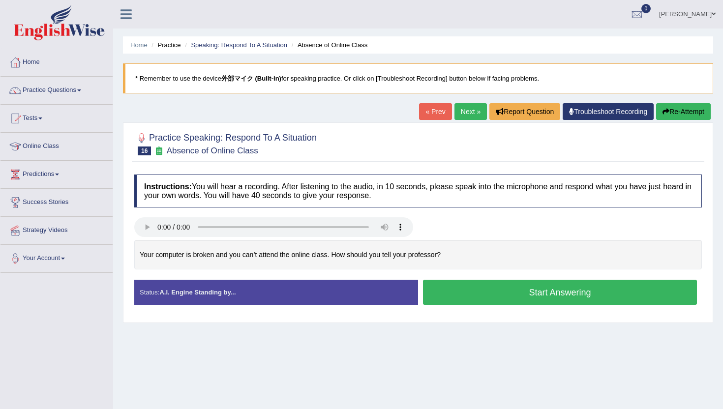
click at [559, 293] on button "Start Answering" at bounding box center [560, 292] width 274 height 25
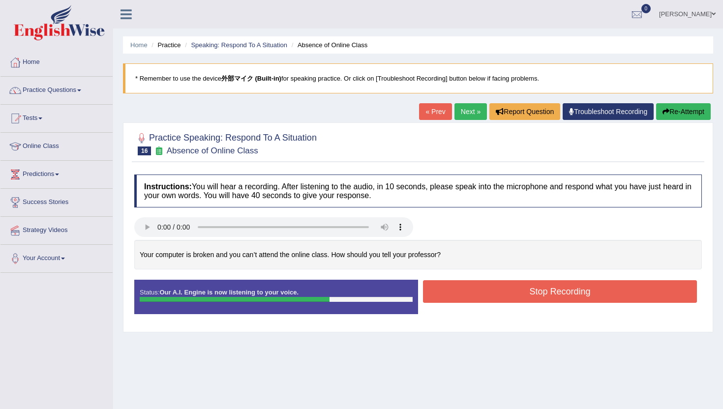
click at [559, 293] on button "Stop Recording" at bounding box center [560, 291] width 274 height 23
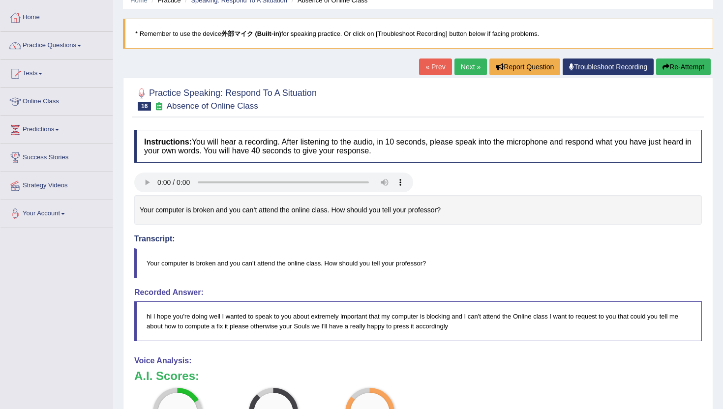
scroll to position [40, 0]
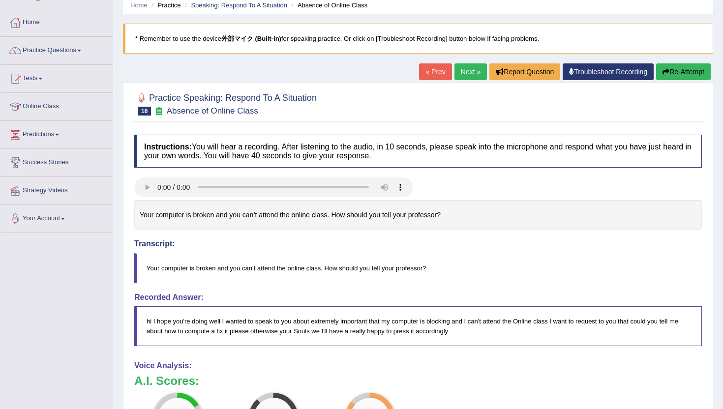
click at [673, 74] on button "Re-Attempt" at bounding box center [683, 71] width 55 height 17
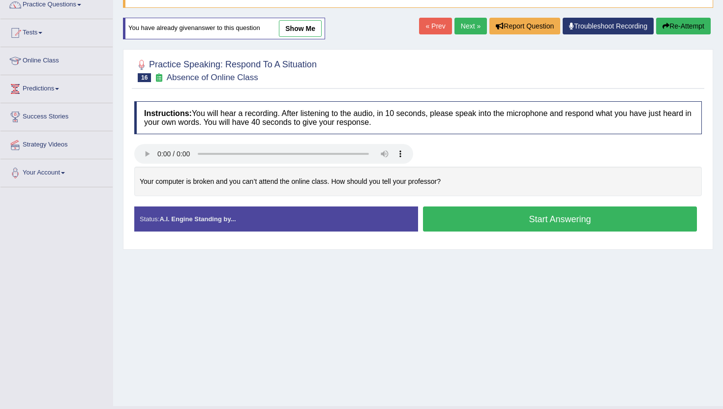
scroll to position [87, 0]
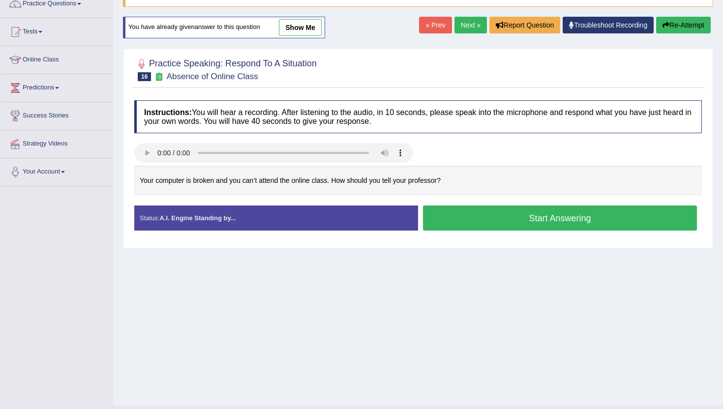
click at [459, 220] on button "Start Answering" at bounding box center [560, 218] width 274 height 25
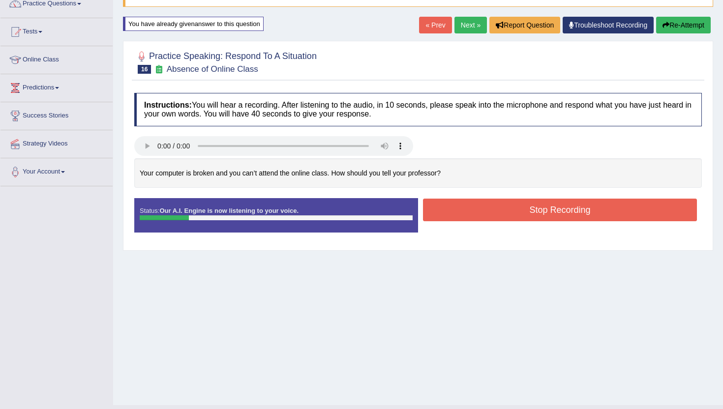
click at [664, 31] on button "Re-Attempt" at bounding box center [683, 25] width 55 height 17
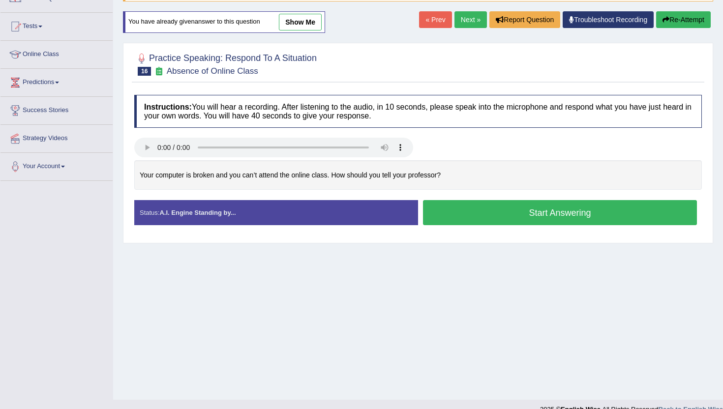
scroll to position [87, 0]
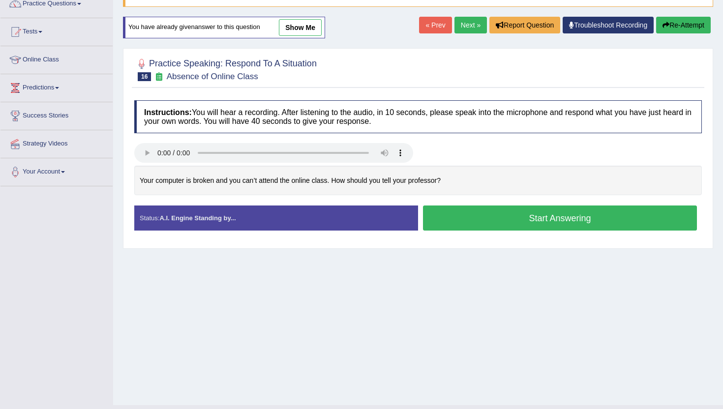
click at [521, 219] on button "Start Answering" at bounding box center [560, 218] width 274 height 25
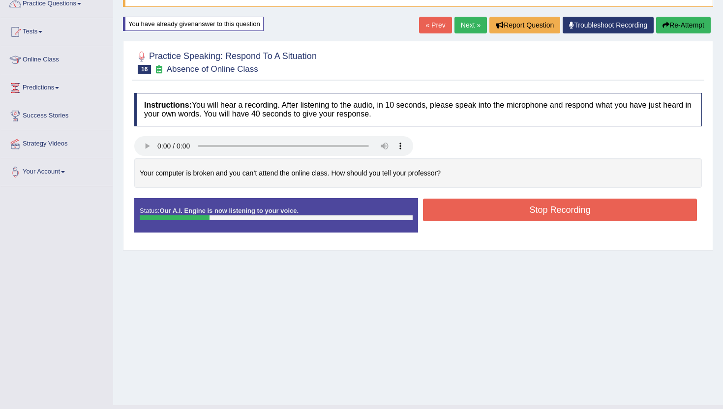
click at [691, 33] on div "« Prev Next » Report Question Troubleshoot Recording Re-Attempt" at bounding box center [566, 26] width 294 height 19
click at [691, 30] on button "Re-Attempt" at bounding box center [683, 25] width 55 height 17
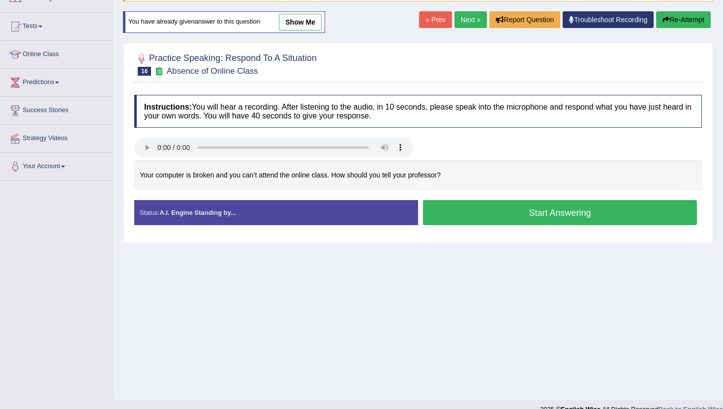
scroll to position [87, 0]
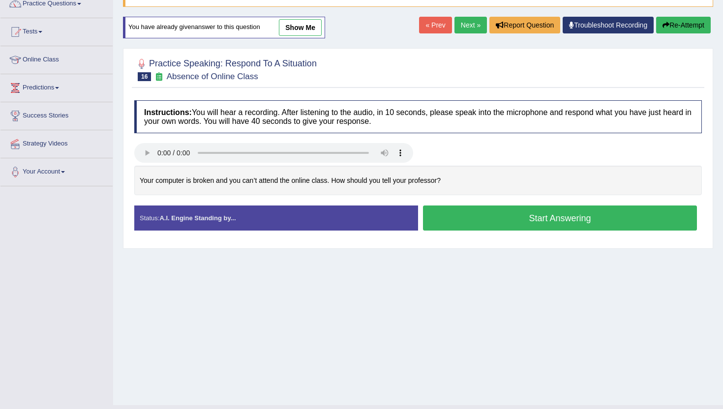
click at [577, 216] on button "Start Answering" at bounding box center [560, 218] width 274 height 25
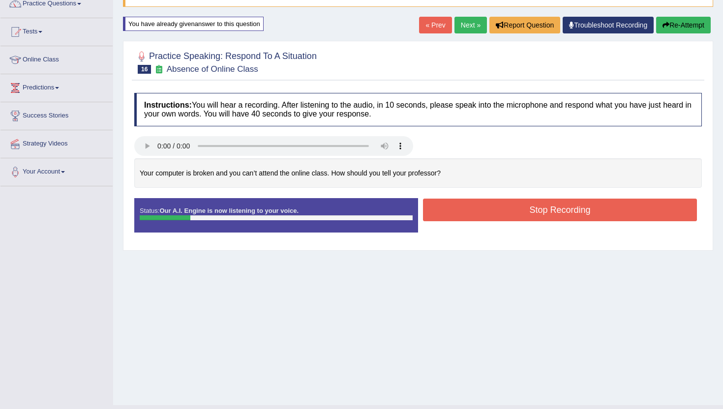
drag, startPoint x: 577, startPoint y: 216, endPoint x: 672, endPoint y: 49, distance: 191.9
click at [672, 49] on div "Practice Speaking: Respond To A Situation 16 Absence of Online Class Instructio…" at bounding box center [418, 146] width 590 height 210
click at [675, 25] on button "Re-Attempt" at bounding box center [683, 25] width 55 height 17
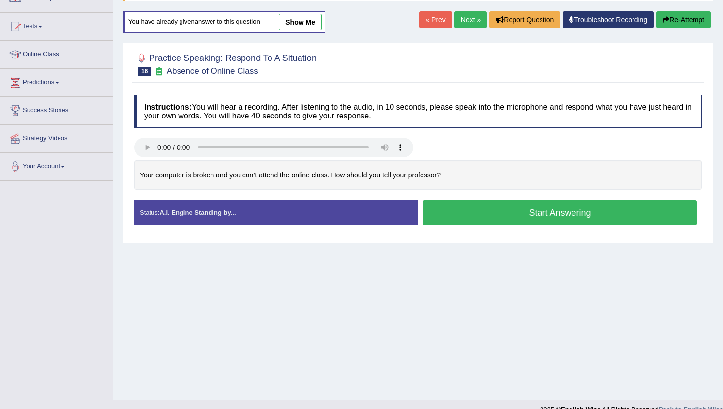
scroll to position [87, 0]
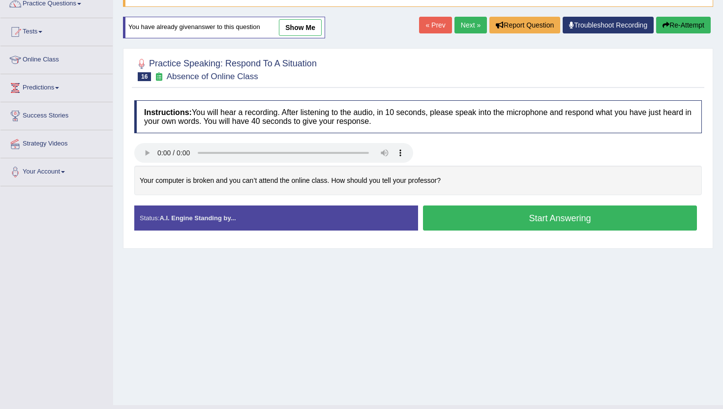
click at [577, 221] on button "Start Answering" at bounding box center [560, 218] width 274 height 25
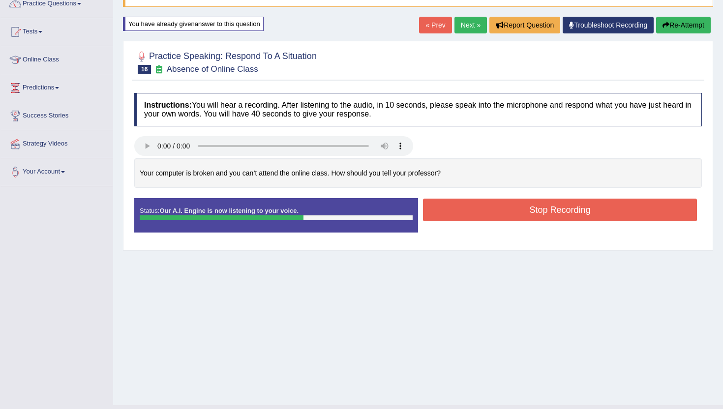
click at [444, 210] on button "Stop Recording" at bounding box center [560, 210] width 274 height 23
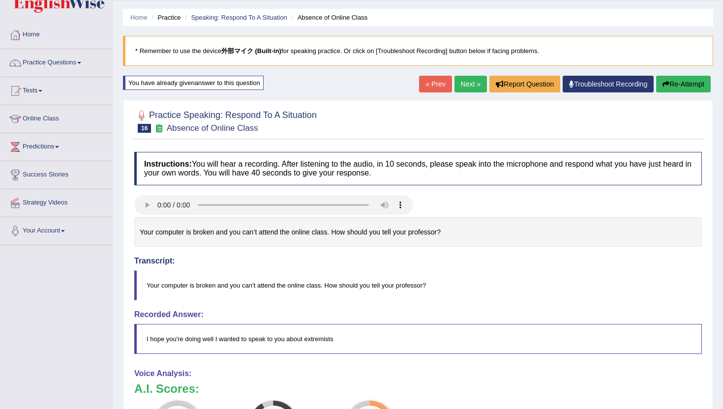
scroll to position [20, 0]
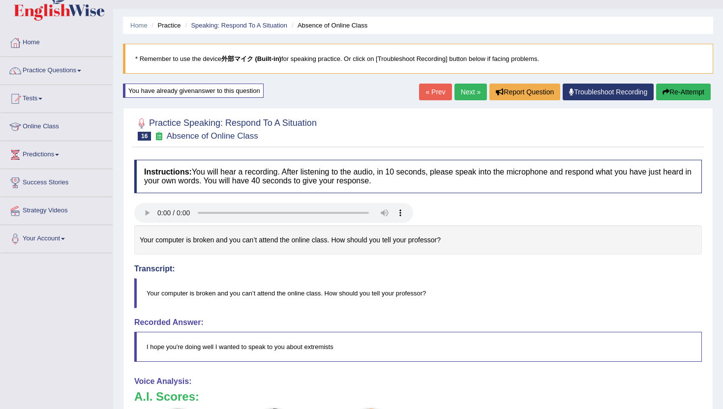
click at [688, 90] on button "Re-Attempt" at bounding box center [683, 92] width 55 height 17
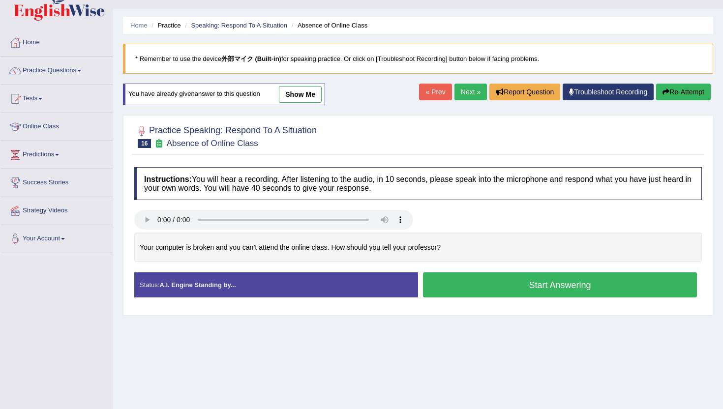
click at [480, 288] on button "Start Answering" at bounding box center [560, 285] width 274 height 25
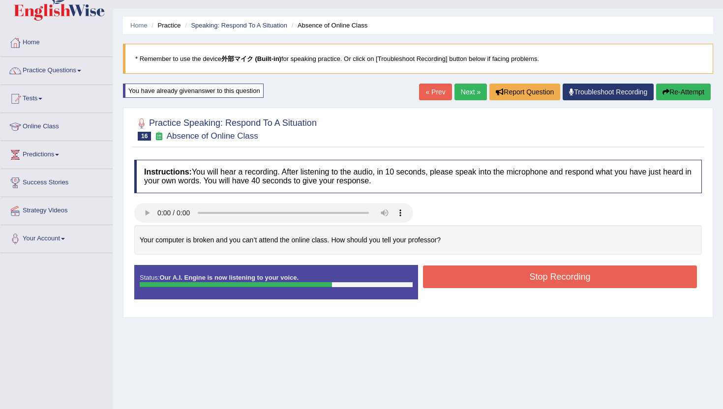
click at [480, 288] on button "Stop Recording" at bounding box center [560, 277] width 274 height 23
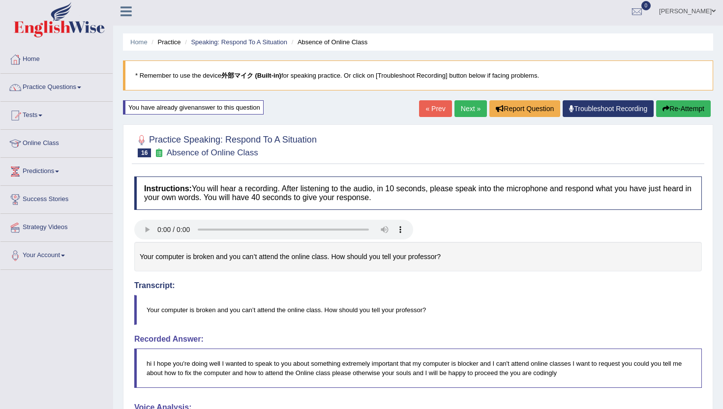
scroll to position [4, 0]
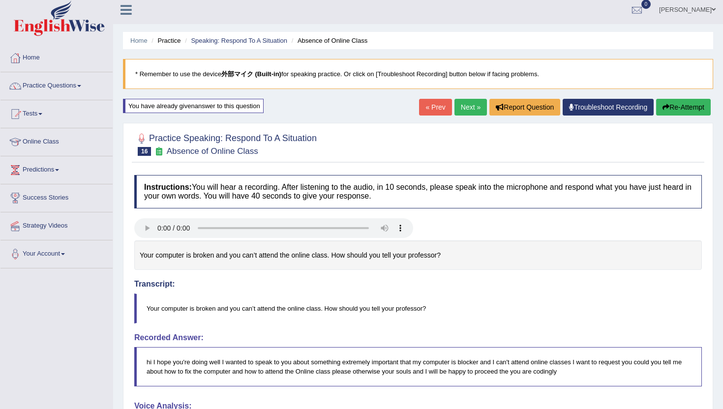
click at [468, 104] on link "Next »" at bounding box center [471, 107] width 32 height 17
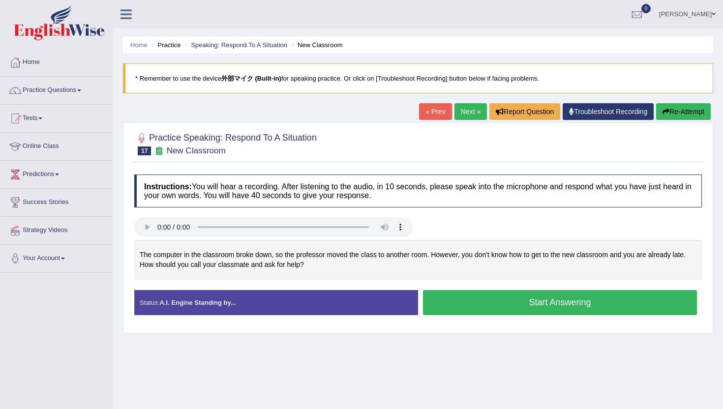
click at [449, 301] on button "Start Answering" at bounding box center [560, 302] width 274 height 25
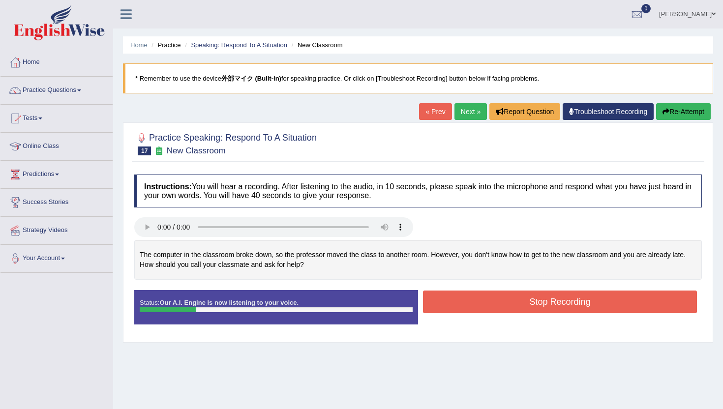
click at [663, 113] on icon "button" at bounding box center [666, 111] width 7 height 7
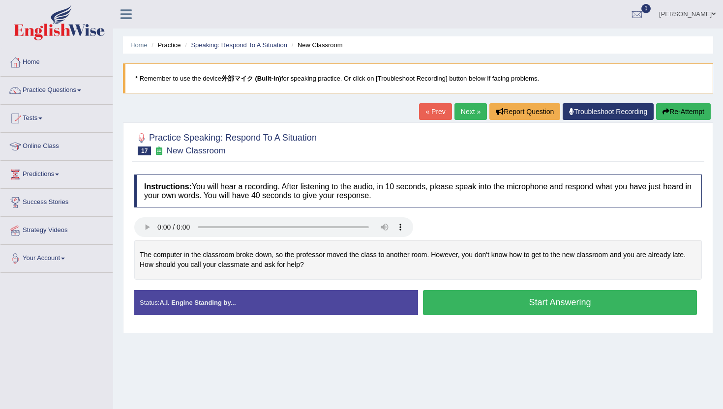
click at [508, 300] on button "Start Answering" at bounding box center [560, 302] width 274 height 25
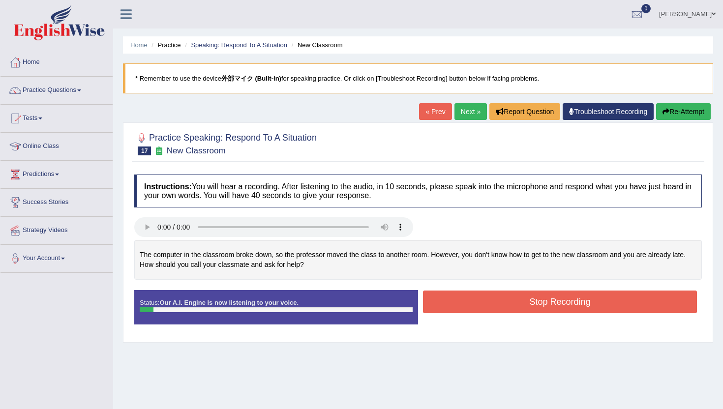
click at [673, 115] on button "Re-Attempt" at bounding box center [683, 111] width 55 height 17
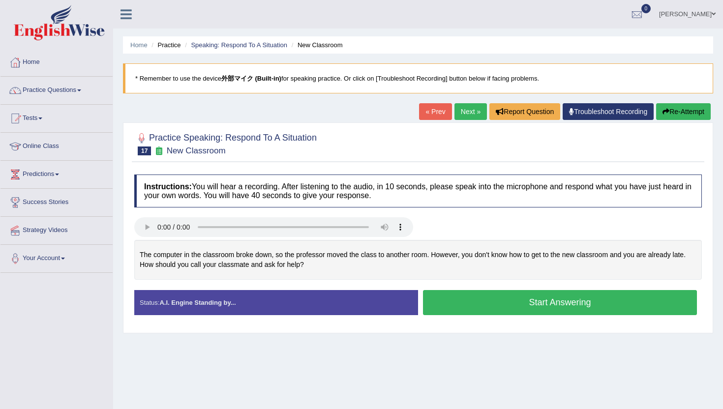
click at [509, 302] on button "Start Answering" at bounding box center [560, 302] width 274 height 25
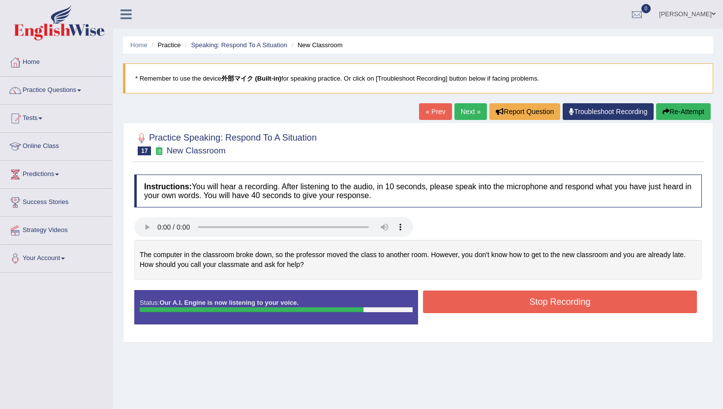
click at [509, 302] on button "Stop Recording" at bounding box center [560, 302] width 274 height 23
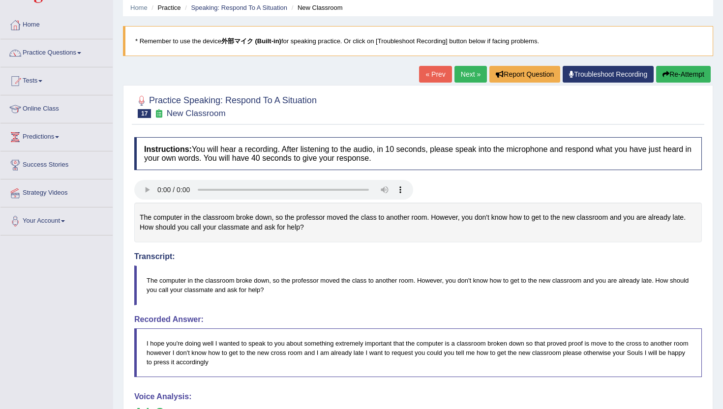
scroll to position [17, 0]
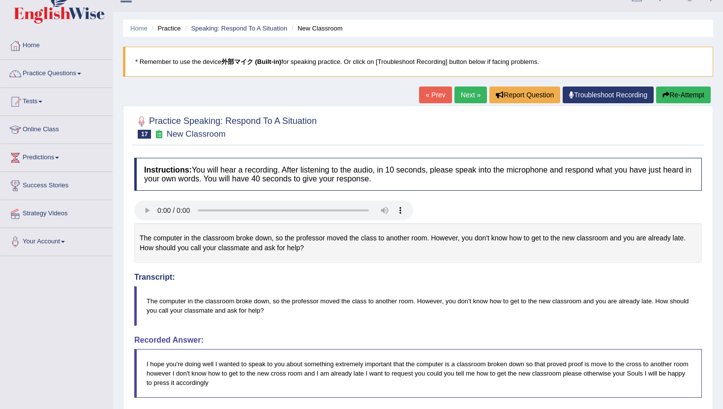
click at [668, 94] on button "Re-Attempt" at bounding box center [683, 95] width 55 height 17
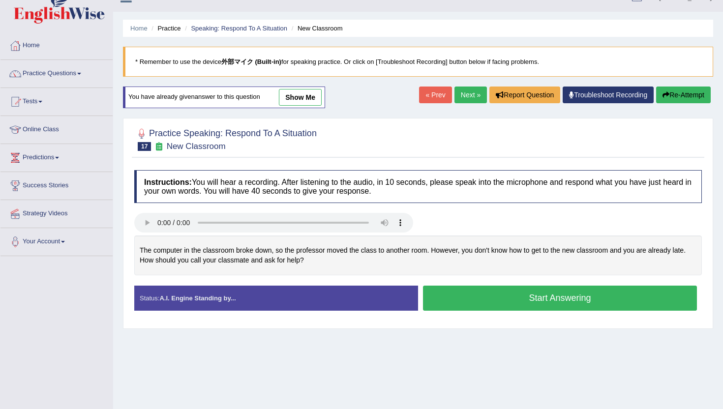
click at [502, 296] on button "Start Answering" at bounding box center [560, 298] width 274 height 25
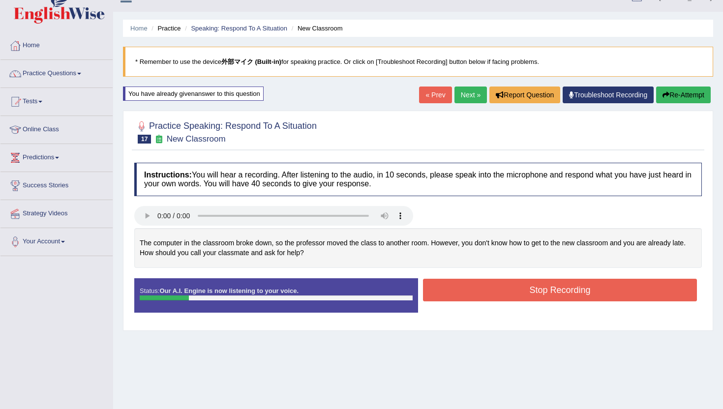
click at [678, 105] on div "« Prev Next » Report Question Troubleshoot Recording Re-Attempt" at bounding box center [566, 96] width 294 height 19
click at [678, 98] on button "Re-Attempt" at bounding box center [683, 95] width 55 height 17
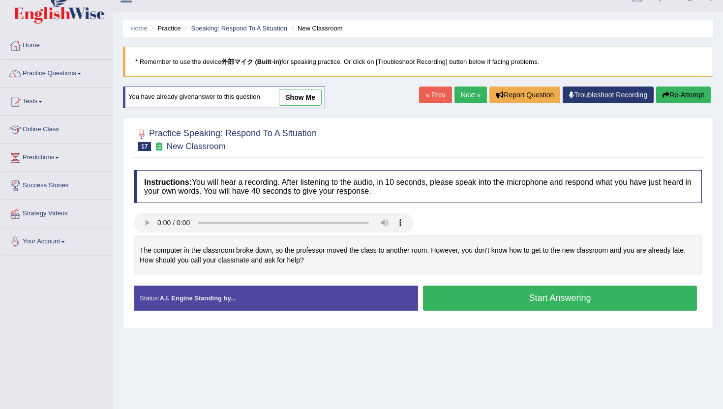
scroll to position [17, 0]
click at [524, 298] on button "Start Answering" at bounding box center [560, 298] width 274 height 25
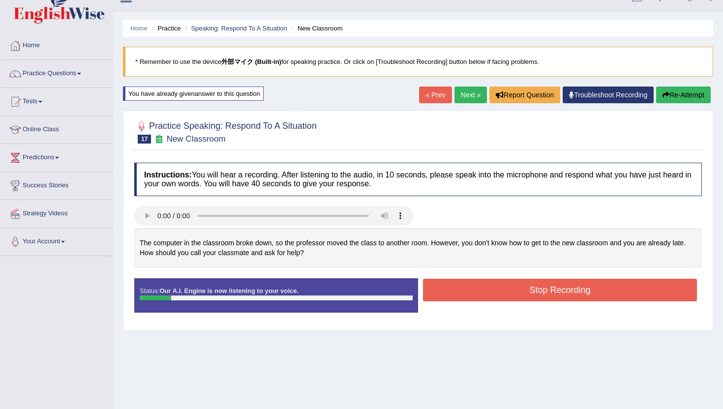
click at [666, 98] on icon "button" at bounding box center [666, 95] width 7 height 7
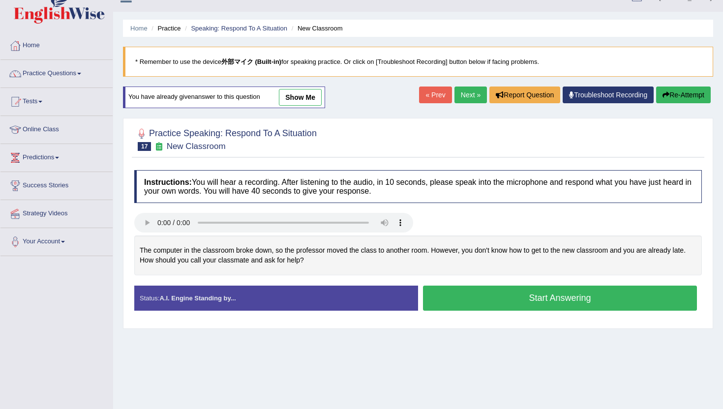
scroll to position [17, 0]
click at [517, 295] on button "Start Answering" at bounding box center [560, 298] width 274 height 25
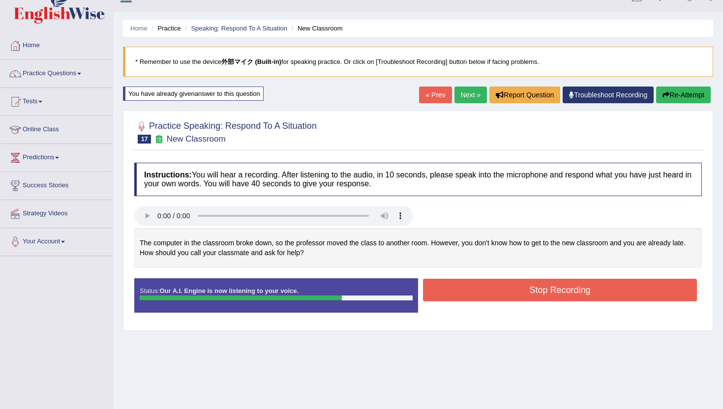
click at [517, 295] on button "Stop Recording" at bounding box center [560, 290] width 274 height 23
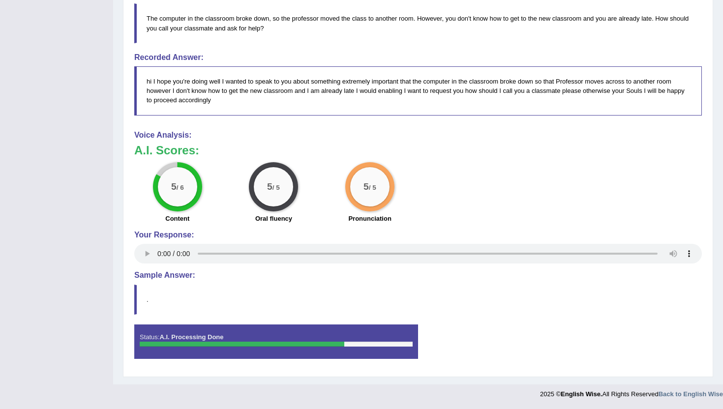
scroll to position [0, 0]
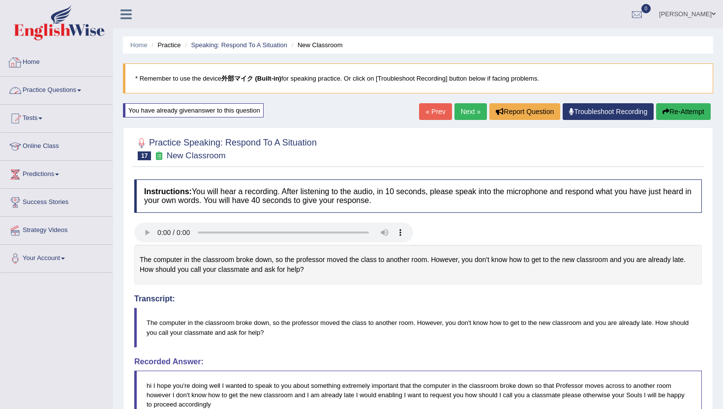
click at [46, 92] on link "Practice Questions" at bounding box center [56, 89] width 112 height 25
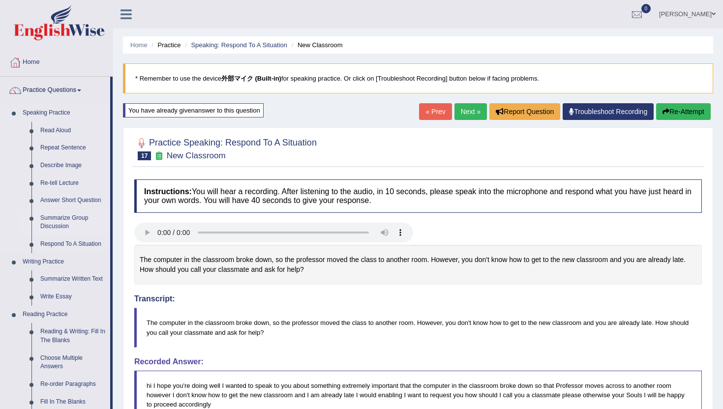
click at [61, 222] on link "Summarize Group Discussion" at bounding box center [73, 223] width 74 height 26
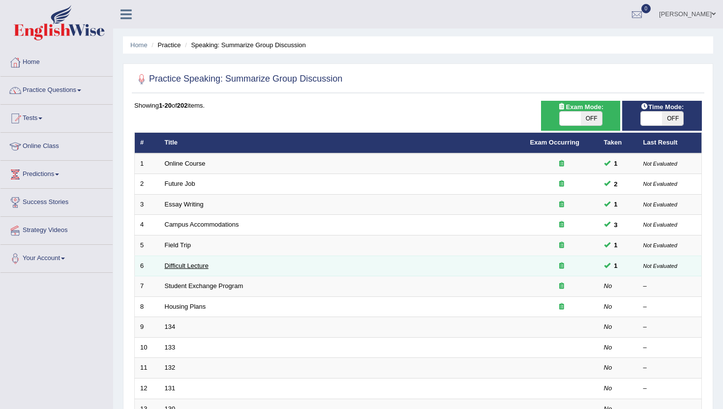
click at [183, 270] on link "Difficult Lecture" at bounding box center [187, 265] width 44 height 7
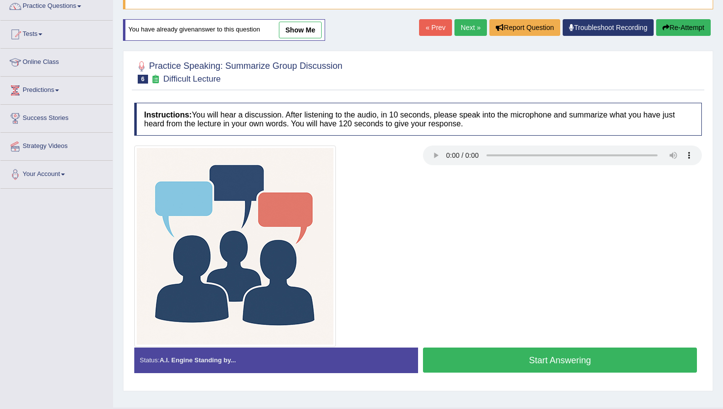
scroll to position [87, 0]
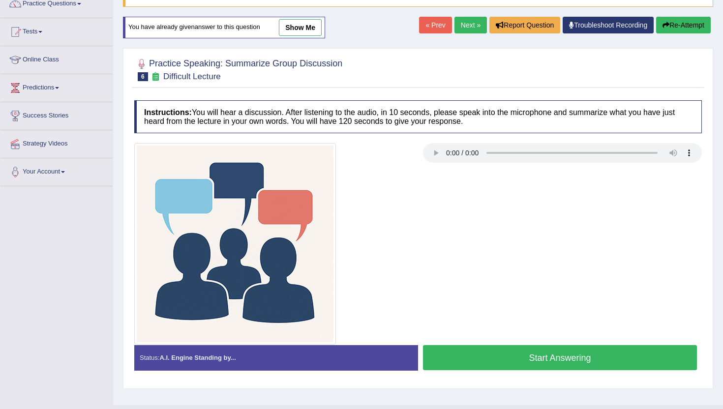
click at [477, 360] on button "Start Answering" at bounding box center [560, 357] width 274 height 25
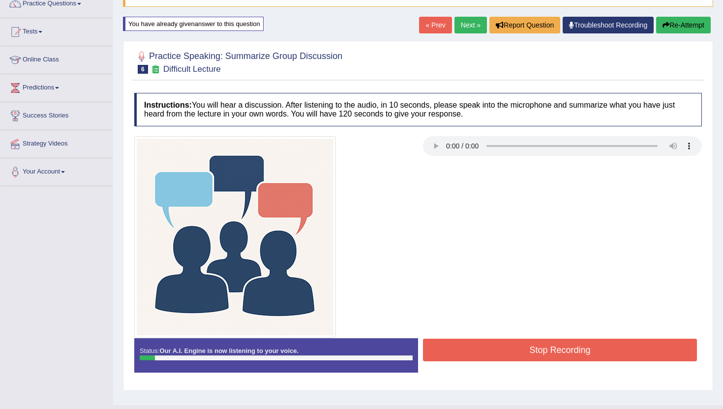
click at [659, 20] on button "Re-Attempt" at bounding box center [683, 25] width 55 height 17
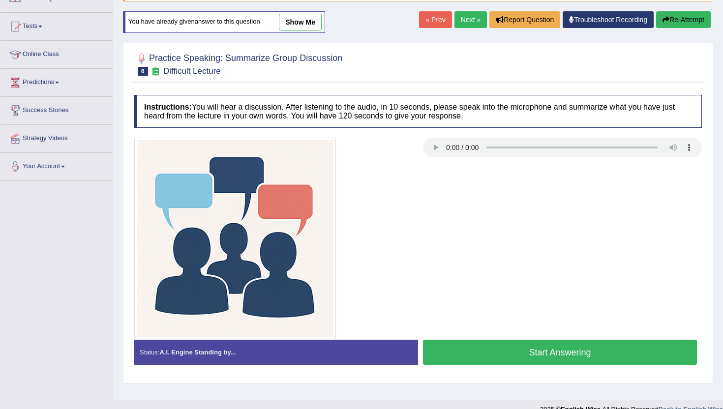
scroll to position [87, 0]
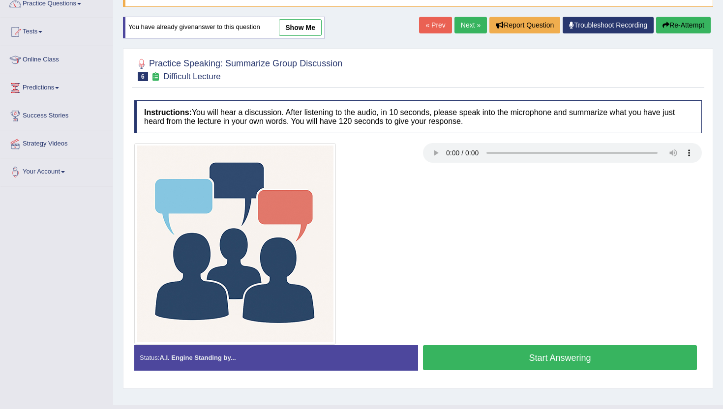
click at [481, 356] on button "Start Answering" at bounding box center [560, 357] width 274 height 25
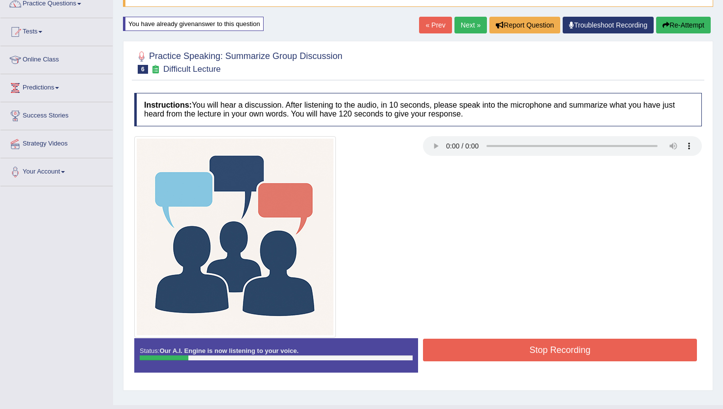
click at [673, 27] on button "Re-Attempt" at bounding box center [683, 25] width 55 height 17
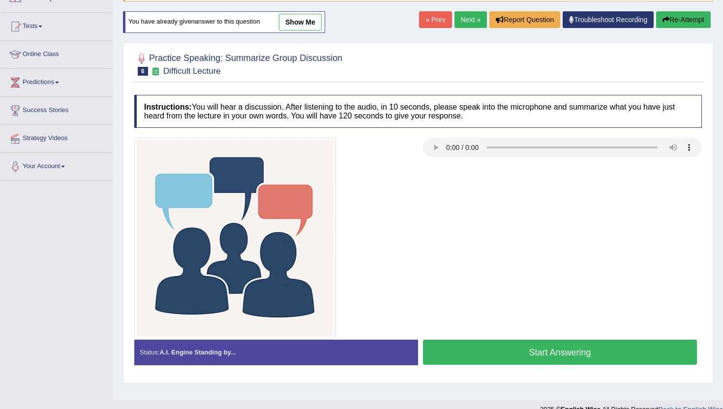
scroll to position [87, 0]
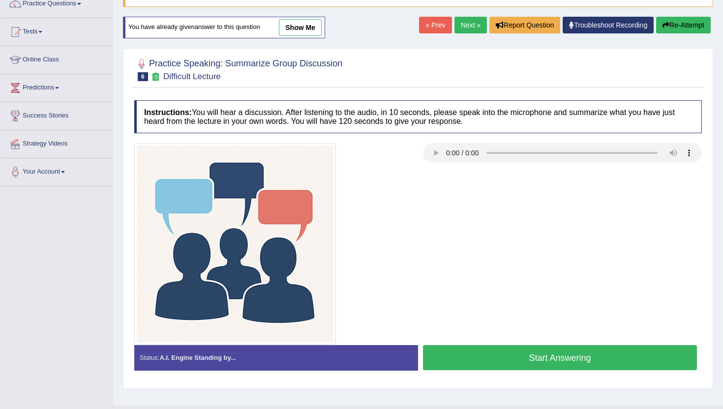
click at [529, 358] on button "Start Answering" at bounding box center [560, 357] width 274 height 25
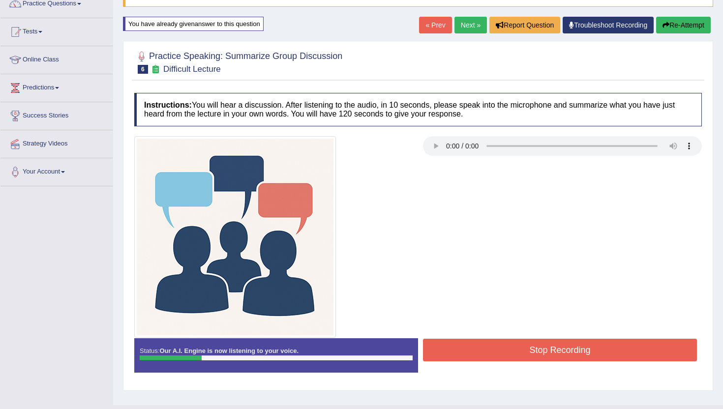
click at [689, 24] on button "Re-Attempt" at bounding box center [683, 25] width 55 height 17
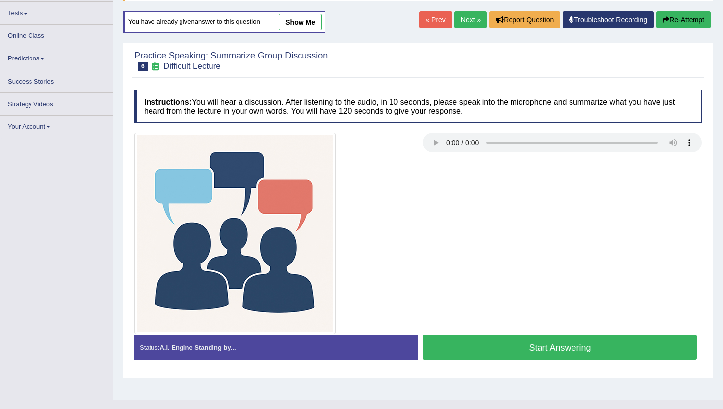
scroll to position [87, 0]
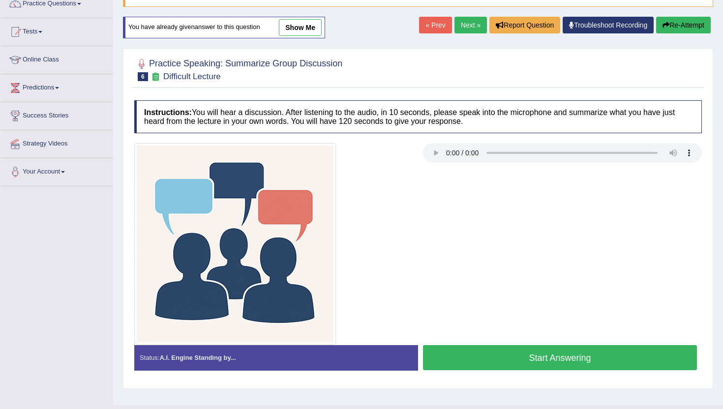
click at [517, 355] on button "Start Answering" at bounding box center [560, 357] width 274 height 25
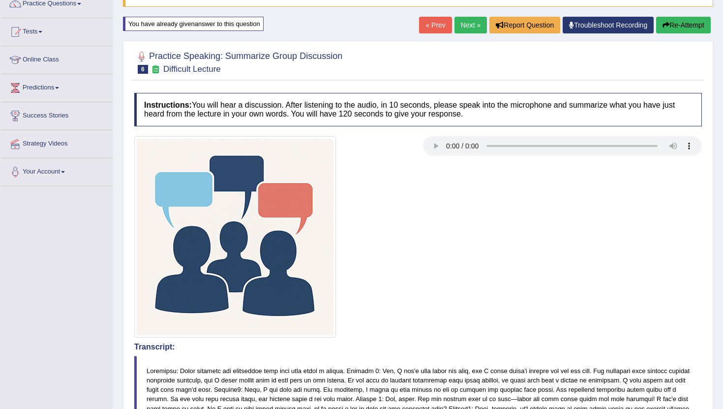
click at [682, 24] on button "Re-Attempt" at bounding box center [683, 25] width 55 height 17
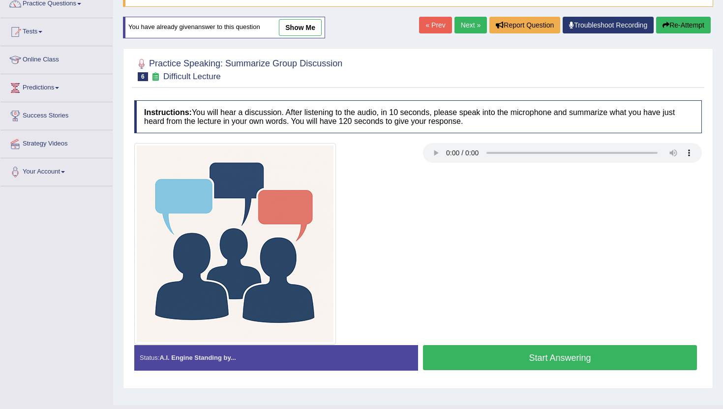
click at [507, 358] on button "Start Answering" at bounding box center [560, 357] width 274 height 25
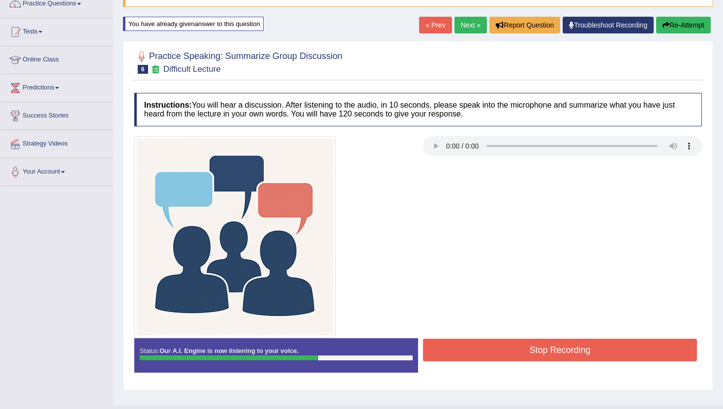
click at [507, 358] on button "Stop Recording" at bounding box center [560, 350] width 274 height 23
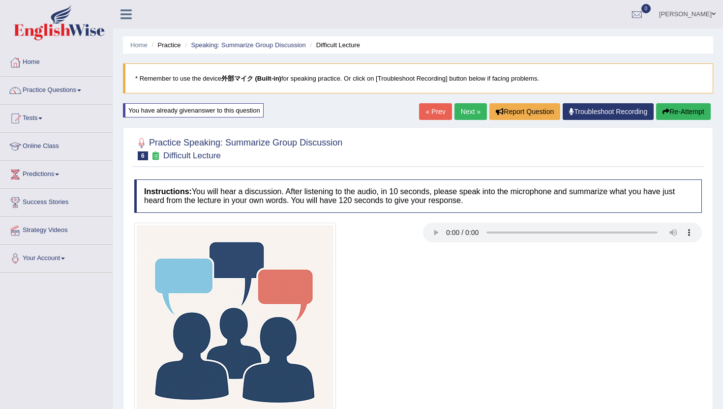
click at [473, 113] on link "Next »" at bounding box center [471, 111] width 32 height 17
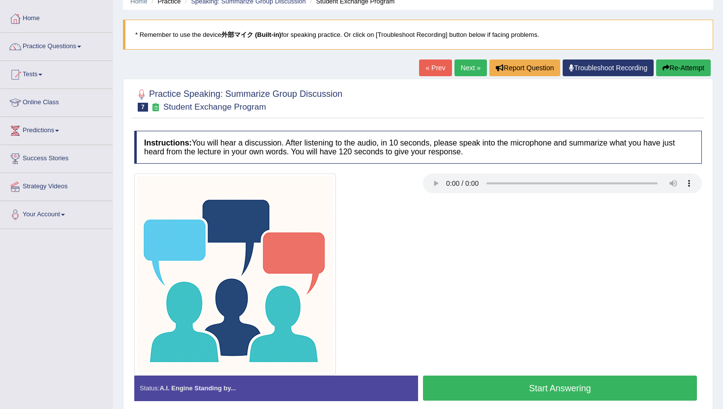
scroll to position [107, 0]
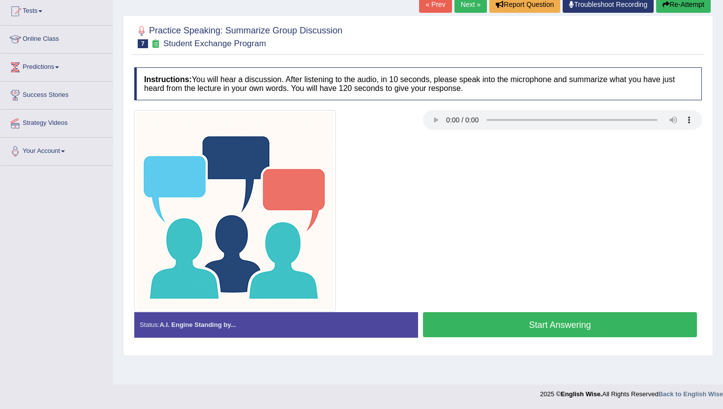
click at [467, 319] on button "Start Answering" at bounding box center [560, 324] width 274 height 25
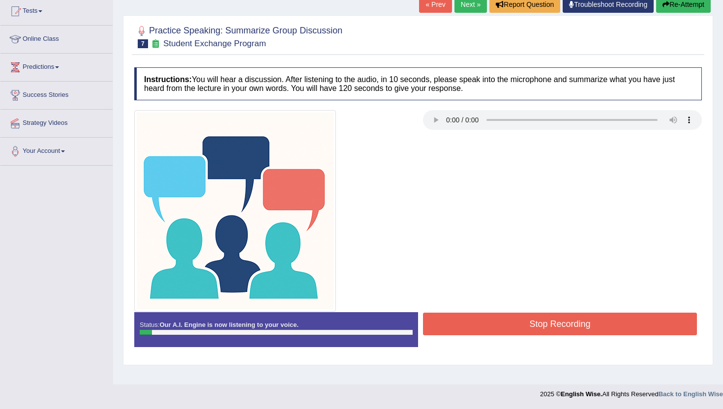
click at [692, 9] on button "Re-Attempt" at bounding box center [683, 4] width 55 height 17
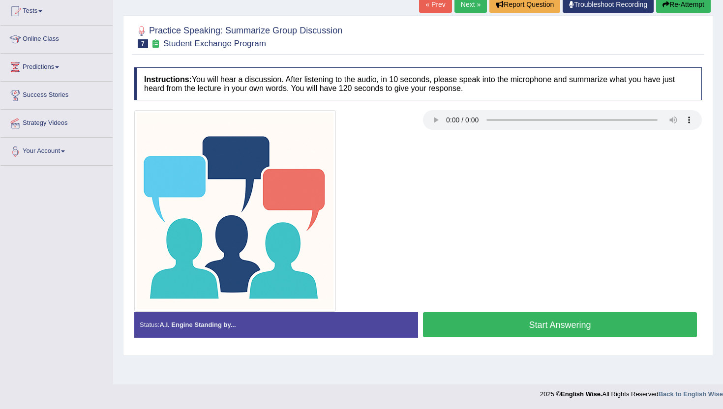
click at [509, 326] on button "Start Answering" at bounding box center [560, 324] width 274 height 25
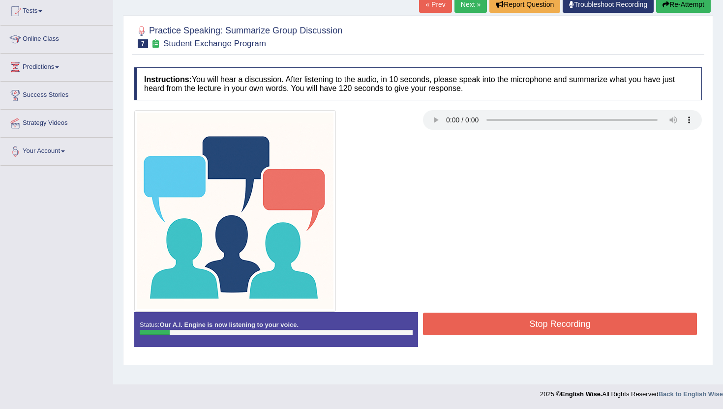
click at [667, 1] on button "Re-Attempt" at bounding box center [683, 4] width 55 height 17
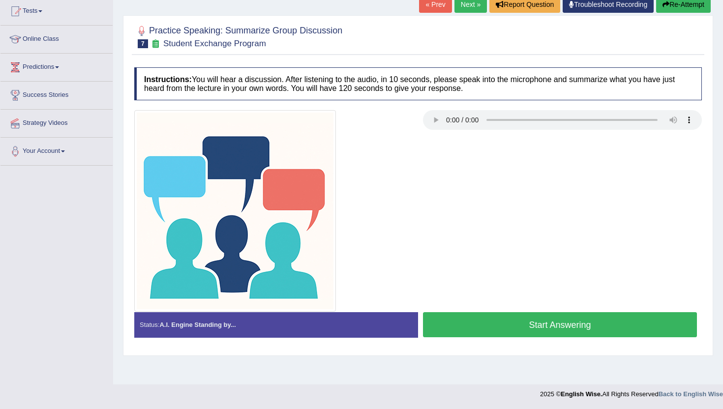
click at [520, 321] on button "Start Answering" at bounding box center [560, 324] width 274 height 25
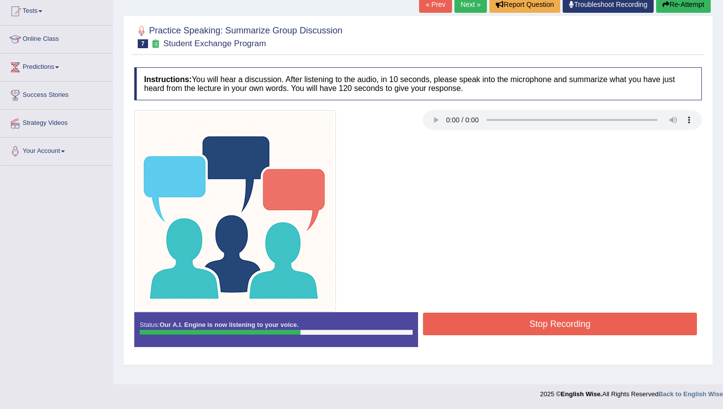
click at [520, 321] on button "Stop Recording" at bounding box center [560, 324] width 274 height 23
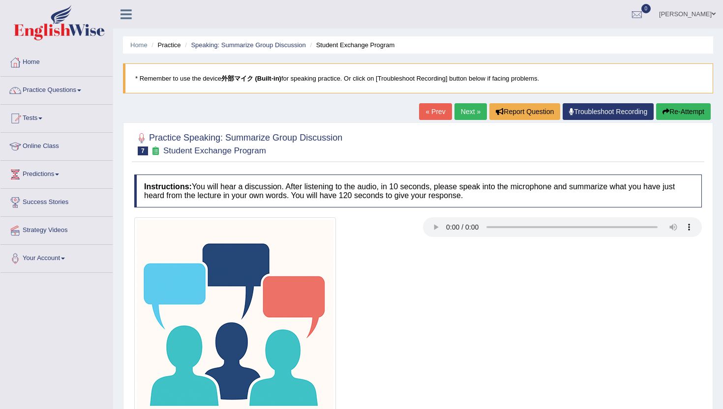
click at [678, 115] on button "Re-Attempt" at bounding box center [683, 111] width 55 height 17
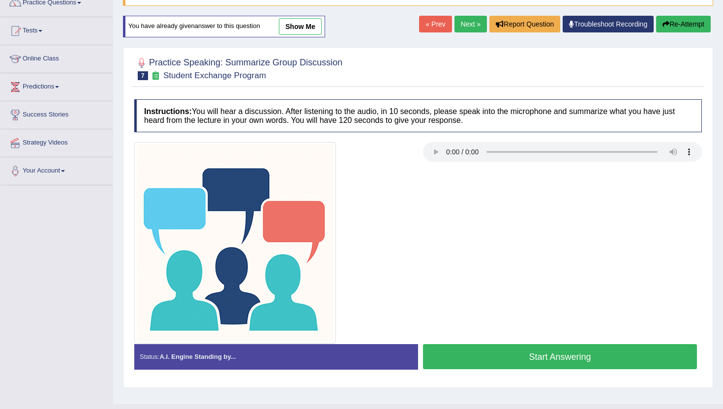
scroll to position [107, 0]
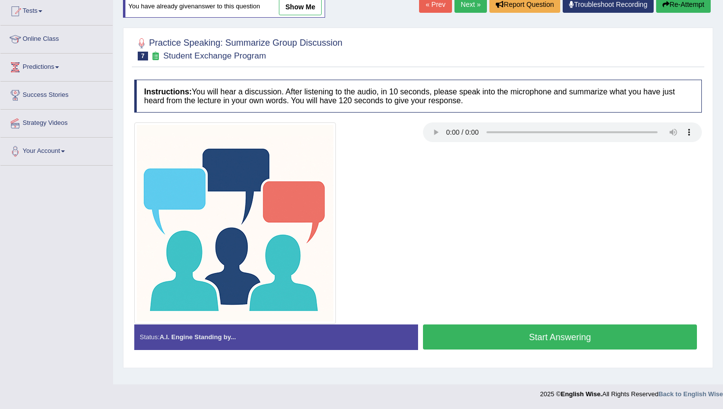
click at [484, 337] on button "Start Answering" at bounding box center [560, 337] width 274 height 25
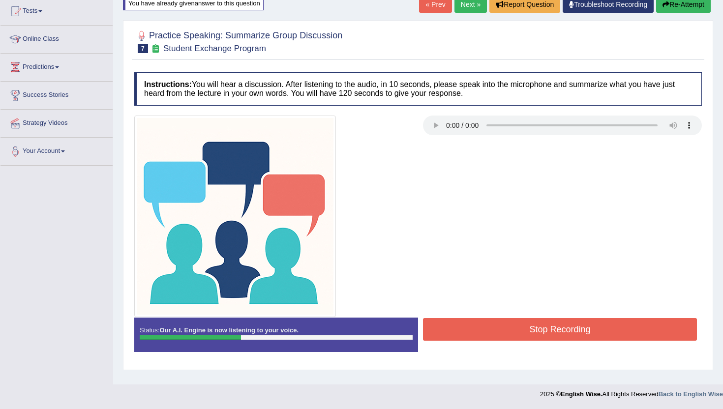
scroll to position [0, 0]
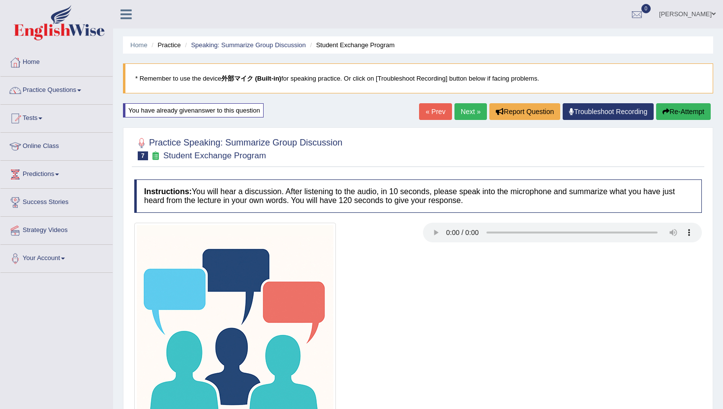
click at [684, 107] on button "Re-Attempt" at bounding box center [683, 111] width 55 height 17
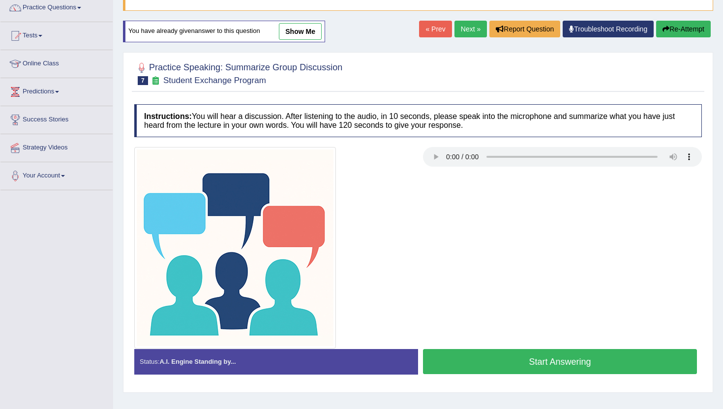
scroll to position [107, 0]
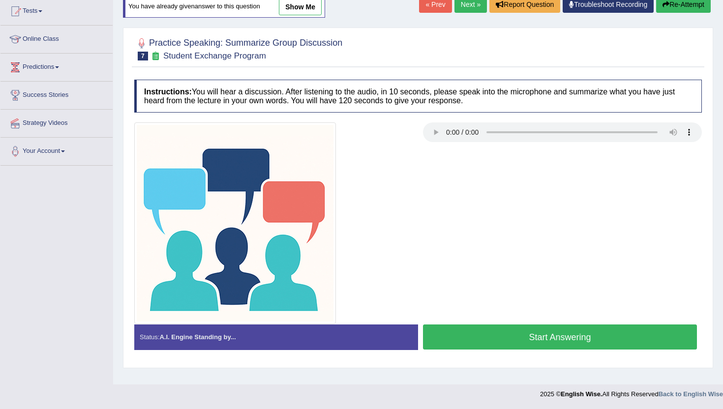
click at [550, 343] on button "Start Answering" at bounding box center [560, 337] width 274 height 25
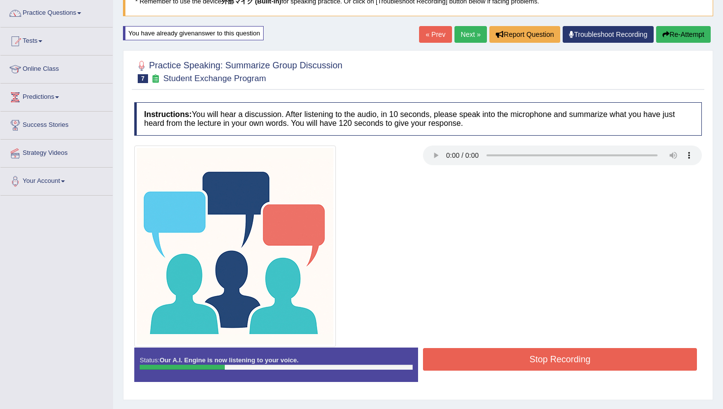
scroll to position [73, 0]
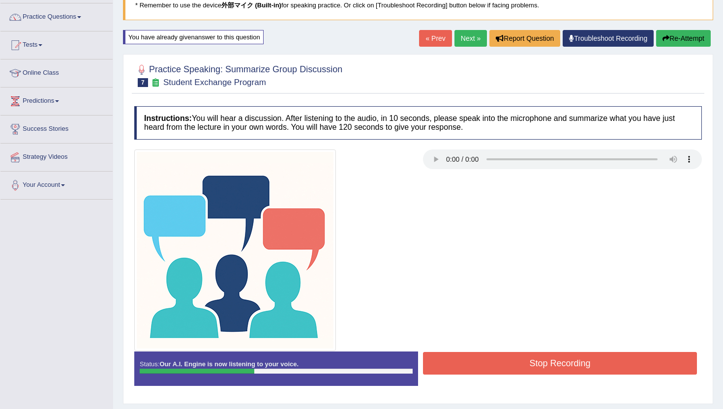
click at [527, 367] on button "Stop Recording" at bounding box center [560, 363] width 274 height 23
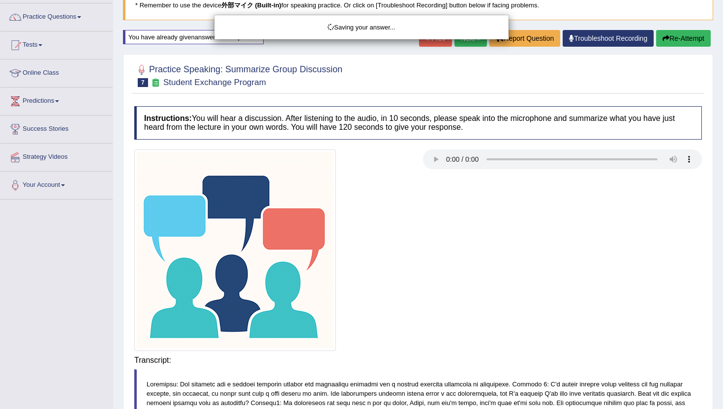
click at [693, 35] on div "Saving your answer..." at bounding box center [361, 204] width 723 height 409
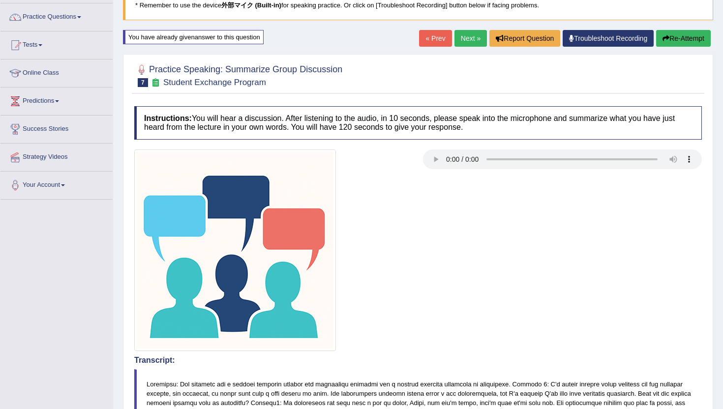
click at [692, 39] on div "Saving your answer..." at bounding box center [361, 204] width 723 height 409
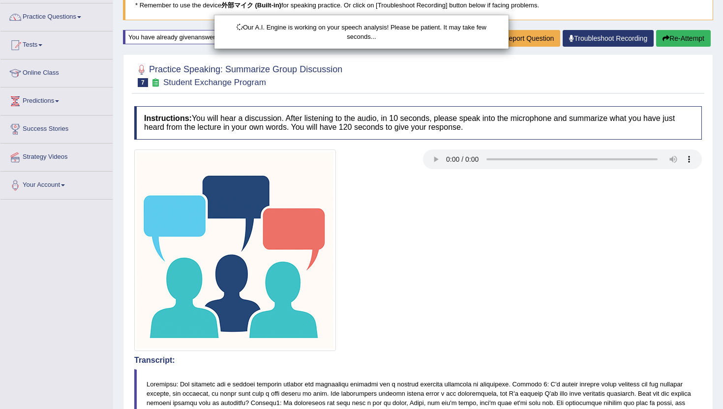
click at [692, 39] on div "Our A.I. Engine is working on your speech analysis! Please be patient. It may t…" at bounding box center [361, 204] width 723 height 409
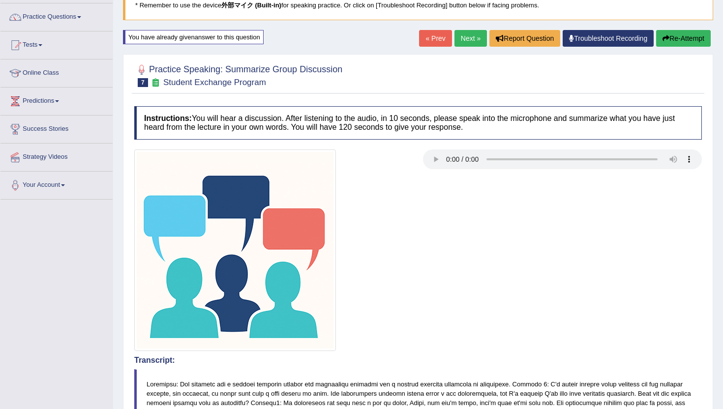
click at [692, 39] on div "Our A.I. Engine is working on your speech analysis! Please be patient. It may t…" at bounding box center [361, 204] width 723 height 409
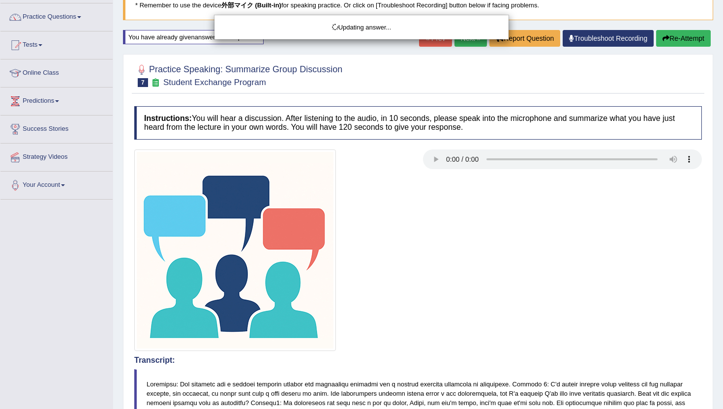
click at [692, 39] on div "Updating answer..." at bounding box center [361, 204] width 723 height 409
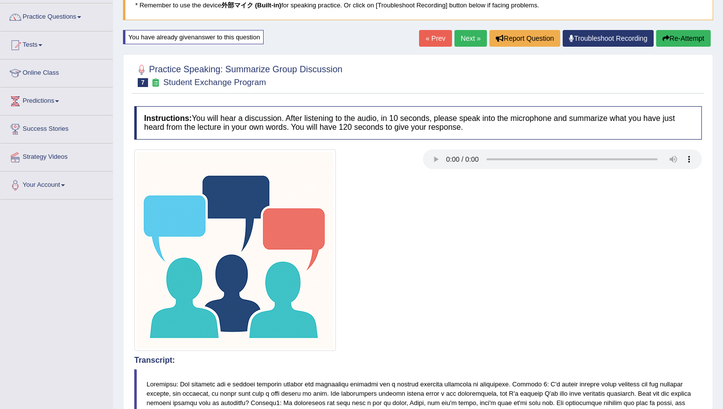
click at [692, 39] on div "Updating answer..." at bounding box center [361, 204] width 723 height 409
click at [692, 39] on button "Re-Attempt" at bounding box center [683, 38] width 55 height 17
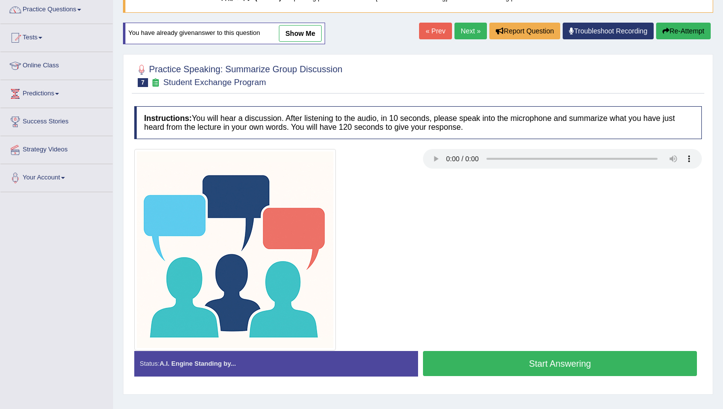
click at [689, 33] on button "Re-Attempt" at bounding box center [683, 31] width 55 height 17
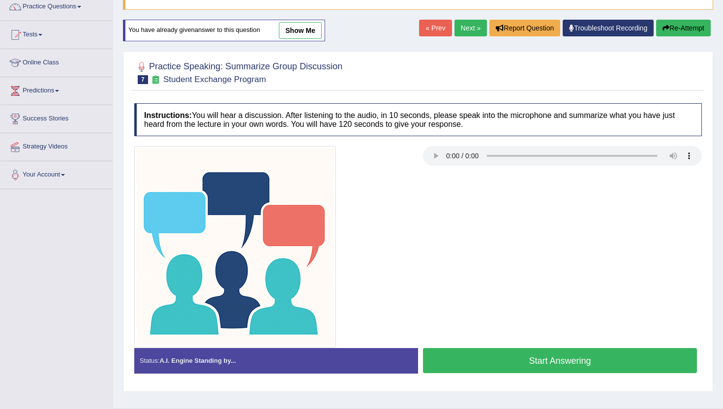
click at [631, 363] on button "Start Answering" at bounding box center [560, 360] width 274 height 25
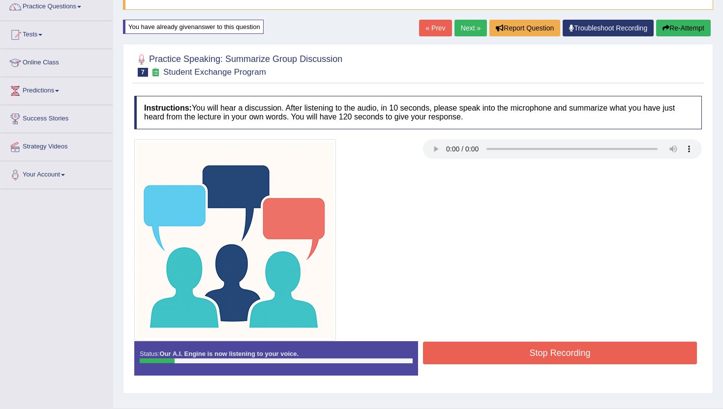
click at [697, 29] on button "Re-Attempt" at bounding box center [683, 28] width 55 height 17
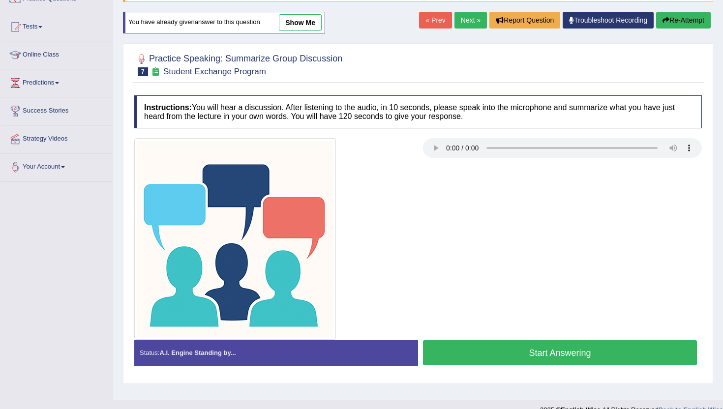
scroll to position [84, 0]
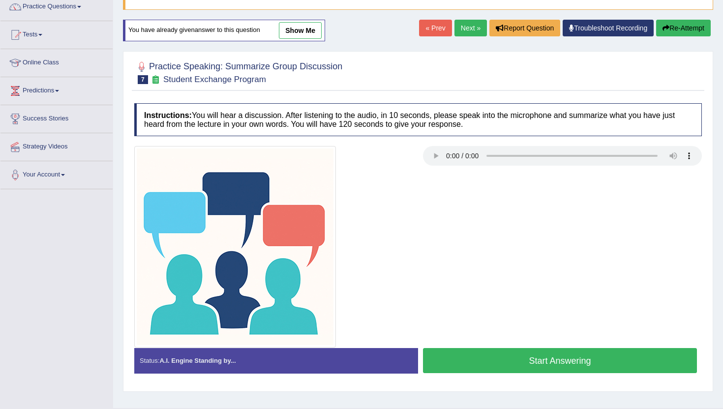
click at [528, 363] on button "Start Answering" at bounding box center [560, 360] width 274 height 25
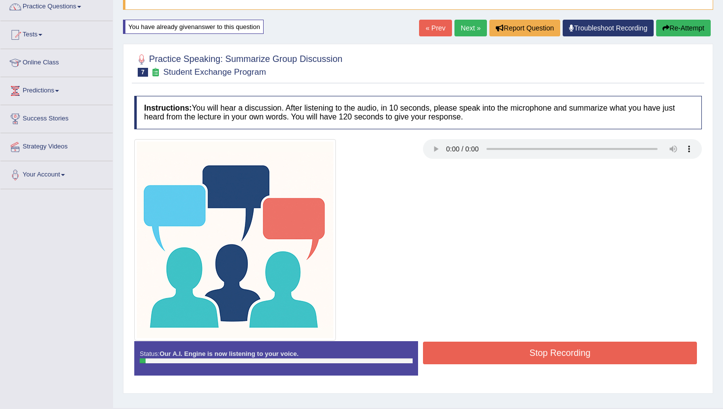
click at [707, 33] on button "Re-Attempt" at bounding box center [683, 28] width 55 height 17
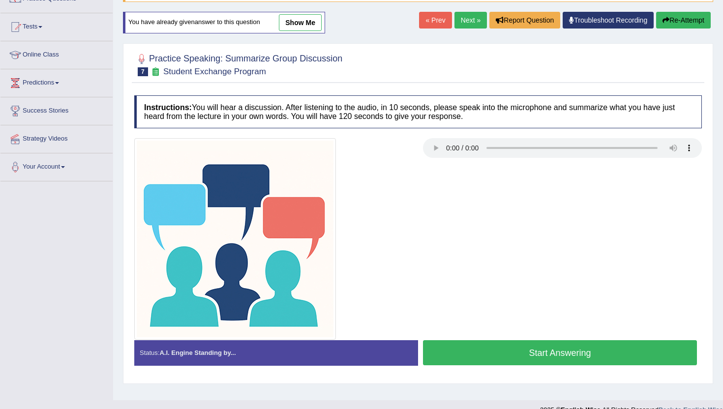
scroll to position [84, 0]
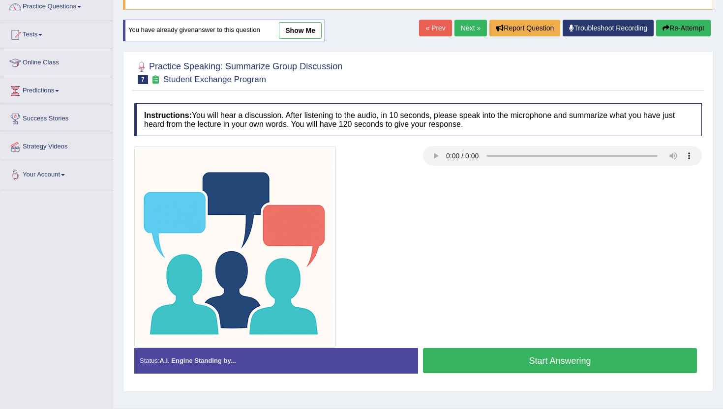
click at [538, 352] on button "Start Answering" at bounding box center [560, 360] width 274 height 25
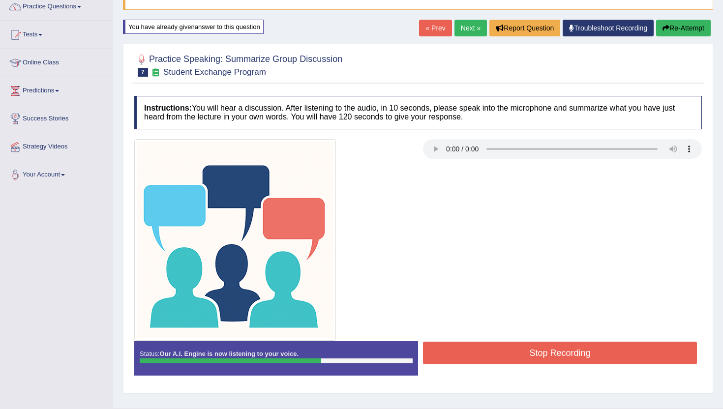
click at [469, 347] on button "Stop Recording" at bounding box center [560, 353] width 274 height 23
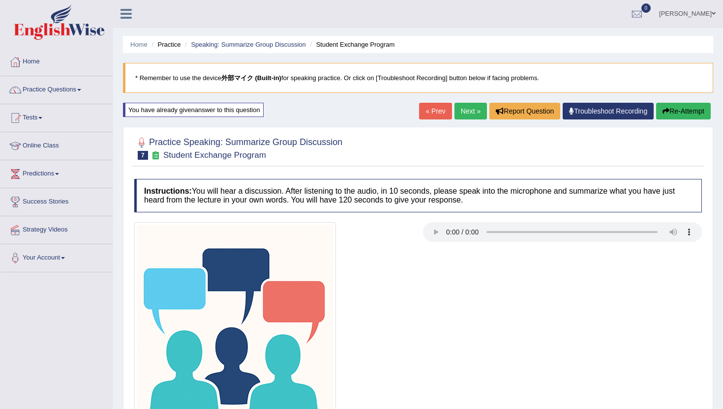
scroll to position [0, 0]
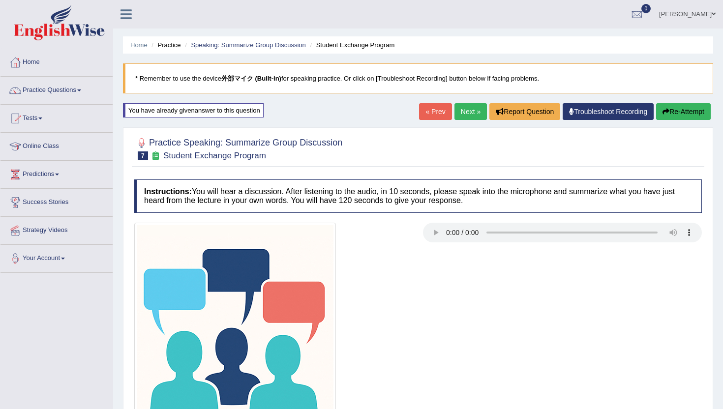
click at [688, 112] on button "Re-Attempt" at bounding box center [683, 111] width 55 height 17
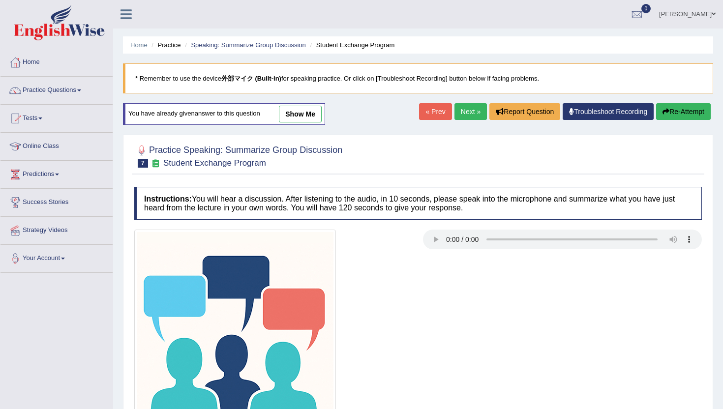
scroll to position [107, 0]
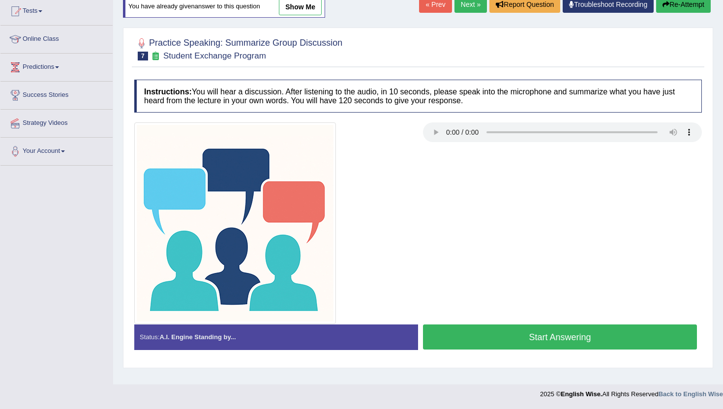
click at [477, 335] on button "Start Answering" at bounding box center [560, 337] width 274 height 25
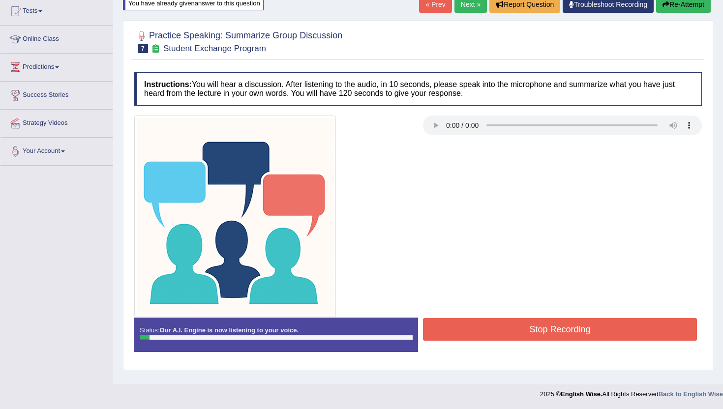
click at [662, 11] on button "Re-Attempt" at bounding box center [683, 4] width 55 height 17
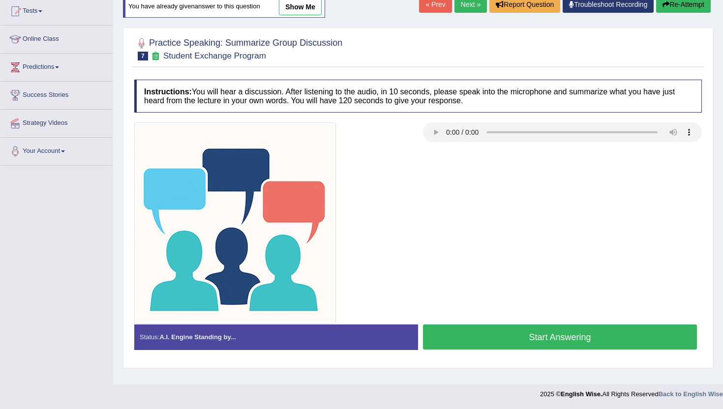
click at [575, 332] on button "Start Answering" at bounding box center [560, 337] width 274 height 25
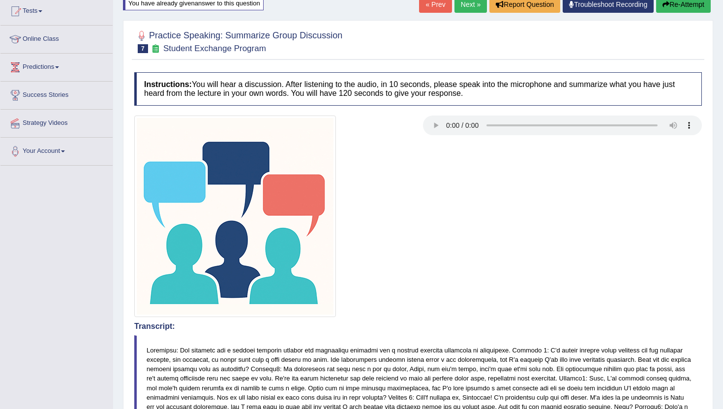
click at [689, 1] on button "Re-Attempt" at bounding box center [683, 4] width 55 height 17
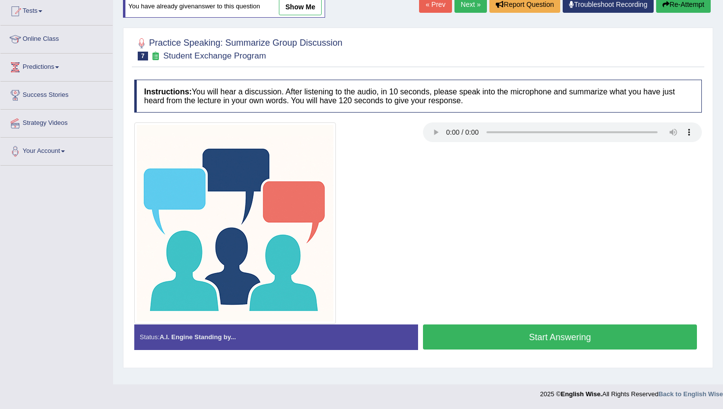
click at [581, 342] on button "Start Answering" at bounding box center [560, 337] width 274 height 25
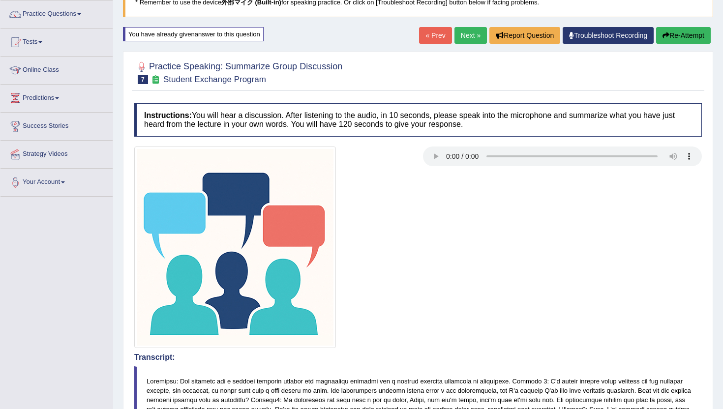
scroll to position [74, 0]
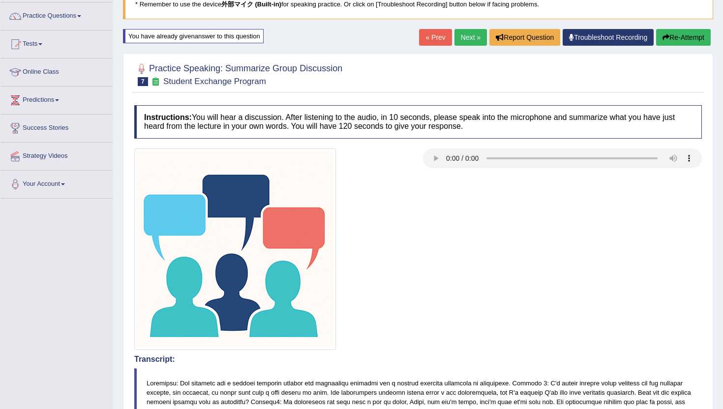
click at [233, 35] on div "You have already given answer to this question" at bounding box center [193, 36] width 141 height 14
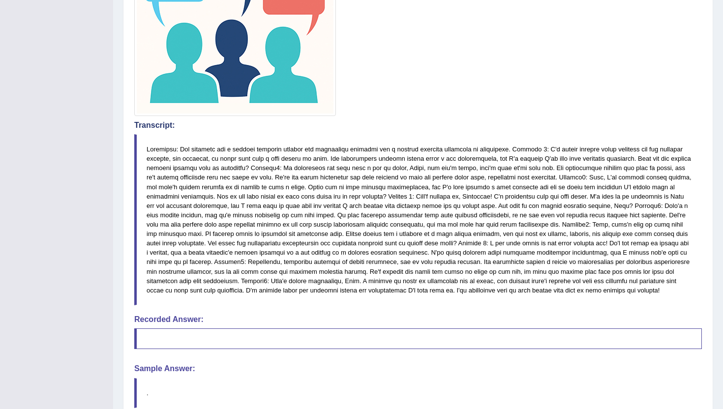
scroll to position [0, 0]
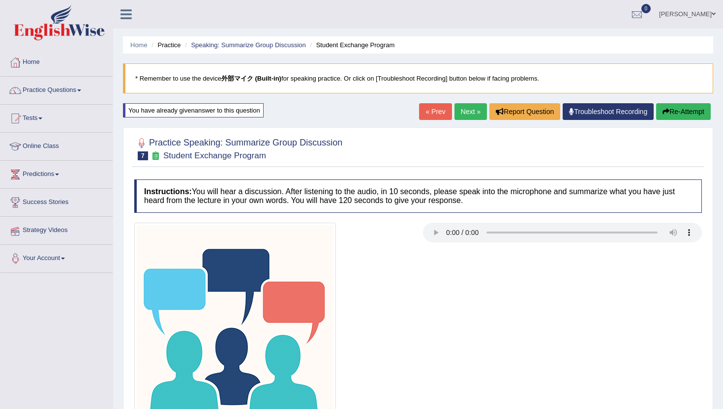
click at [37, 226] on link "Strategy Videos" at bounding box center [56, 229] width 112 height 25
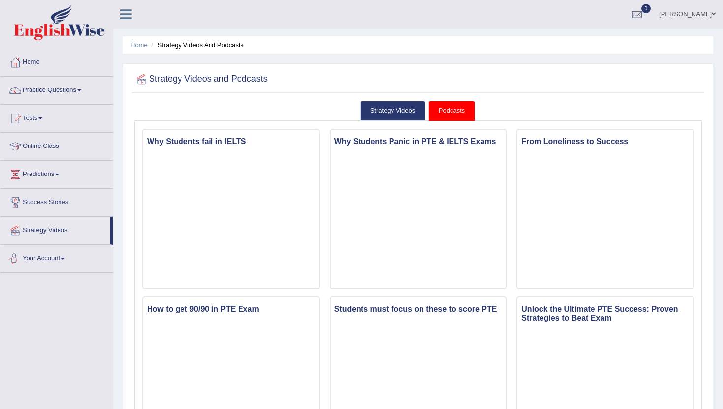
click at [39, 261] on link "Your Account" at bounding box center [56, 257] width 112 height 25
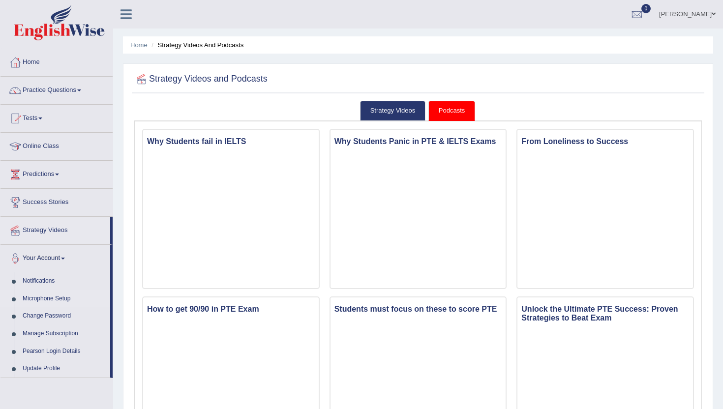
click at [40, 297] on link "Microphone Setup" at bounding box center [64, 299] width 92 height 18
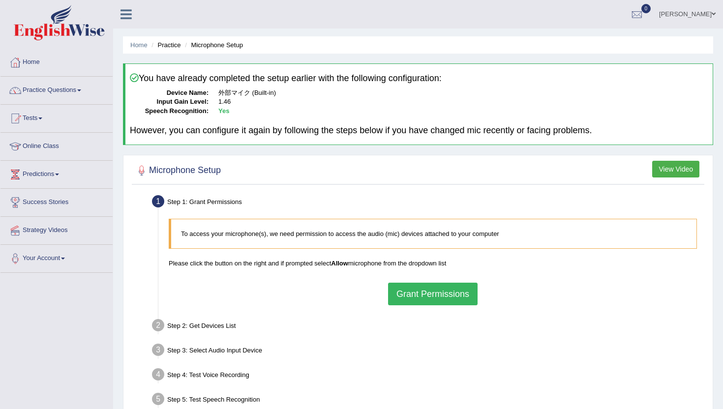
click at [406, 301] on button "Grant Permissions" at bounding box center [433, 294] width 90 height 23
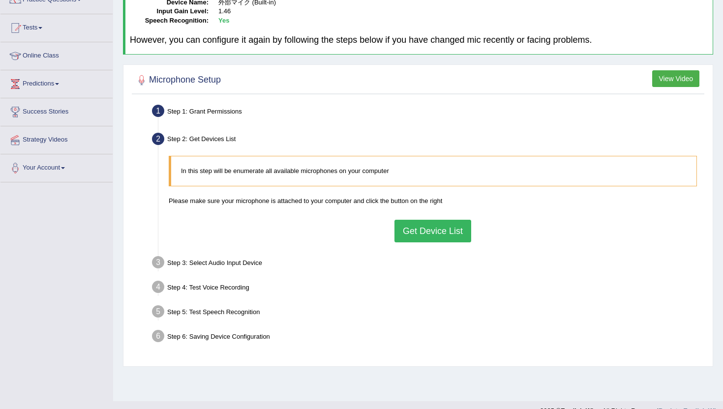
scroll to position [93, 0]
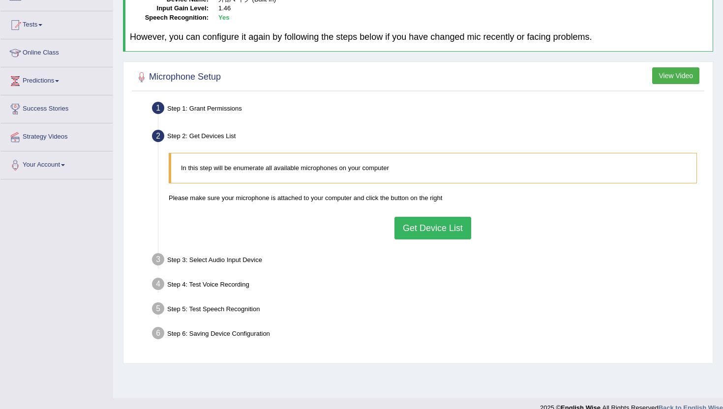
click at [416, 233] on button "Get Device List" at bounding box center [433, 228] width 77 height 23
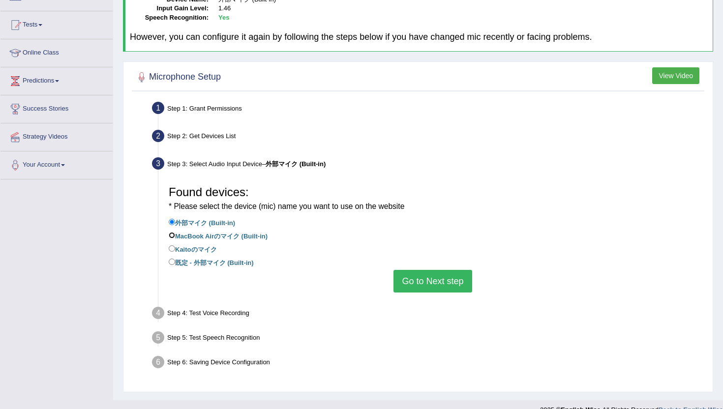
click at [173, 236] on input "MacBook Airのマイク (Built-in)" at bounding box center [172, 235] width 6 height 6
radio input "true"
drag, startPoint x: 403, startPoint y: 282, endPoint x: 409, endPoint y: 335, distance: 52.9
click at [409, 335] on ul "Step 1: Grant Permissions To access your microphone(s), we need permission to a…" at bounding box center [418, 236] width 568 height 275
click at [173, 252] on label "‎Kaitoのマイク" at bounding box center [193, 249] width 48 height 11
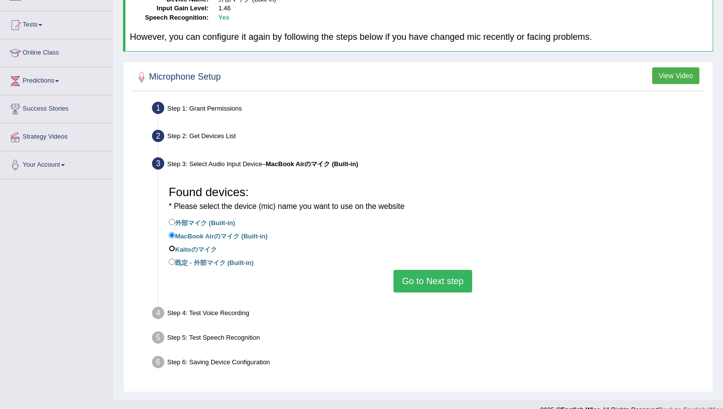
click at [173, 252] on input "‎Kaitoのマイク" at bounding box center [172, 248] width 6 height 6
radio input "true"
click at [421, 275] on button "Go to Next step" at bounding box center [433, 281] width 78 height 23
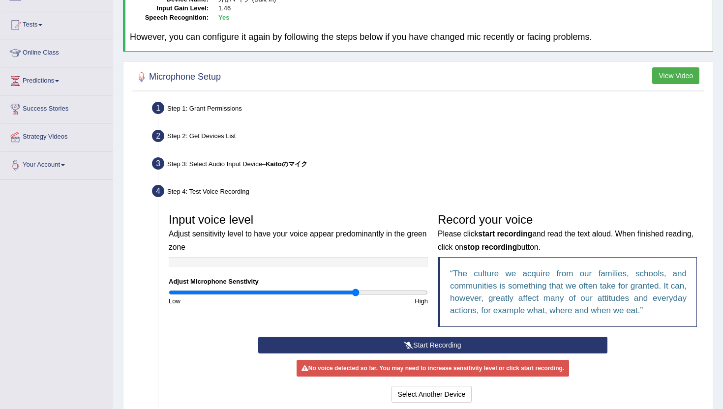
scroll to position [182, 0]
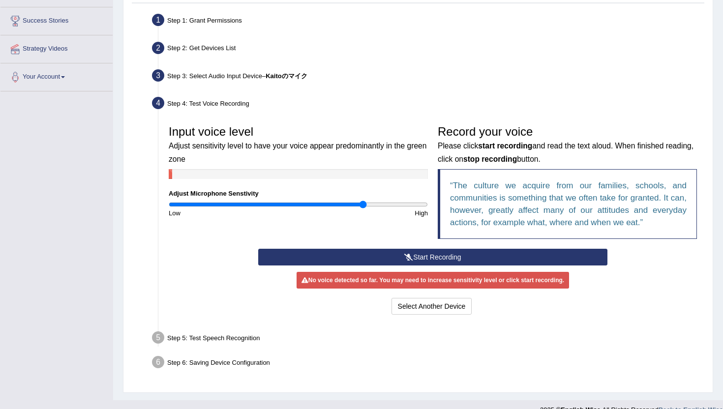
drag, startPoint x: 355, startPoint y: 201, endPoint x: 362, endPoint y: 201, distance: 6.4
click at [362, 201] on input "range" at bounding box center [298, 205] width 259 height 8
drag, startPoint x: 362, startPoint y: 201, endPoint x: 376, endPoint y: 202, distance: 14.3
click at [376, 202] on input "range" at bounding box center [298, 205] width 259 height 8
drag, startPoint x: 376, startPoint y: 202, endPoint x: 454, endPoint y: 212, distance: 78.8
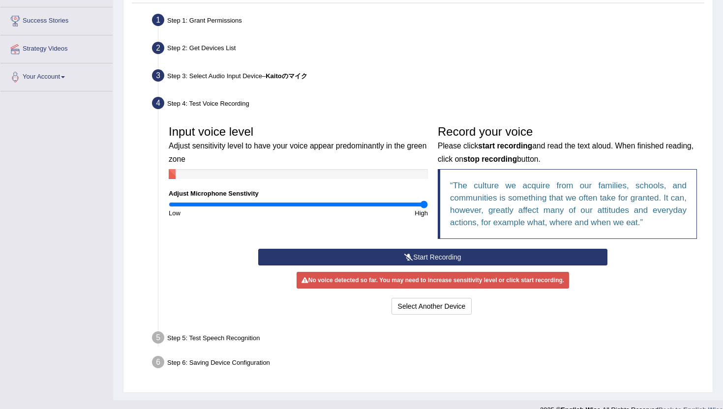
type input "2"
click at [428, 209] on input "range" at bounding box center [298, 205] width 259 height 8
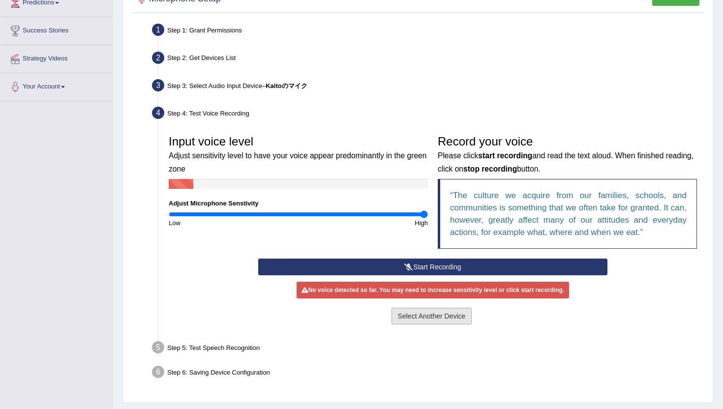
click at [422, 314] on button "Select Another Device" at bounding box center [432, 316] width 81 height 17
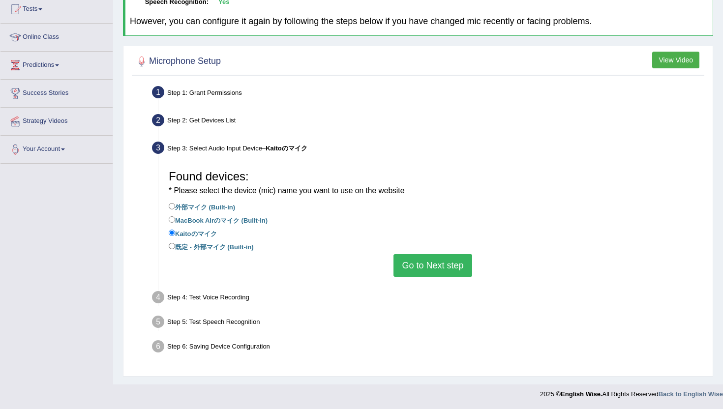
scroll to position [108, 0]
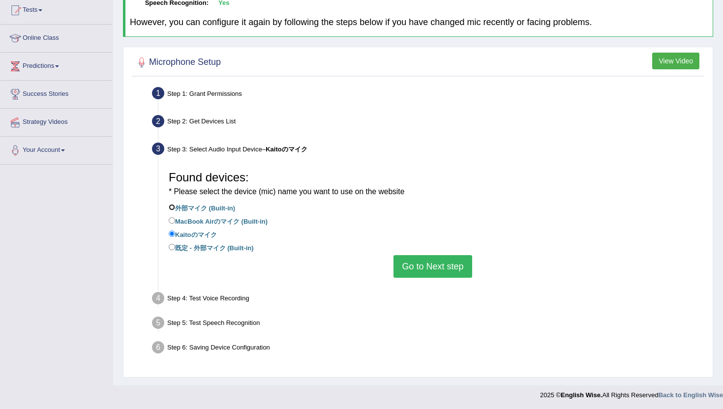
click at [171, 206] on input "外部マイク (Built-in)" at bounding box center [172, 207] width 6 height 6
radio input "true"
click at [418, 260] on button "Go to Next step" at bounding box center [433, 266] width 78 height 23
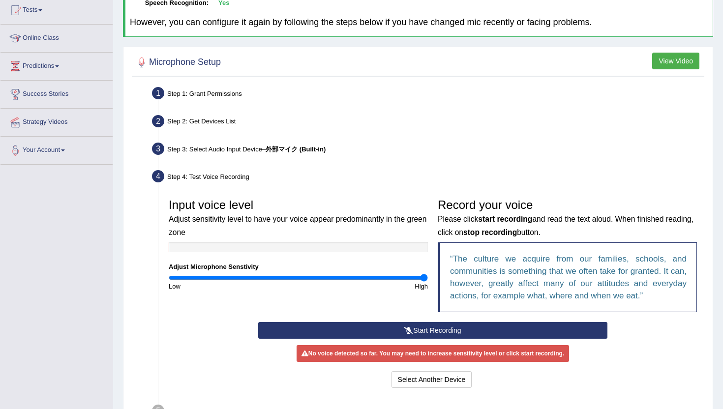
click at [397, 284] on div "High" at bounding box center [366, 286] width 135 height 9
click at [397, 277] on input "range" at bounding box center [298, 278] width 259 height 8
click at [431, 285] on div "High" at bounding box center [366, 286] width 135 height 9
click at [426, 281] on input "range" at bounding box center [298, 278] width 259 height 8
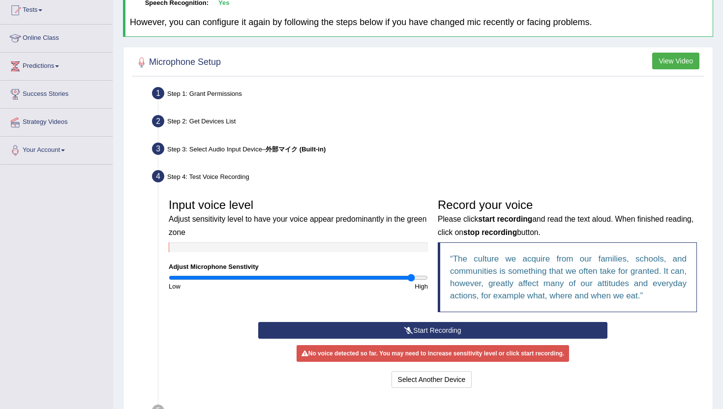
drag, startPoint x: 426, startPoint y: 281, endPoint x: 412, endPoint y: 280, distance: 14.3
click at [411, 280] on input "range" at bounding box center [298, 278] width 259 height 8
drag, startPoint x: 412, startPoint y: 280, endPoint x: 399, endPoint y: 280, distance: 12.8
click at [398, 280] on input "range" at bounding box center [298, 278] width 259 height 8
click at [398, 324] on button "Start Recording" at bounding box center [432, 330] width 349 height 17
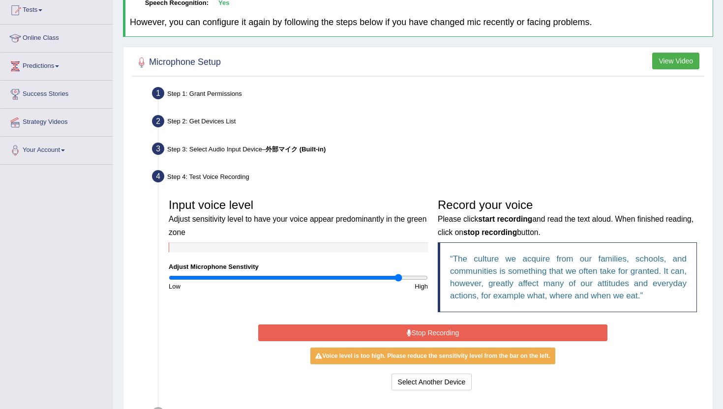
click at [398, 325] on button "Stop Recording" at bounding box center [432, 333] width 349 height 17
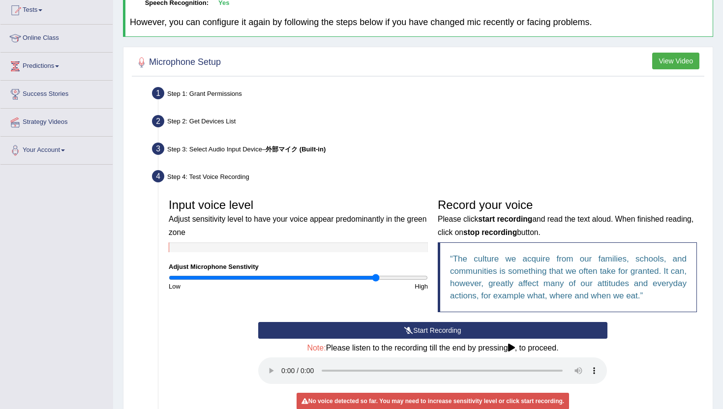
drag, startPoint x: 399, startPoint y: 279, endPoint x: 376, endPoint y: 278, distance: 23.1
click at [376, 278] on input "range" at bounding box center [298, 278] width 259 height 8
click at [393, 330] on button "Start Recording" at bounding box center [432, 330] width 349 height 17
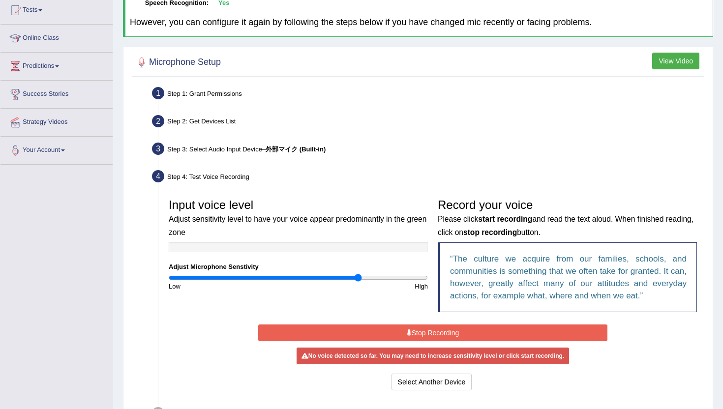
drag, startPoint x: 372, startPoint y: 276, endPoint x: 357, endPoint y: 276, distance: 14.8
type input "1.48"
click at [357, 276] on input "range" at bounding box center [298, 278] width 259 height 8
click at [371, 327] on button "Stop Recording" at bounding box center [432, 333] width 349 height 17
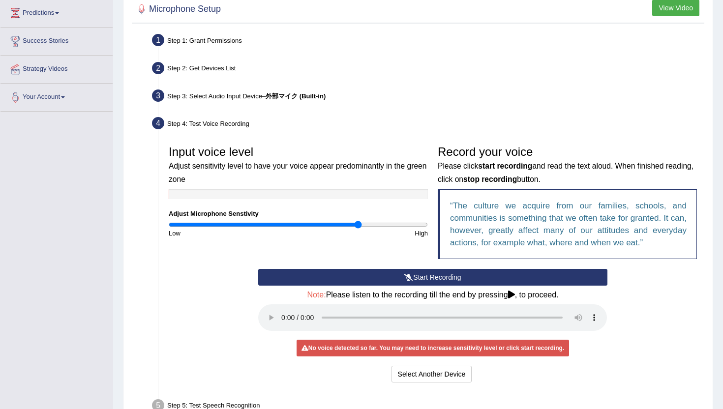
scroll to position [171, 0]
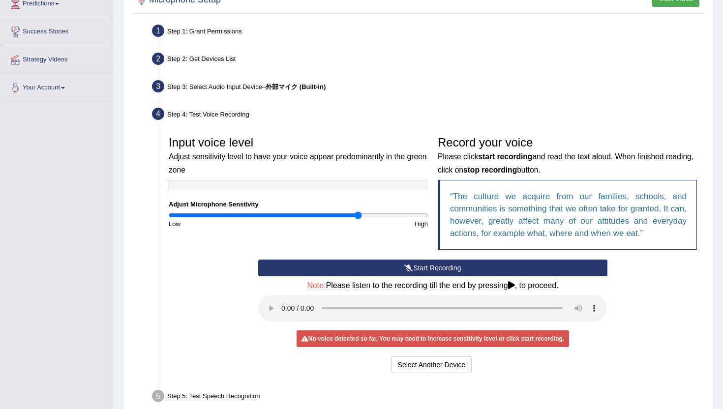
click at [376, 273] on button "Start Recording" at bounding box center [432, 268] width 349 height 17
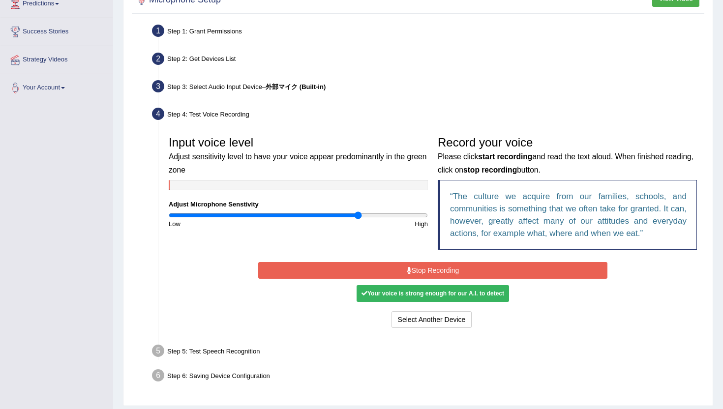
click at [376, 273] on button "Stop Recording" at bounding box center [432, 270] width 349 height 17
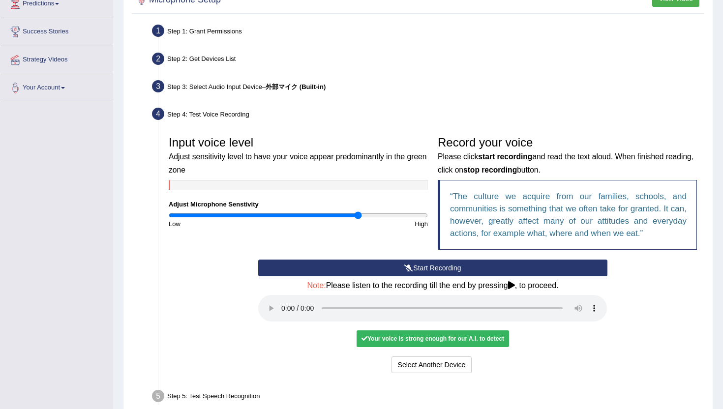
click at [411, 334] on div "Your voice is strong enough for our A.I. to detect" at bounding box center [433, 339] width 153 height 17
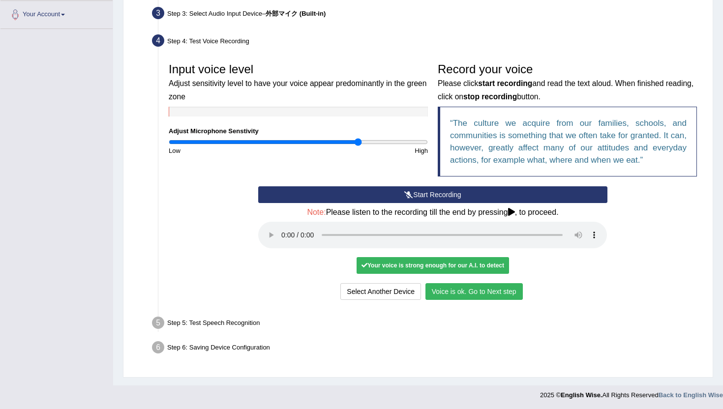
click at [453, 287] on button "Voice is ok. Go to Next step" at bounding box center [474, 291] width 97 height 17
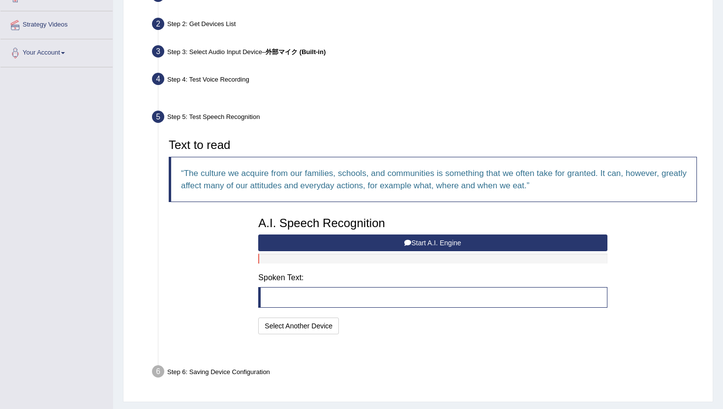
scroll to position [206, 0]
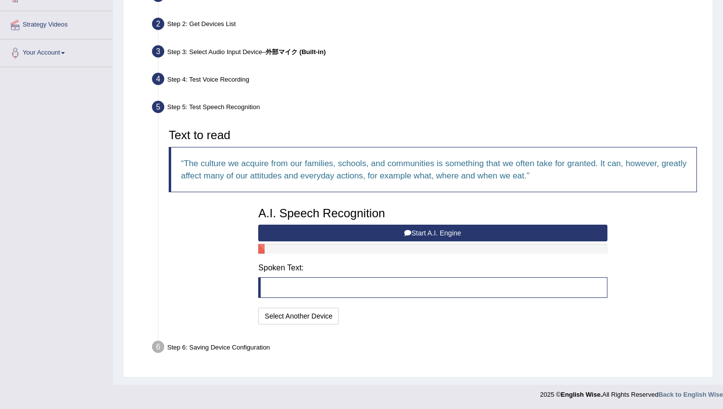
click at [431, 229] on button "Start A.I. Engine" at bounding box center [432, 233] width 349 height 17
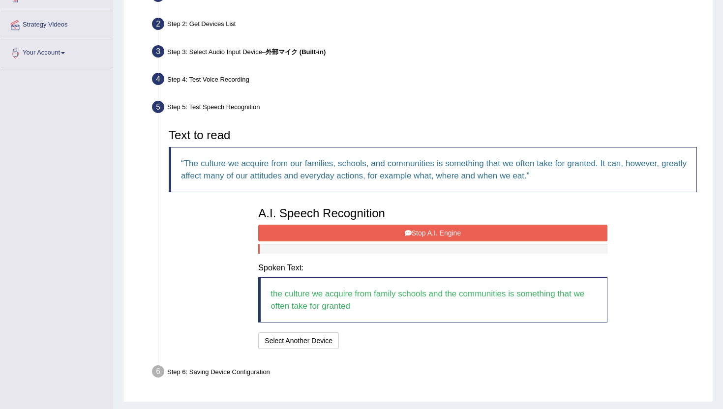
click at [431, 229] on button "Stop A.I. Engine" at bounding box center [432, 233] width 349 height 17
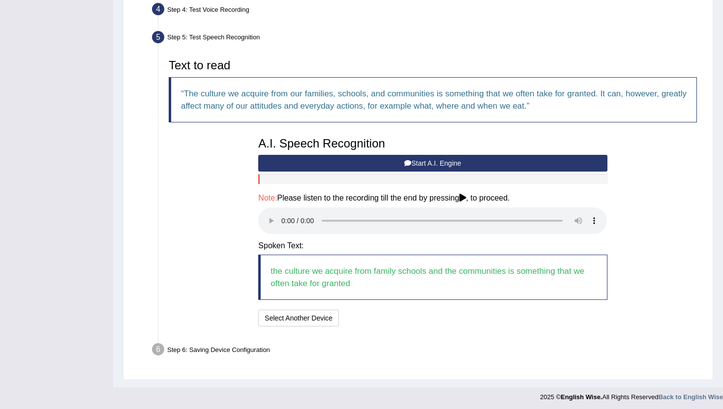
scroll to position [278, 0]
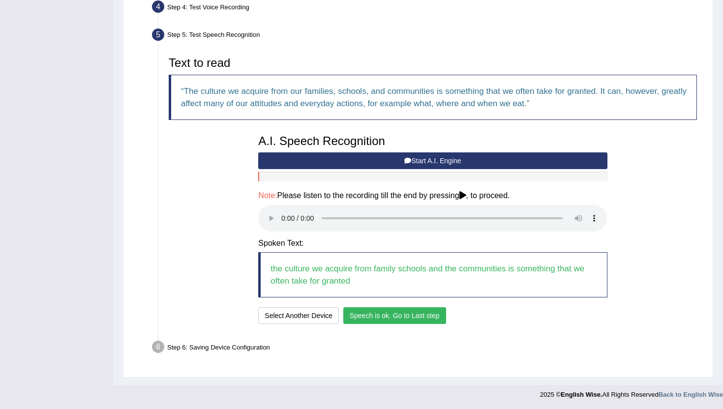
click at [413, 315] on button "Speech is ok. Go to Last step" at bounding box center [394, 315] width 103 height 17
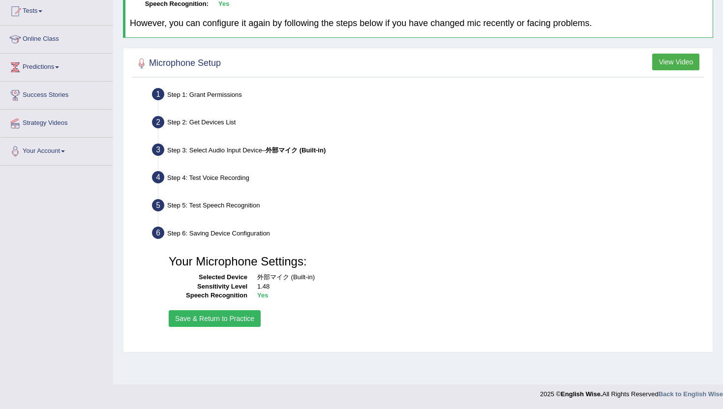
scroll to position [0, 0]
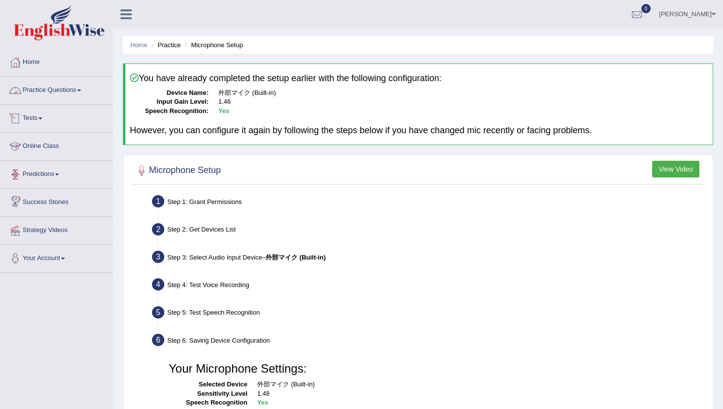
click at [64, 89] on link "Practice Questions" at bounding box center [56, 89] width 112 height 25
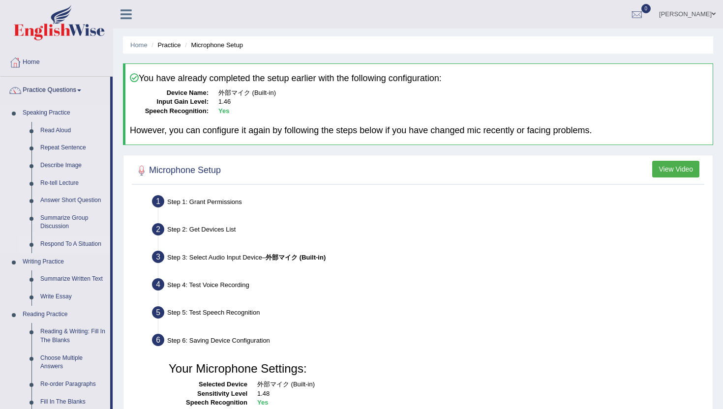
click at [54, 245] on link "Respond To A Situation" at bounding box center [73, 245] width 74 height 18
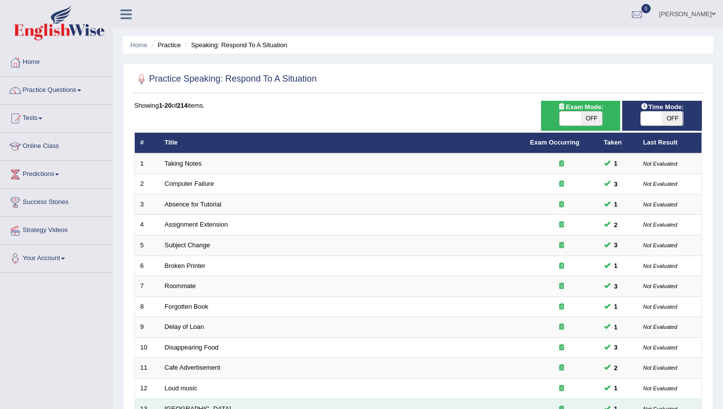
scroll to position [242, 0]
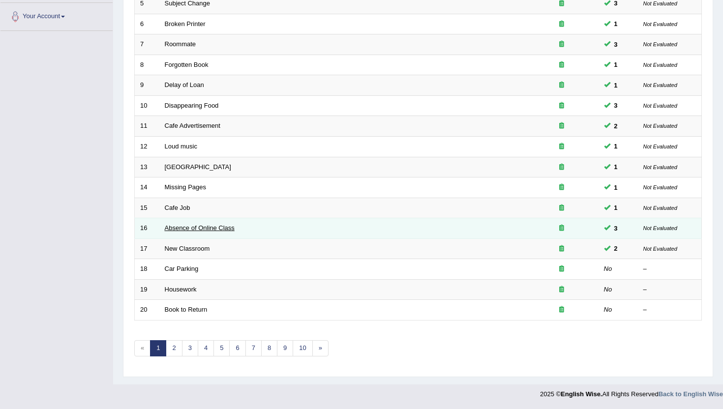
click at [197, 232] on link "Absence of Online Class" at bounding box center [200, 227] width 70 height 7
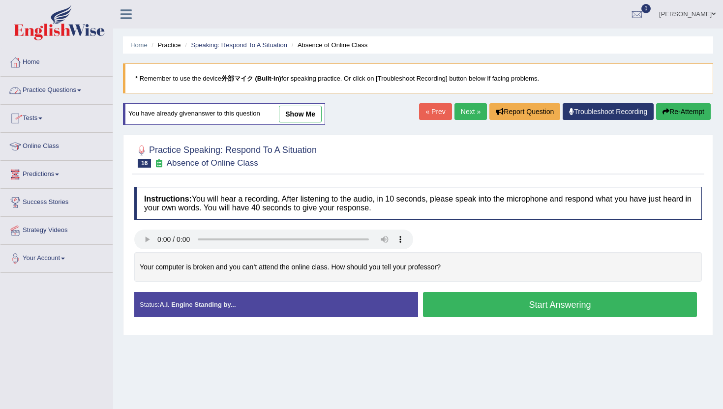
click at [38, 96] on link "Practice Questions" at bounding box center [56, 89] width 112 height 25
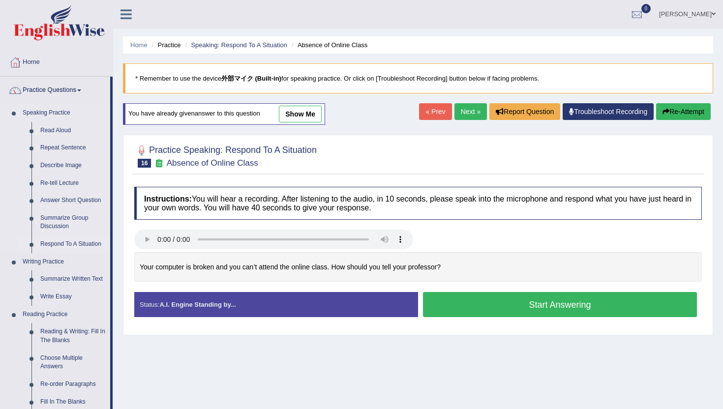
click at [41, 247] on link "Respond To A Situation" at bounding box center [73, 245] width 74 height 18
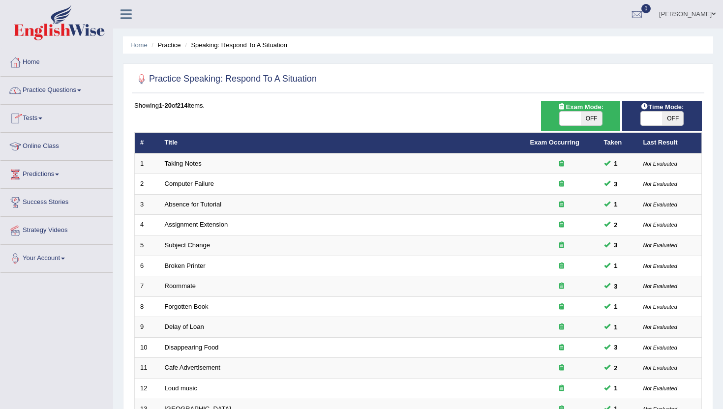
click at [36, 89] on link "Practice Questions" at bounding box center [56, 89] width 112 height 25
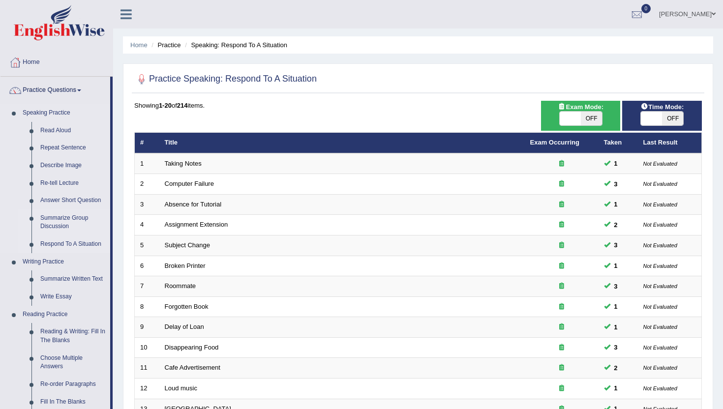
click at [54, 220] on link "Summarize Group Discussion" at bounding box center [73, 223] width 74 height 26
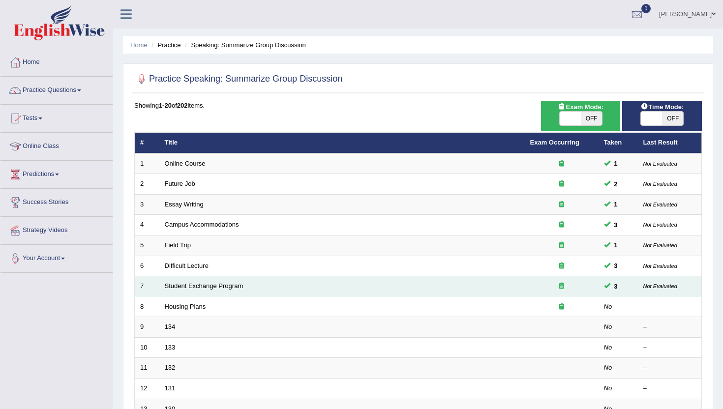
click at [343, 293] on td "Student Exchange Program" at bounding box center [342, 286] width 366 height 21
click at [214, 289] on link "Student Exchange Program" at bounding box center [204, 285] width 79 height 7
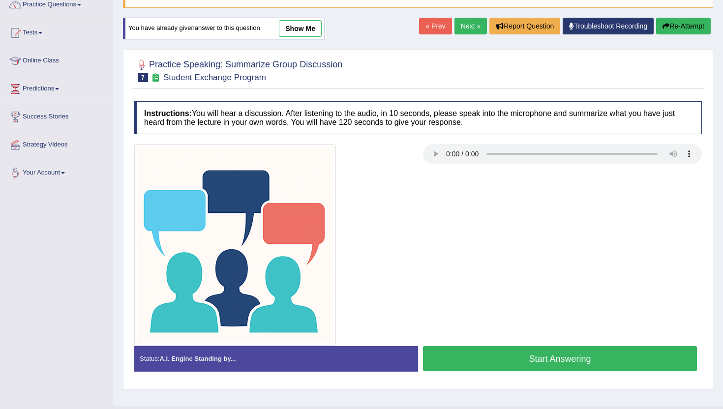
scroll to position [99, 0]
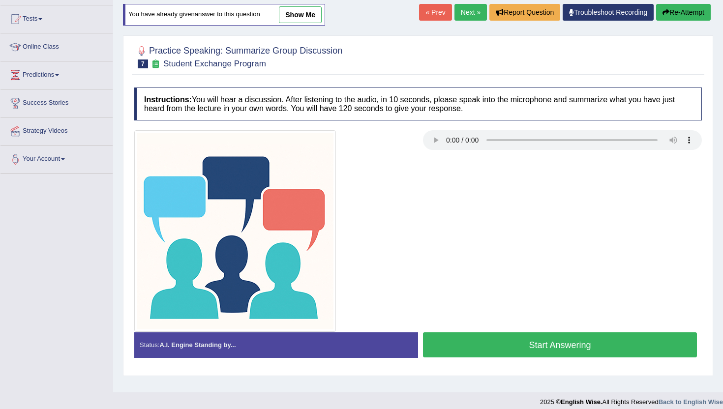
click at [532, 341] on button "Start Answering" at bounding box center [560, 345] width 274 height 25
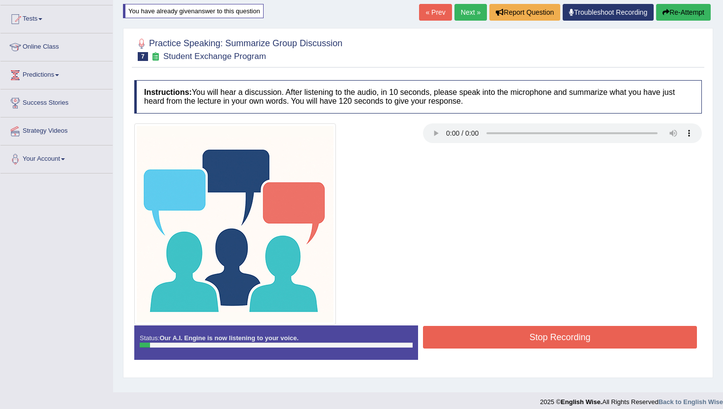
click at [687, 9] on button "Re-Attempt" at bounding box center [683, 12] width 55 height 17
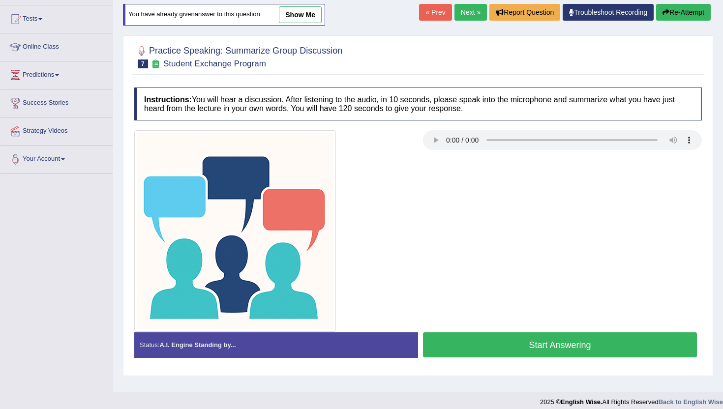
click at [605, 351] on button "Start Answering" at bounding box center [560, 345] width 274 height 25
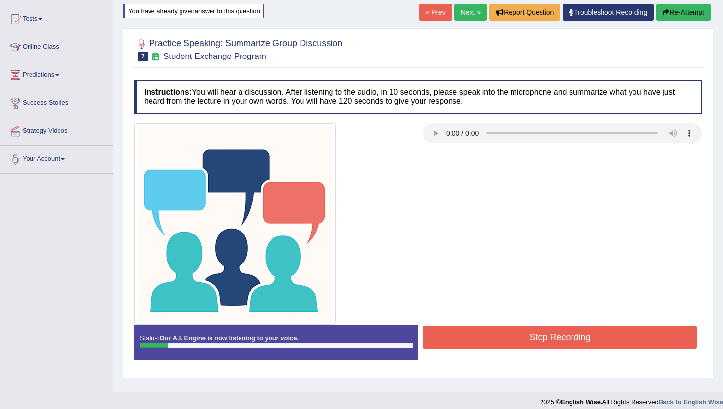
click at [687, 11] on button "Re-Attempt" at bounding box center [683, 12] width 55 height 17
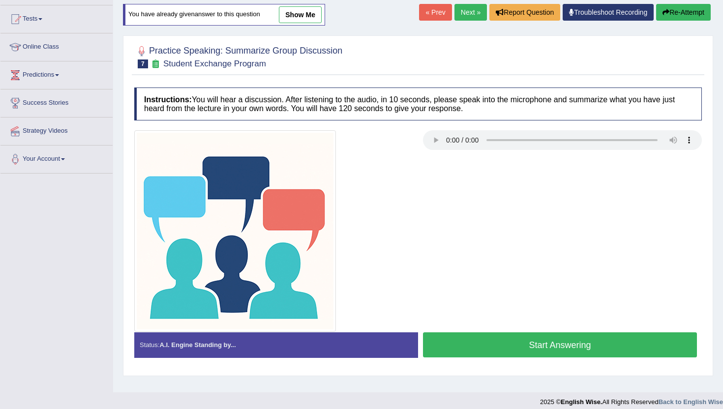
click at [634, 355] on button "Start Answering" at bounding box center [560, 345] width 274 height 25
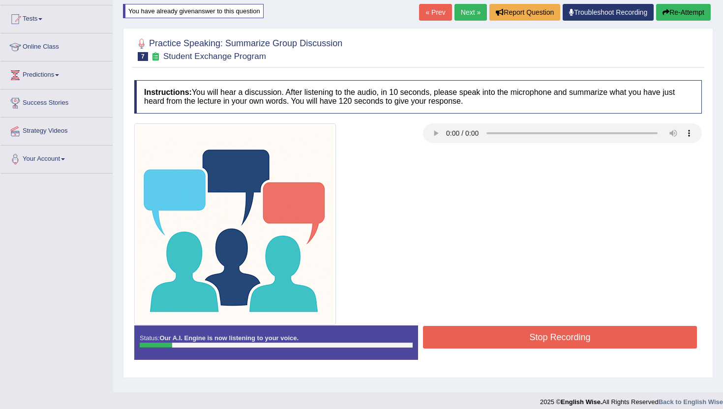
click at [677, 13] on button "Re-Attempt" at bounding box center [683, 12] width 55 height 17
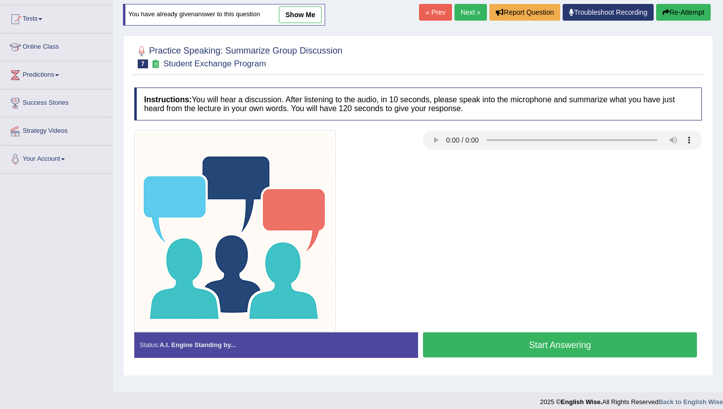
click at [501, 349] on button "Start Answering" at bounding box center [560, 345] width 274 height 25
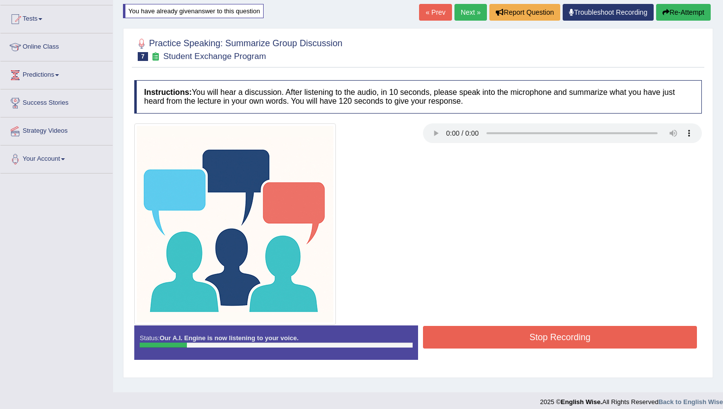
click at [670, 16] on button "Re-Attempt" at bounding box center [683, 12] width 55 height 17
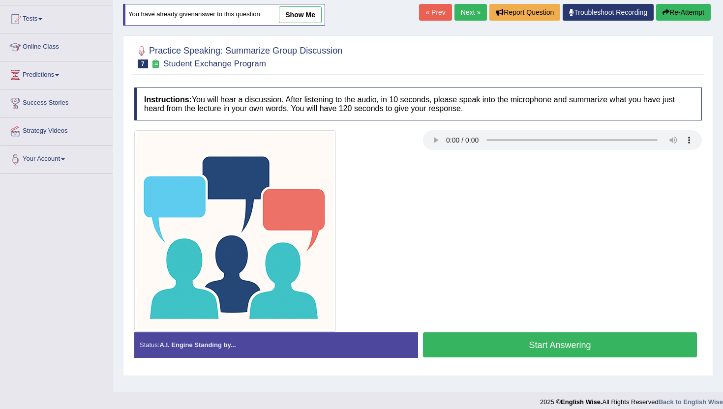
click at [593, 352] on button "Start Answering" at bounding box center [560, 345] width 274 height 25
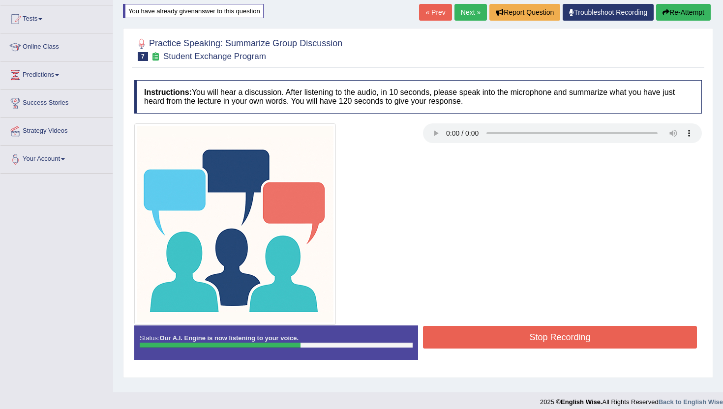
click at [593, 344] on button "Stop Recording" at bounding box center [560, 337] width 274 height 23
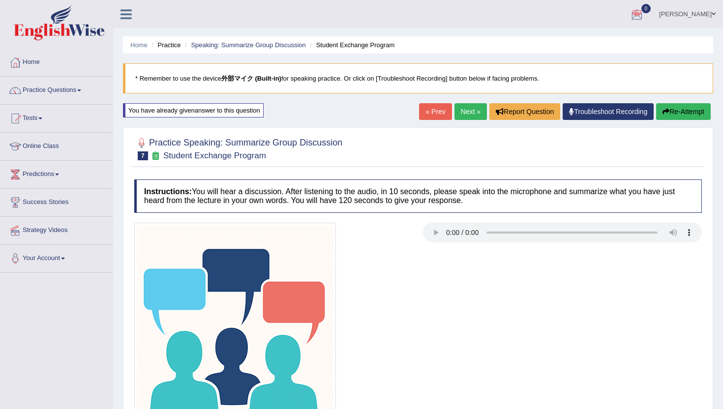
click at [470, 113] on link "Next »" at bounding box center [471, 111] width 32 height 17
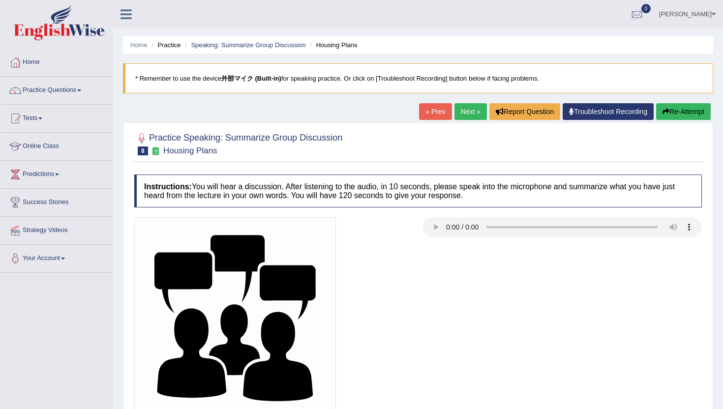
drag, startPoint x: 541, startPoint y: 138, endPoint x: 574, endPoint y: 136, distance: 33.0
click at [546, 138] on div at bounding box center [418, 143] width 568 height 30
click at [683, 110] on button "Re-Attempt" at bounding box center [683, 111] width 55 height 17
click at [684, 112] on button "Re-Attempt" at bounding box center [683, 111] width 55 height 17
drag, startPoint x: 0, startPoint y: 0, endPoint x: 493, endPoint y: 179, distance: 524.9
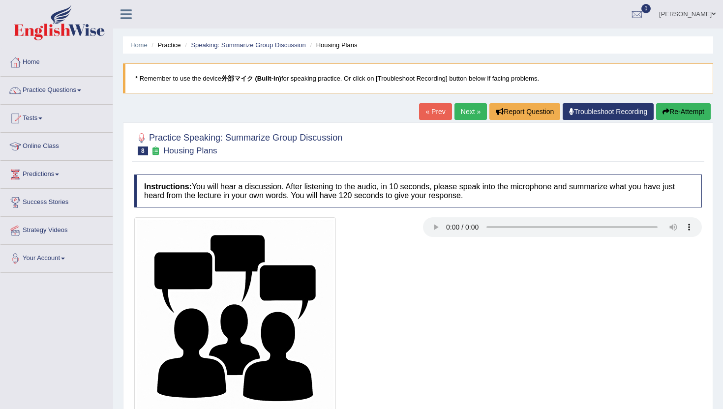
click at [683, 112] on button "Re-Attempt" at bounding box center [683, 111] width 55 height 17
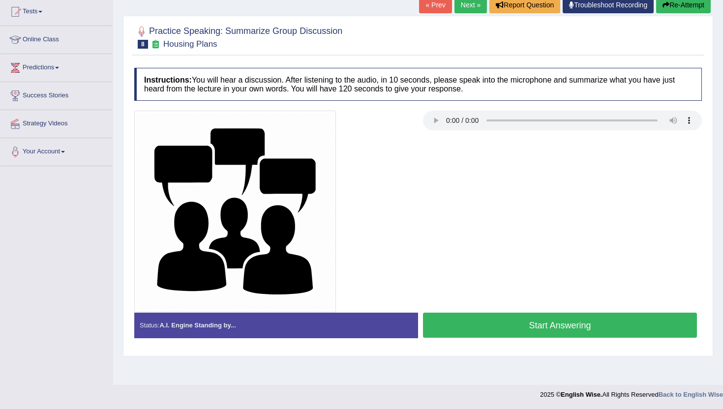
scroll to position [107, 0]
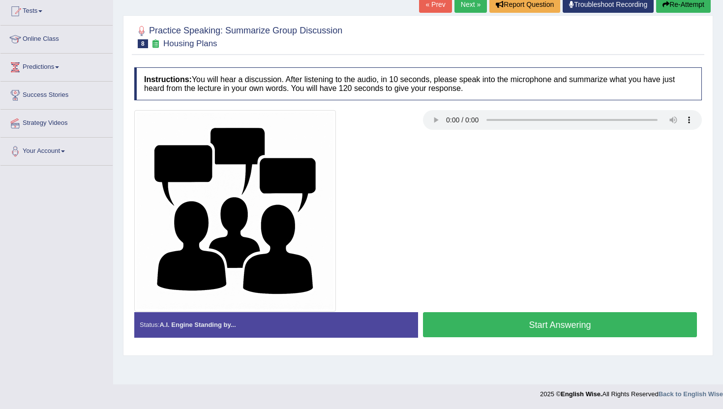
click at [548, 335] on button "Start Answering" at bounding box center [560, 324] width 274 height 25
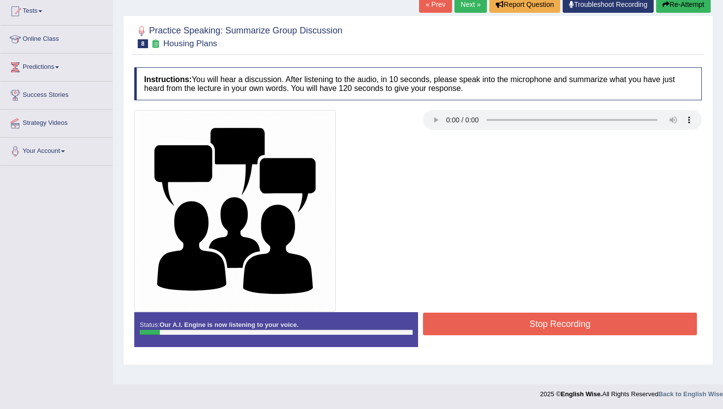
click at [684, 2] on button "Re-Attempt" at bounding box center [683, 4] width 55 height 17
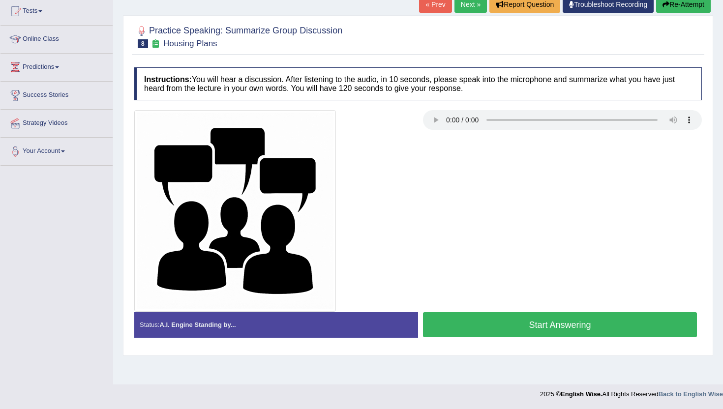
click at [475, 338] on div "Start Answering" at bounding box center [560, 326] width 284 height 28
click at [478, 327] on button "Start Answering" at bounding box center [560, 324] width 274 height 25
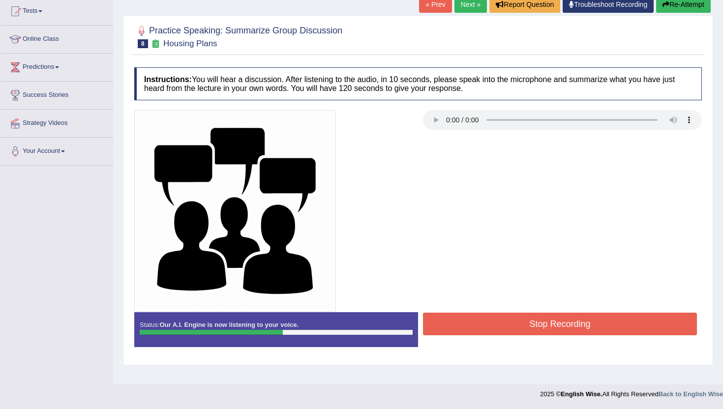
click at [478, 327] on button "Stop Recording" at bounding box center [560, 324] width 274 height 23
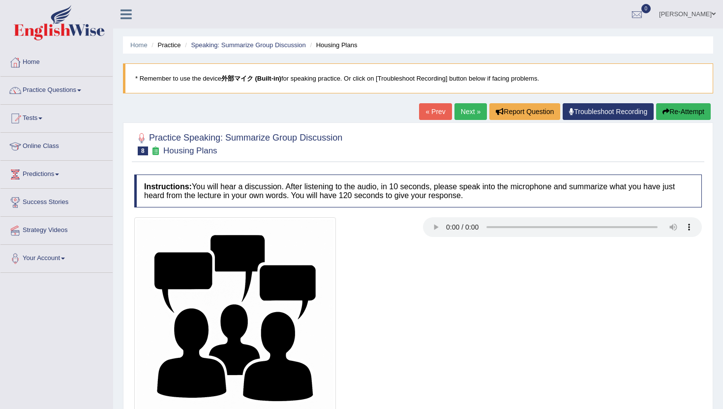
click at [676, 119] on button "Re-Attempt" at bounding box center [683, 111] width 55 height 17
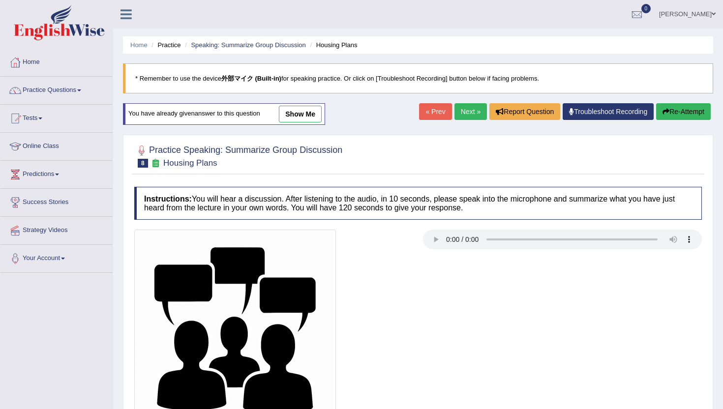
scroll to position [107, 0]
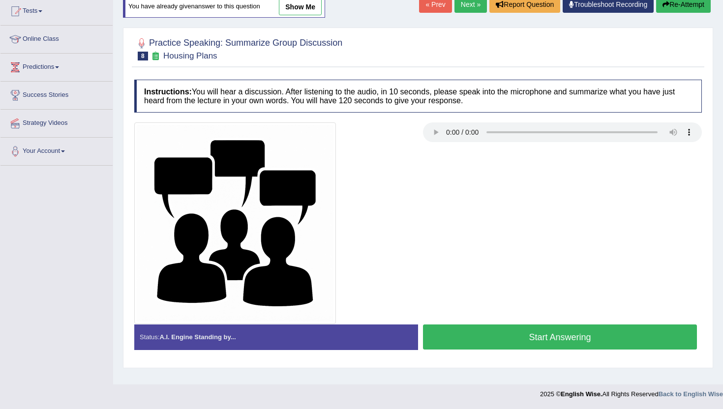
click at [511, 337] on button "Start Answering" at bounding box center [560, 337] width 274 height 25
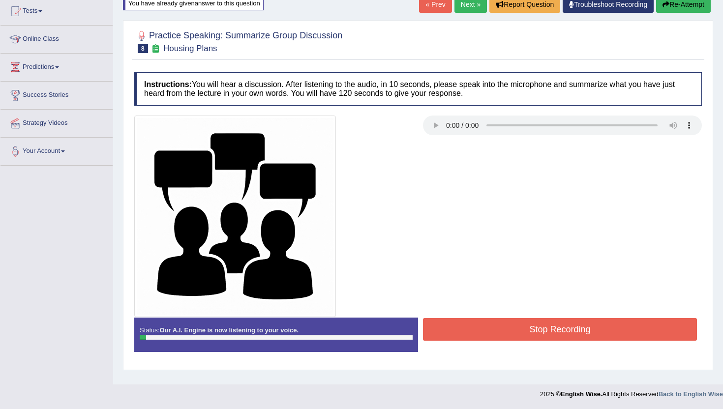
drag, startPoint x: 511, startPoint y: 337, endPoint x: 527, endPoint y: 151, distance: 187.2
click at [511, 337] on button "Stop Recording" at bounding box center [560, 329] width 274 height 23
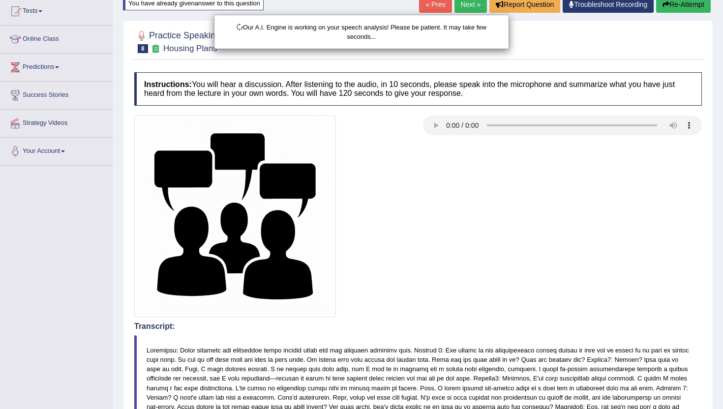
click at [674, 8] on div "Our A.I. Engine is working on your speech analysis! Please be patient. It may t…" at bounding box center [361, 204] width 723 height 409
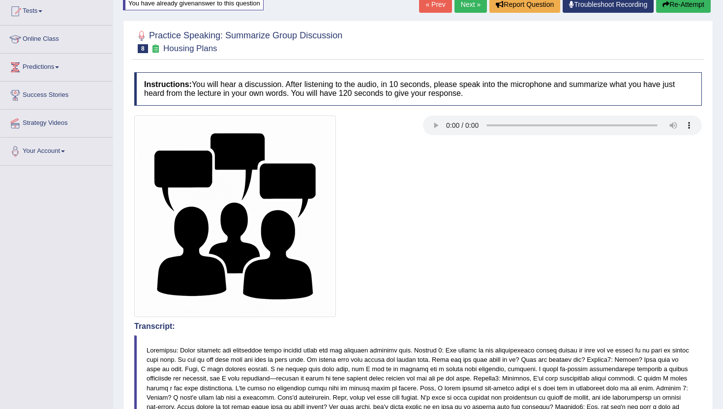
click at [674, 8] on button "Re-Attempt" at bounding box center [683, 4] width 55 height 17
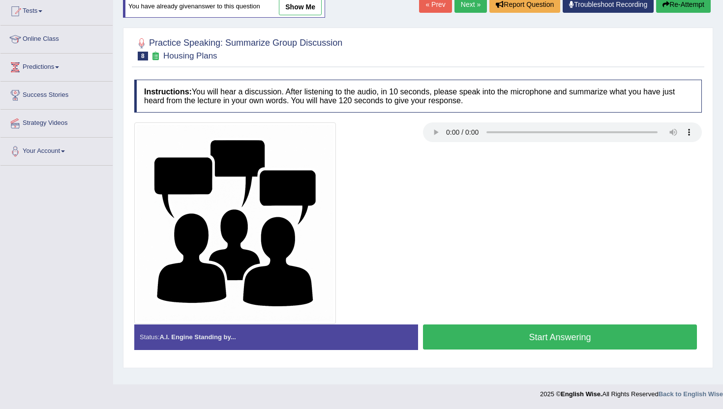
click at [564, 327] on button "Start Answering" at bounding box center [560, 337] width 274 height 25
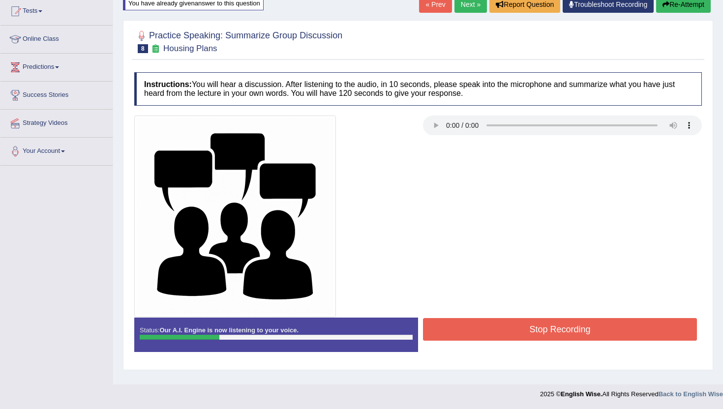
click at [680, 0] on button "Re-Attempt" at bounding box center [683, 4] width 55 height 17
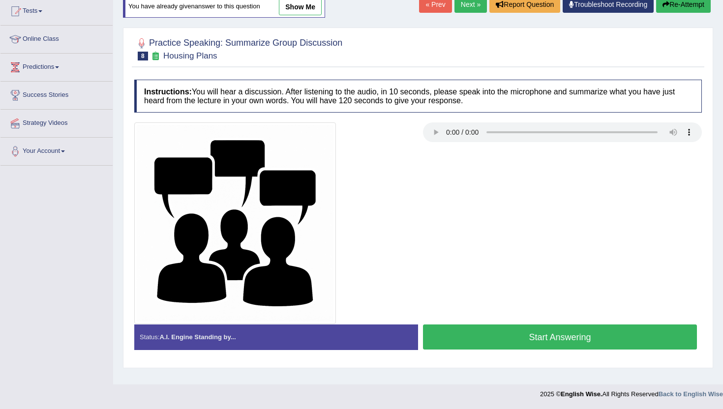
click at [532, 335] on button "Start Answering" at bounding box center [560, 337] width 274 height 25
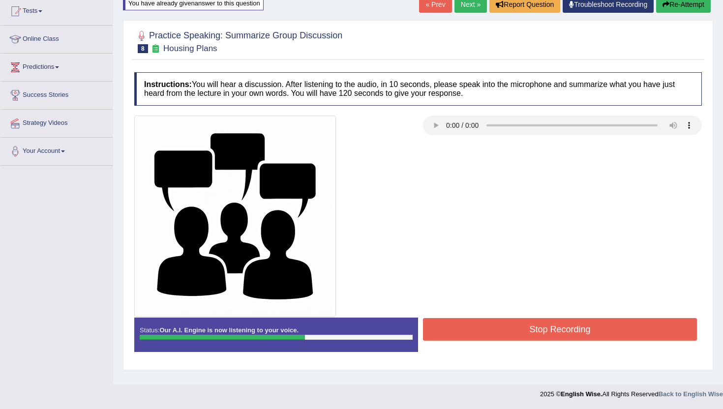
click at [532, 335] on button "Stop Recording" at bounding box center [560, 329] width 274 height 23
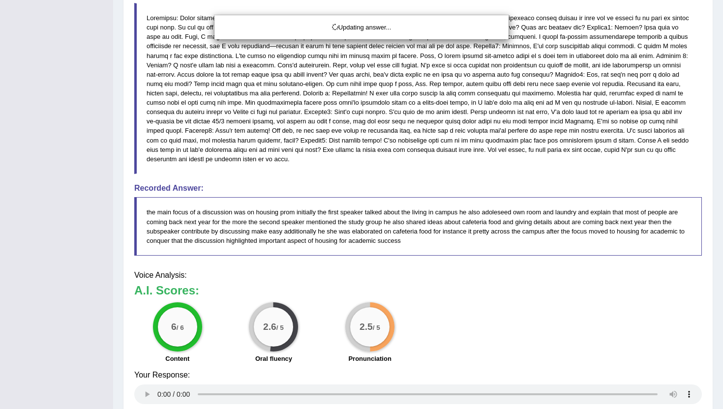
scroll to position [442, 0]
